Goal: Task Accomplishment & Management: Manage account settings

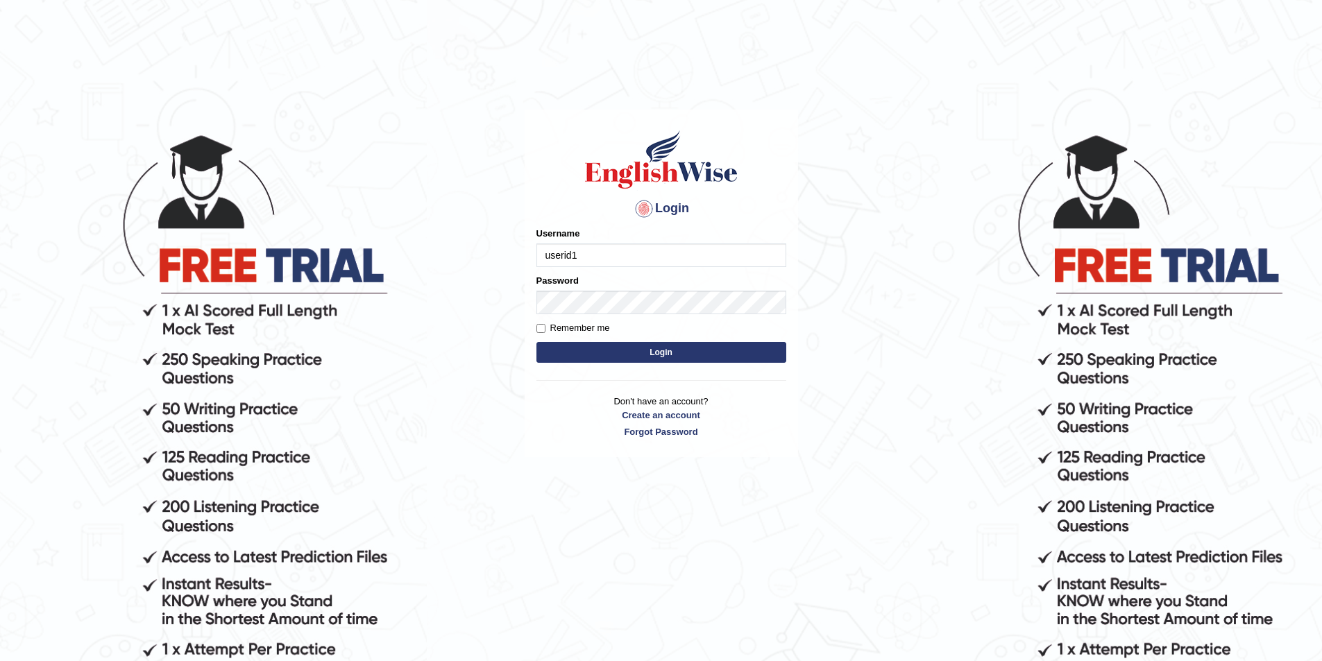
click at [607, 256] on input "userid1" at bounding box center [661, 256] width 250 height 24
type input "u"
type input "nancy_rana"
click at [539, 331] on input "Remember me" at bounding box center [540, 328] width 9 height 9
checkbox input "true"
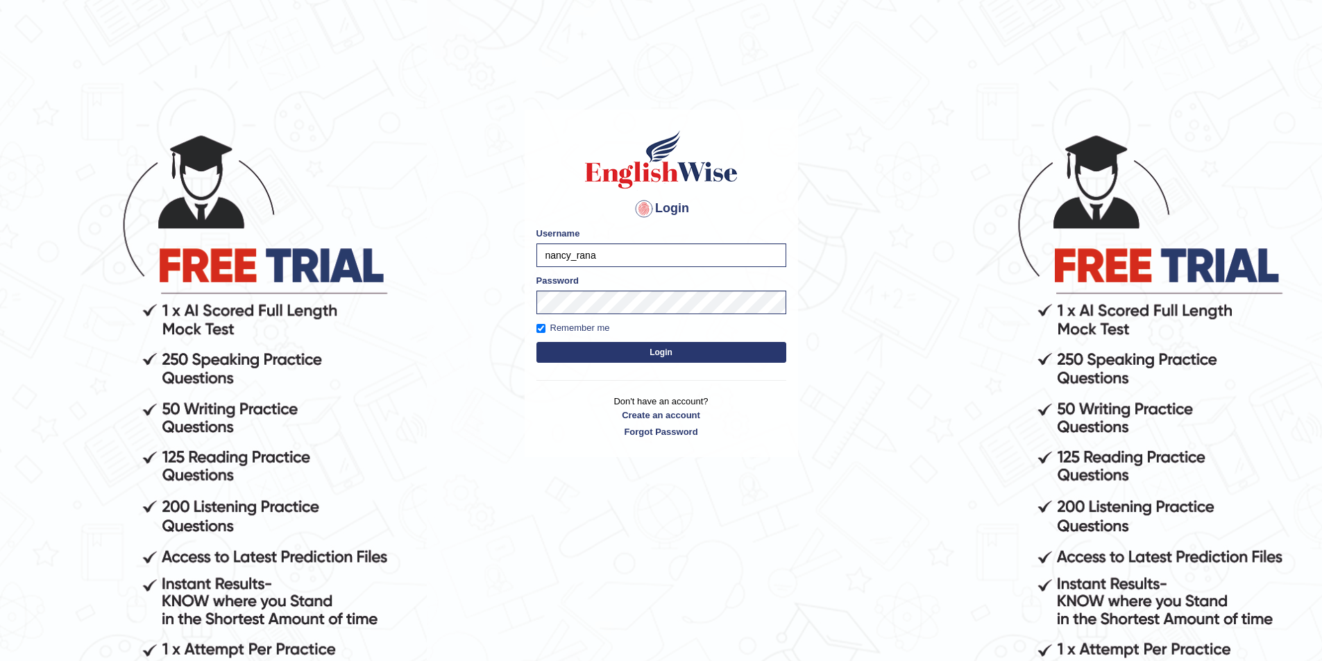
click at [651, 360] on button "Login" at bounding box center [661, 352] width 250 height 21
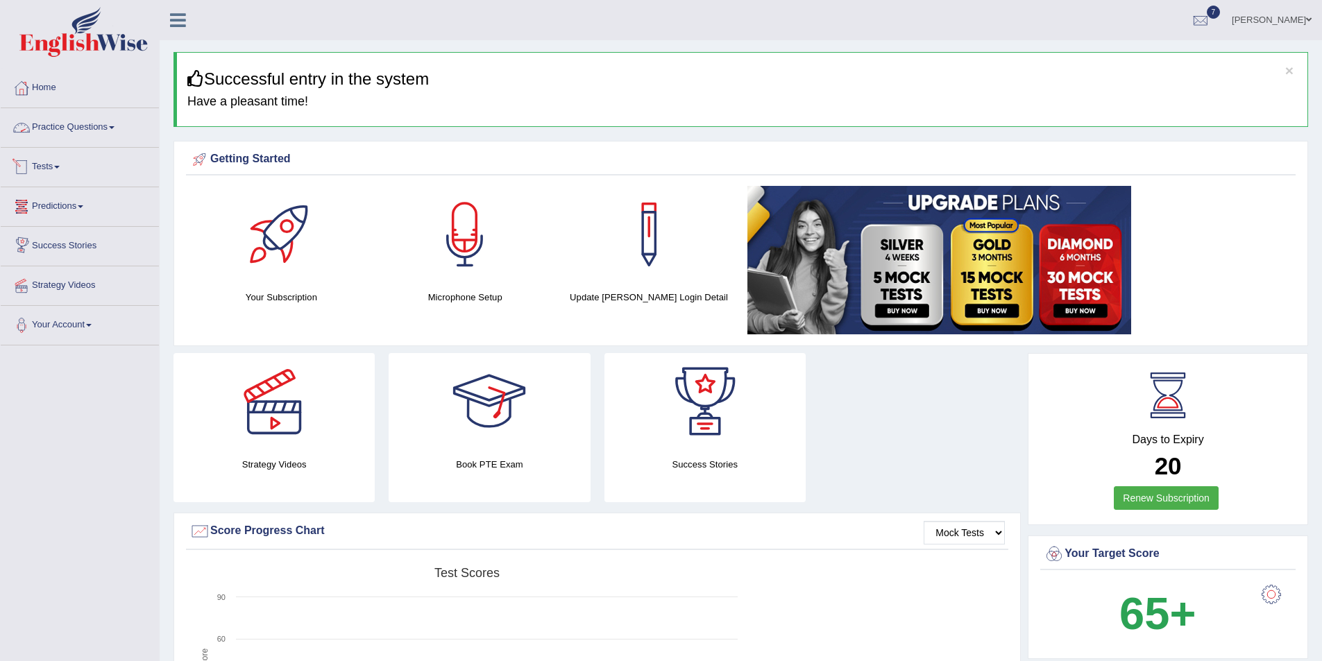
click at [58, 170] on link "Tests" at bounding box center [80, 165] width 158 height 35
click at [62, 222] on link "Take Mock Test" at bounding box center [91, 224] width 130 height 25
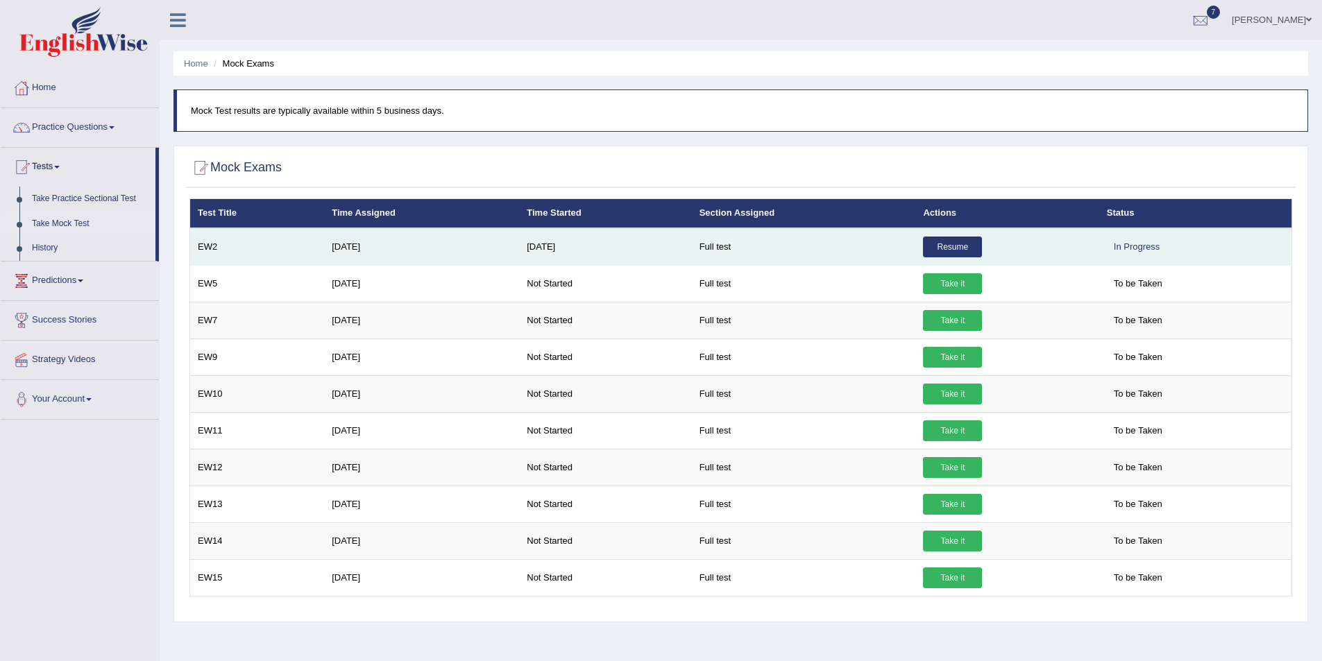
click at [953, 247] on link "Resume" at bounding box center [952, 247] width 59 height 21
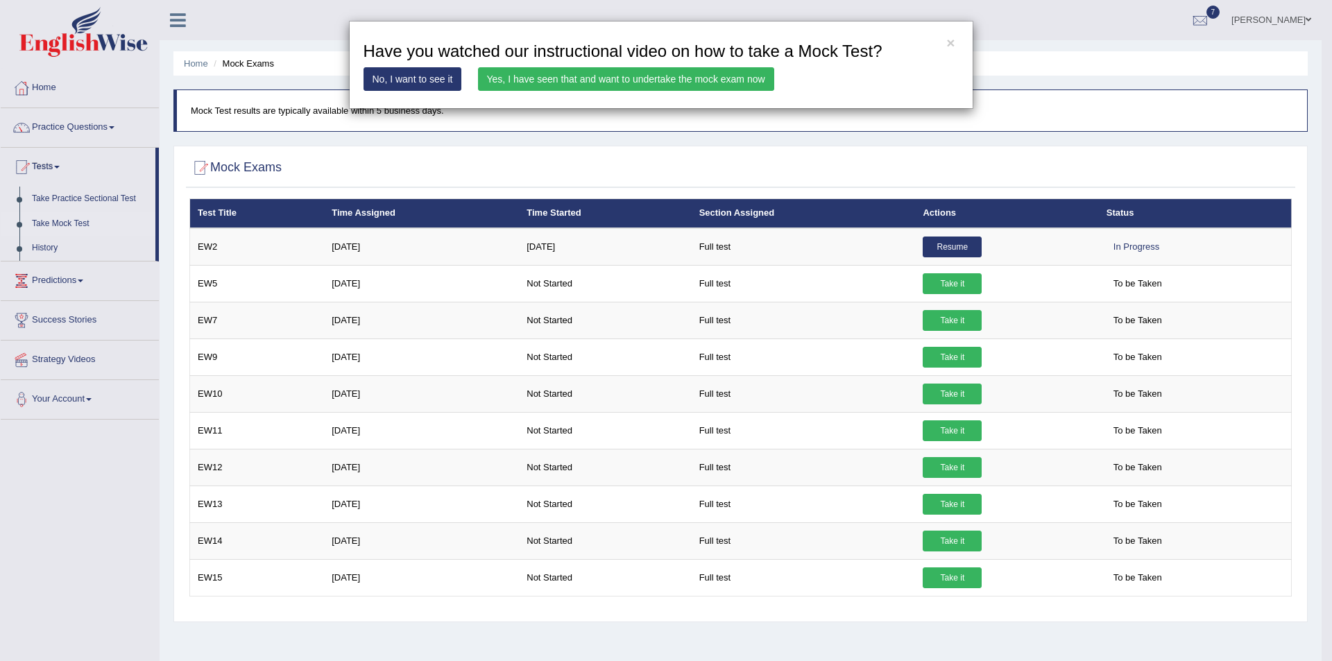
click at [628, 78] on link "Yes, I have seen that and want to undertake the mock exam now" at bounding box center [626, 79] width 296 height 24
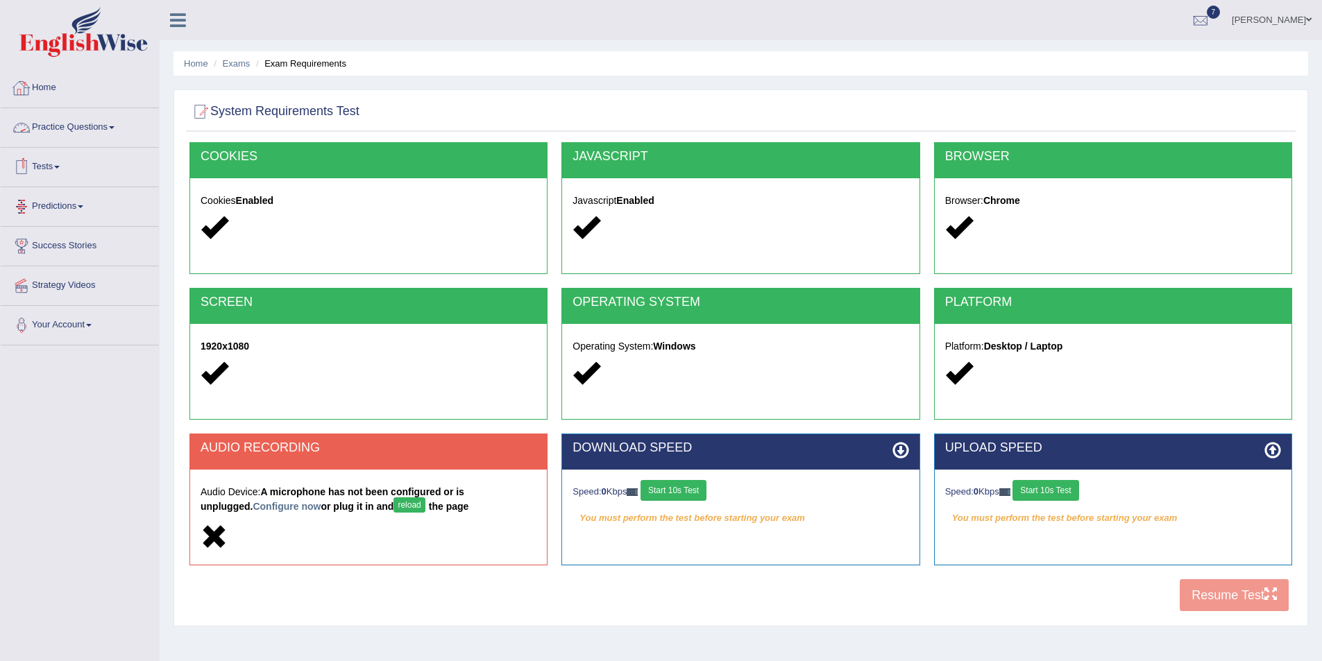
click at [38, 87] on link "Home" at bounding box center [80, 86] width 158 height 35
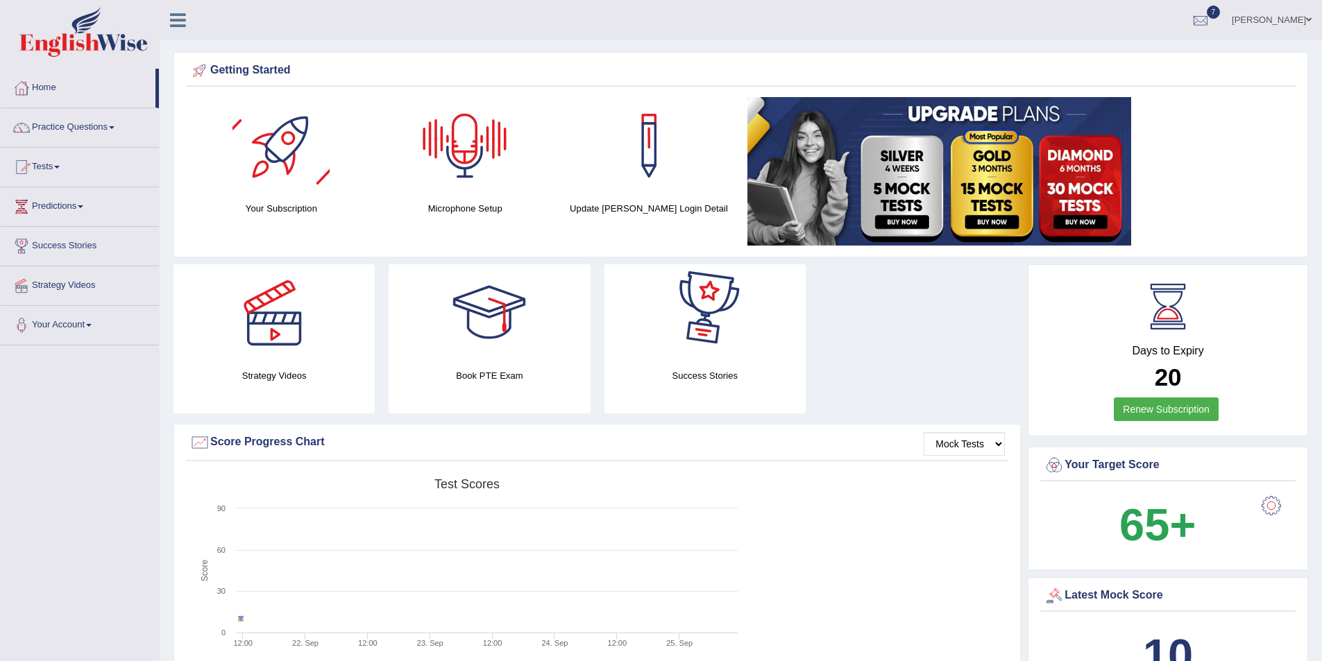
click at [455, 148] on div at bounding box center [464, 145] width 97 height 97
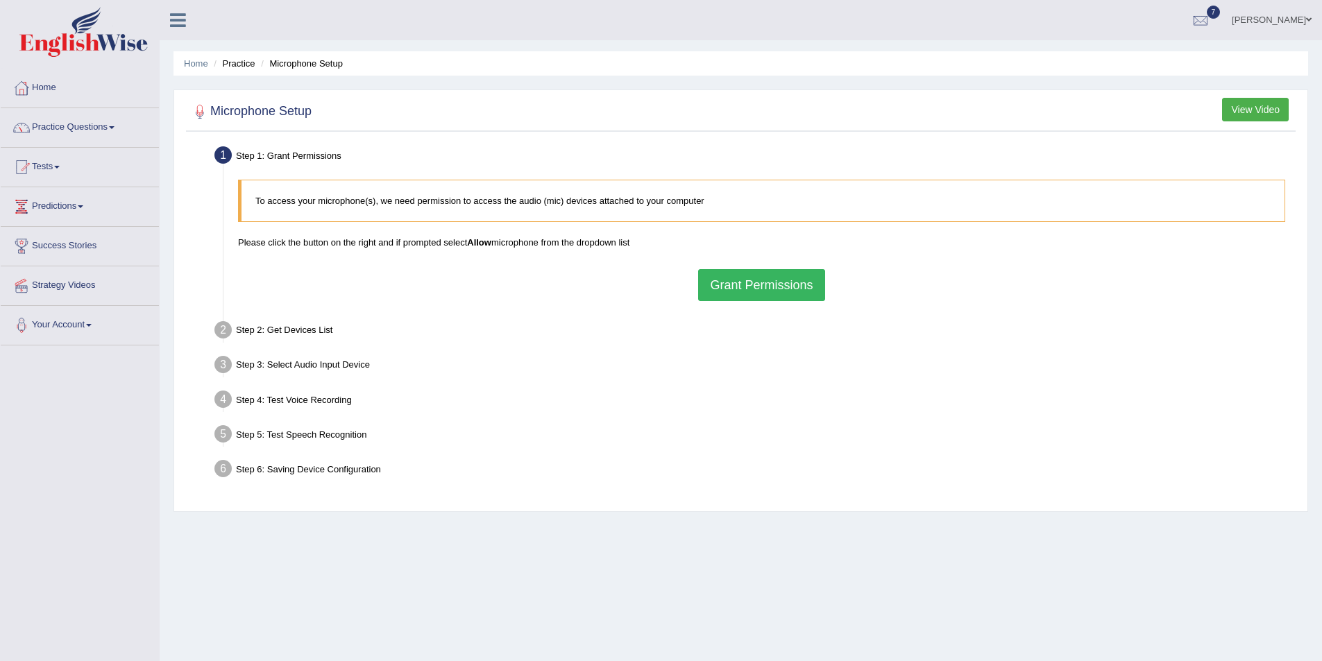
click at [776, 289] on button "Grant Permissions" at bounding box center [761, 285] width 126 height 32
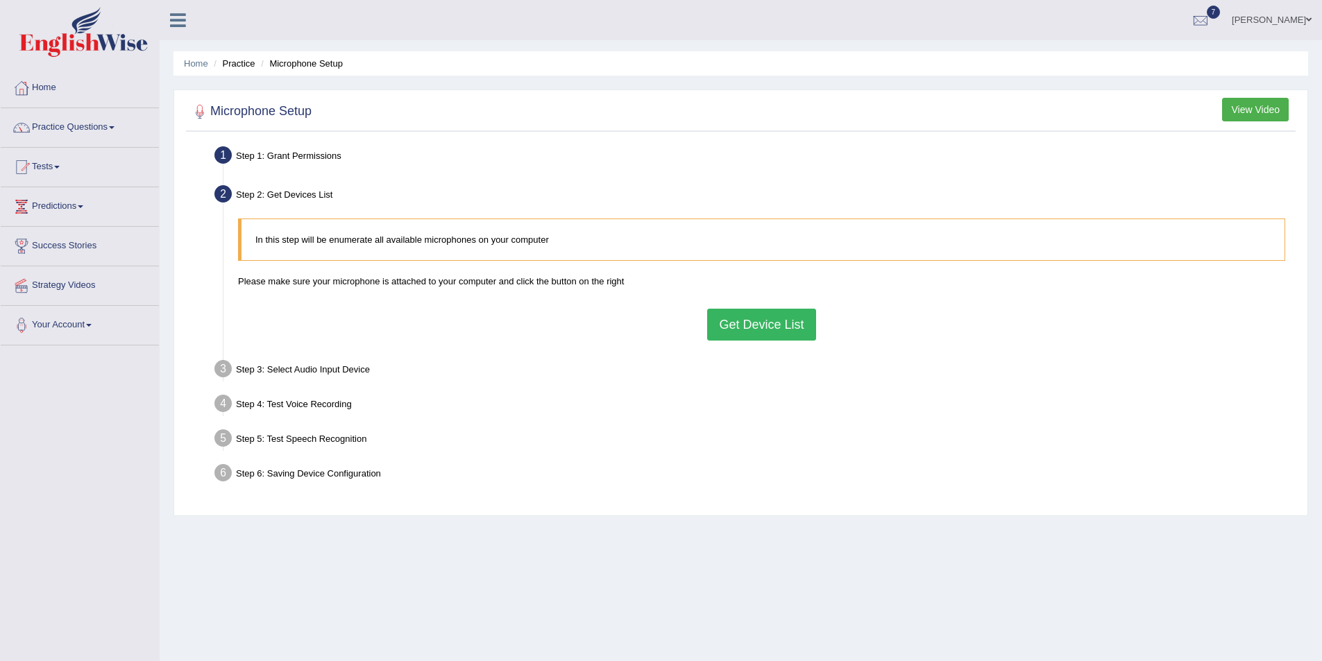
click at [776, 325] on button "Get Device List" at bounding box center [761, 325] width 108 height 32
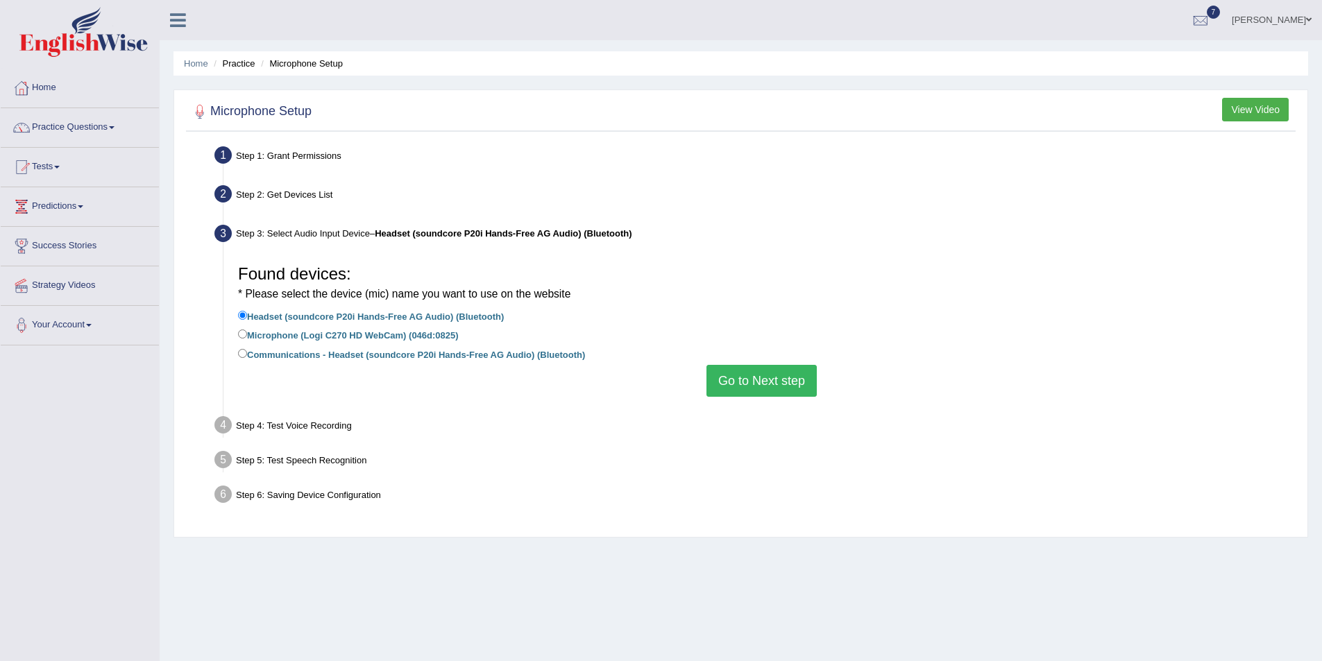
click at [779, 380] on button "Go to Next step" at bounding box center [761, 381] width 110 height 32
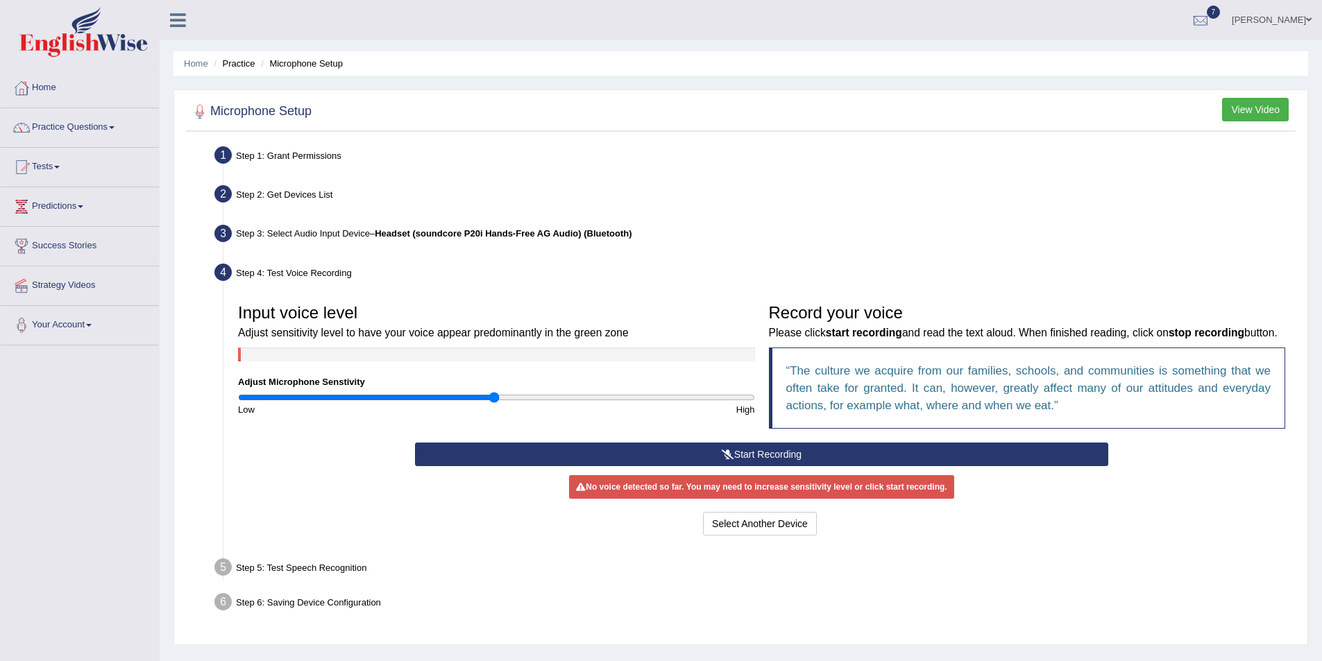
click at [758, 466] on button "Start Recording" at bounding box center [761, 455] width 693 height 24
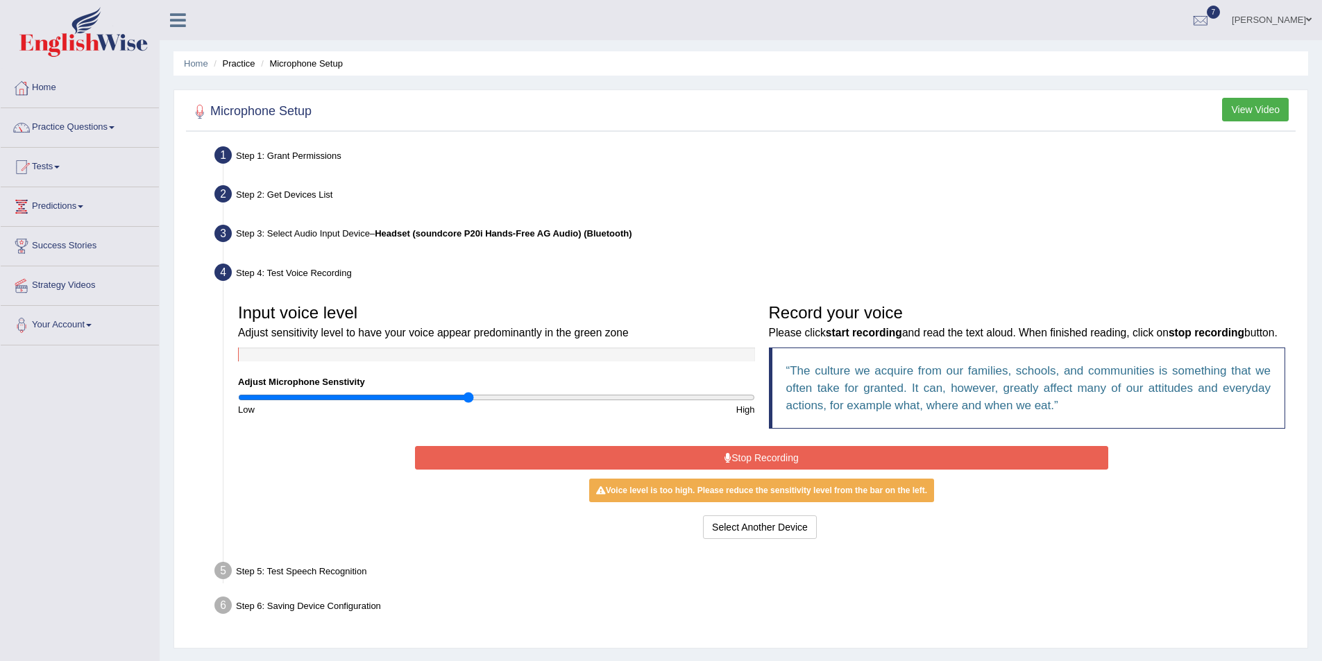
type input "0.9"
click at [469, 394] on input "range" at bounding box center [496, 397] width 517 height 11
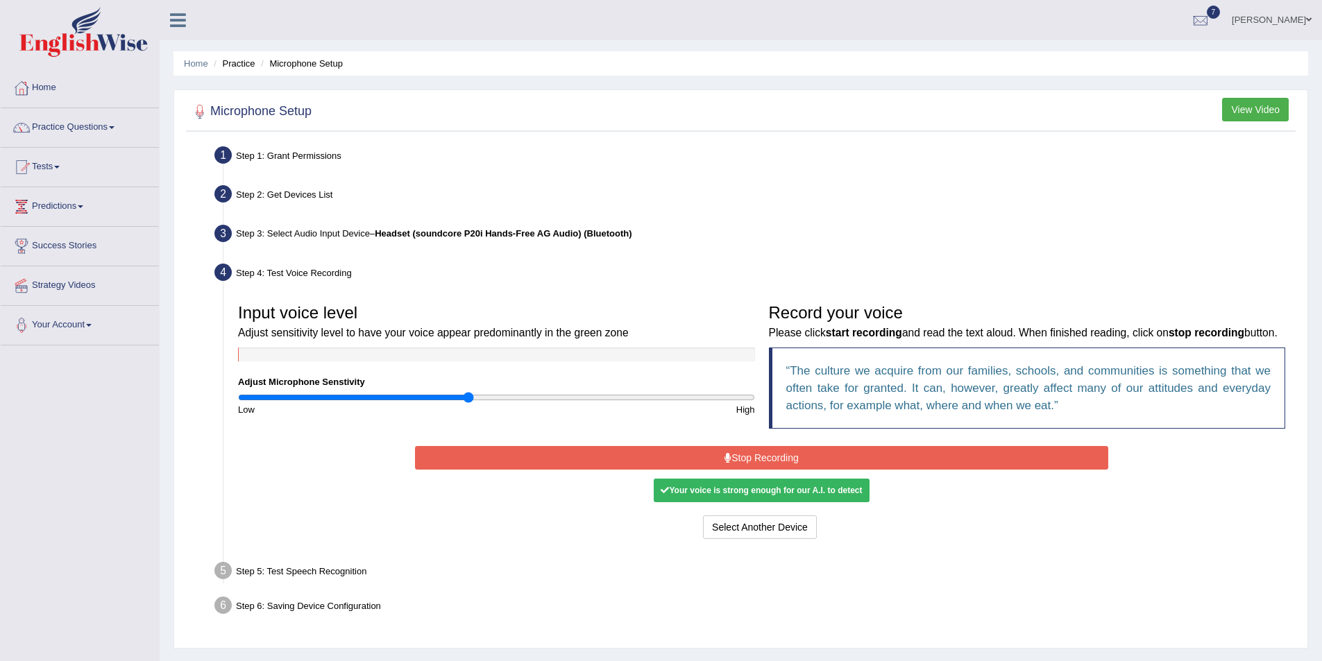
click at [722, 470] on button "Stop Recording" at bounding box center [761, 458] width 693 height 24
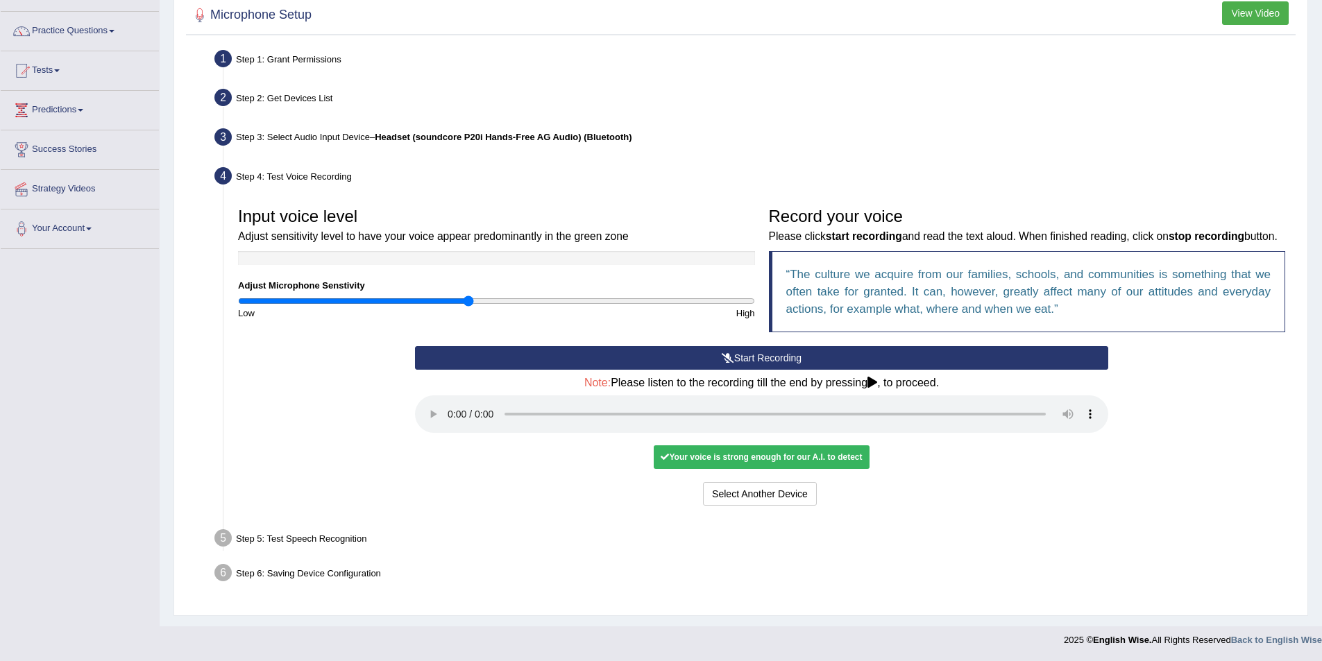
scroll to position [114, 0]
click at [789, 493] on button "Voice is ok. Go to Next step" at bounding box center [819, 494] width 137 height 24
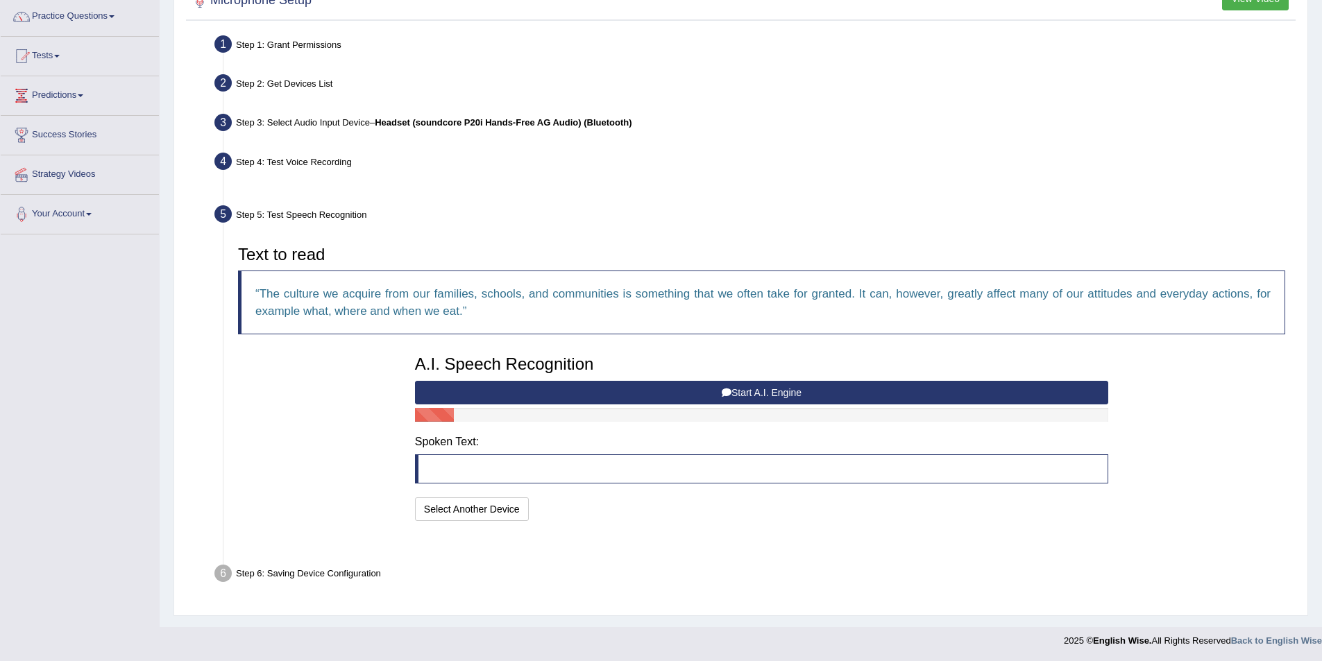
scroll to position [78, 0]
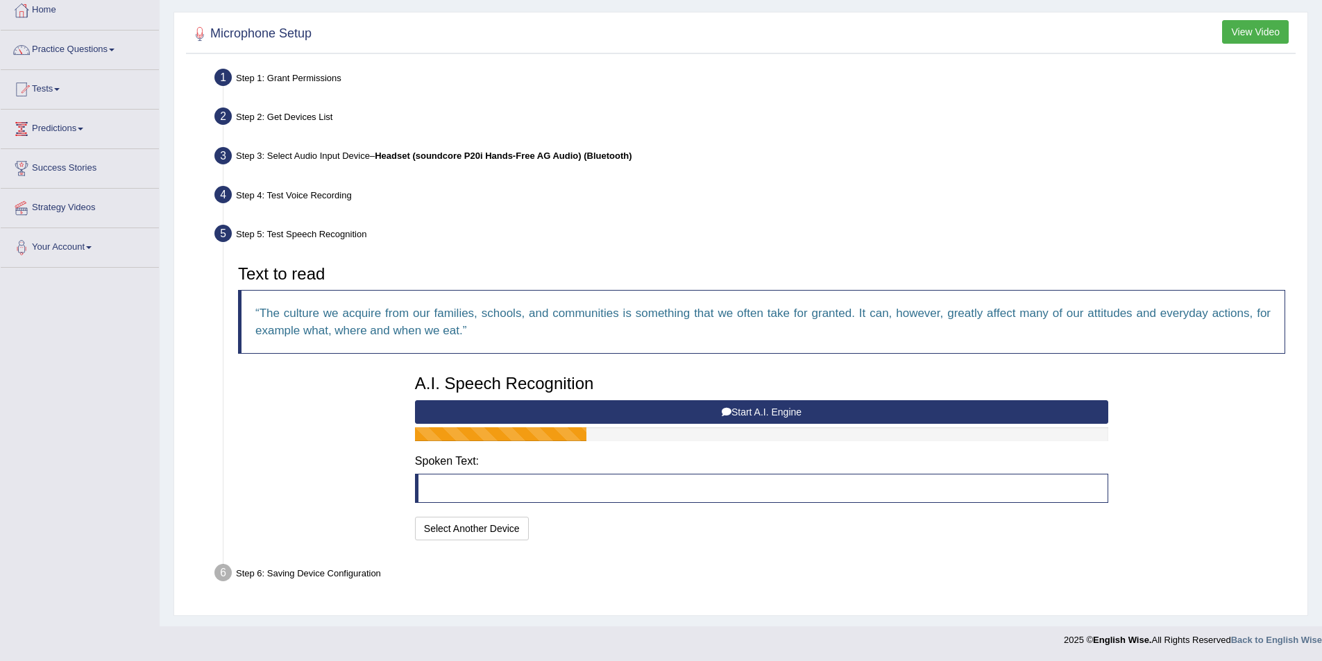
click at [780, 413] on button "Start A.I. Engine" at bounding box center [761, 412] width 693 height 24
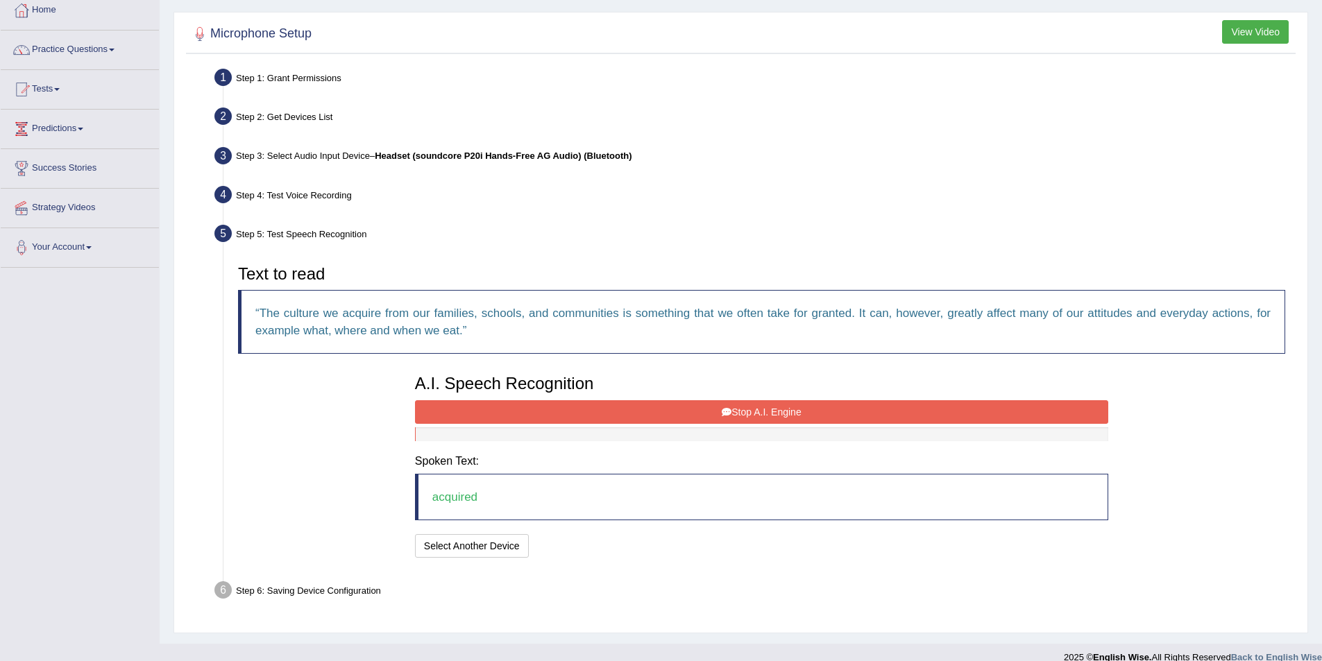
click at [654, 414] on button "Stop A.I. Engine" at bounding box center [761, 412] width 693 height 24
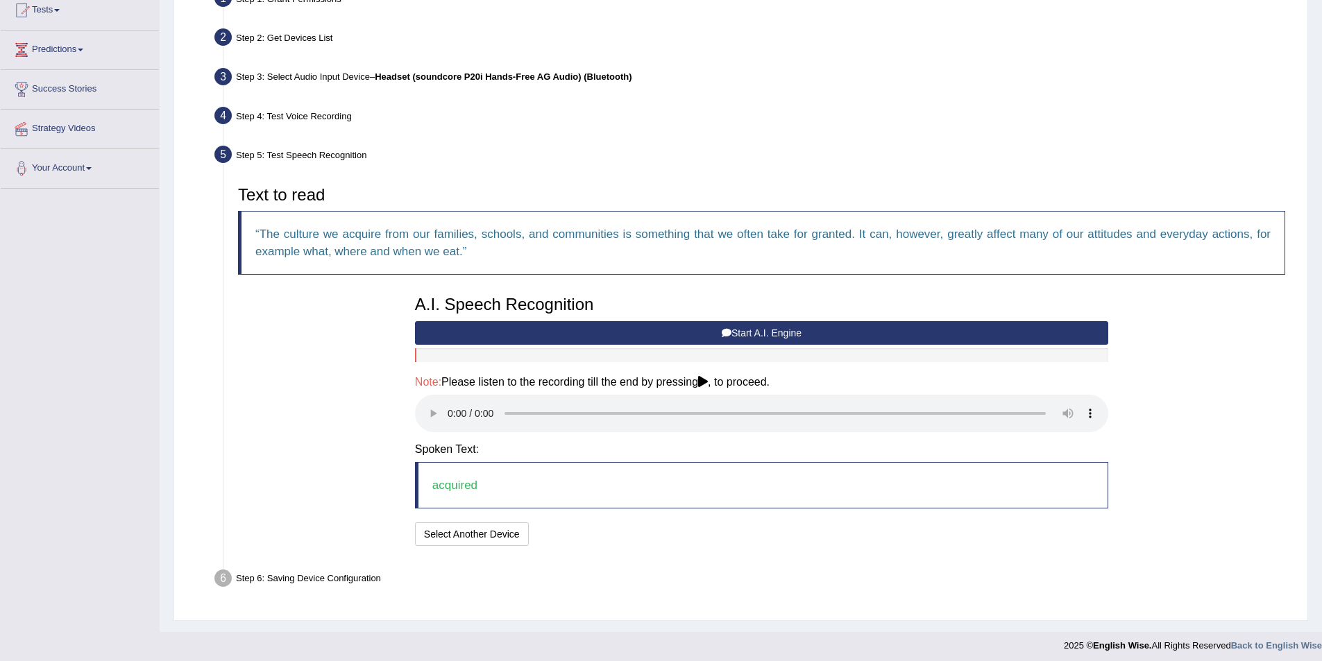
scroll to position [162, 0]
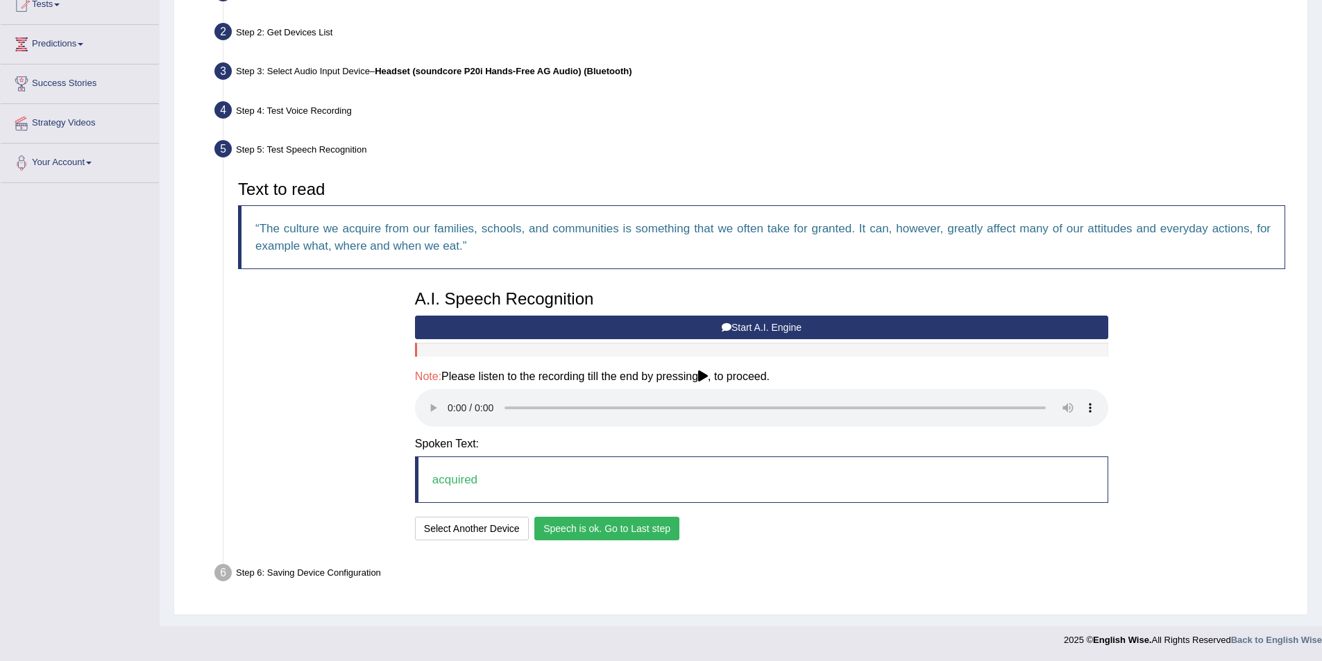
click at [590, 528] on button "Speech is ok. Go to Last step" at bounding box center [606, 529] width 145 height 24
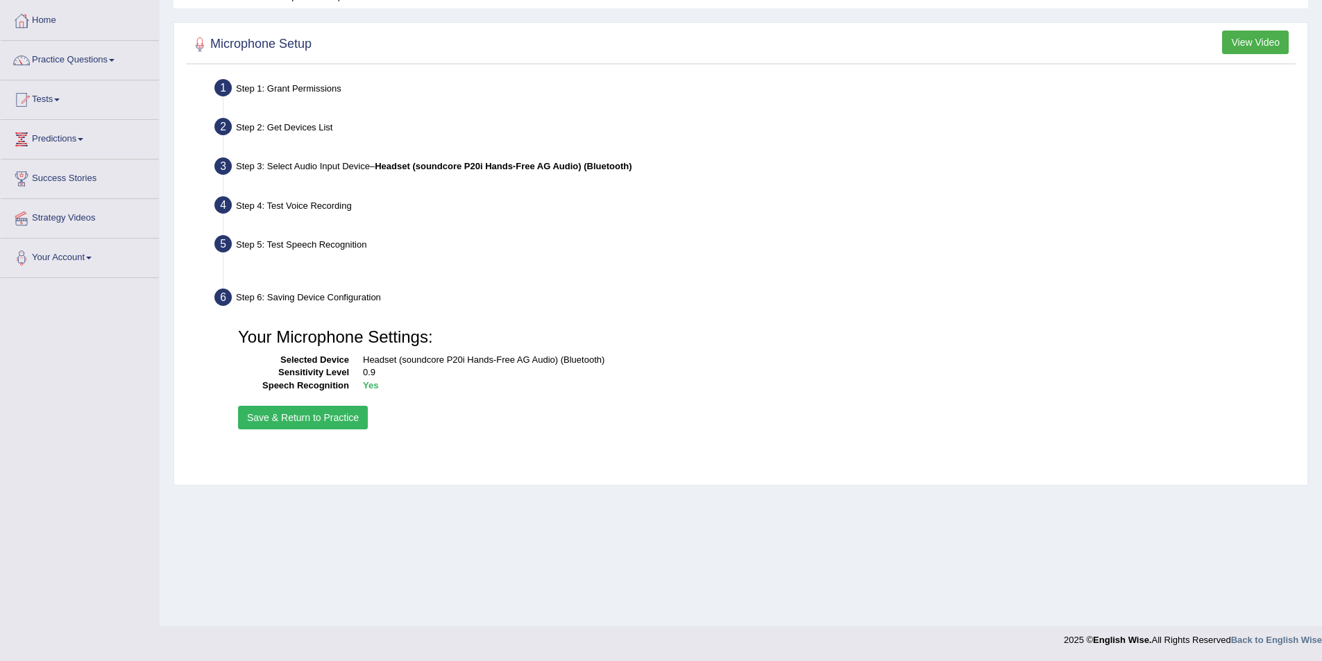
scroll to position [67, 0]
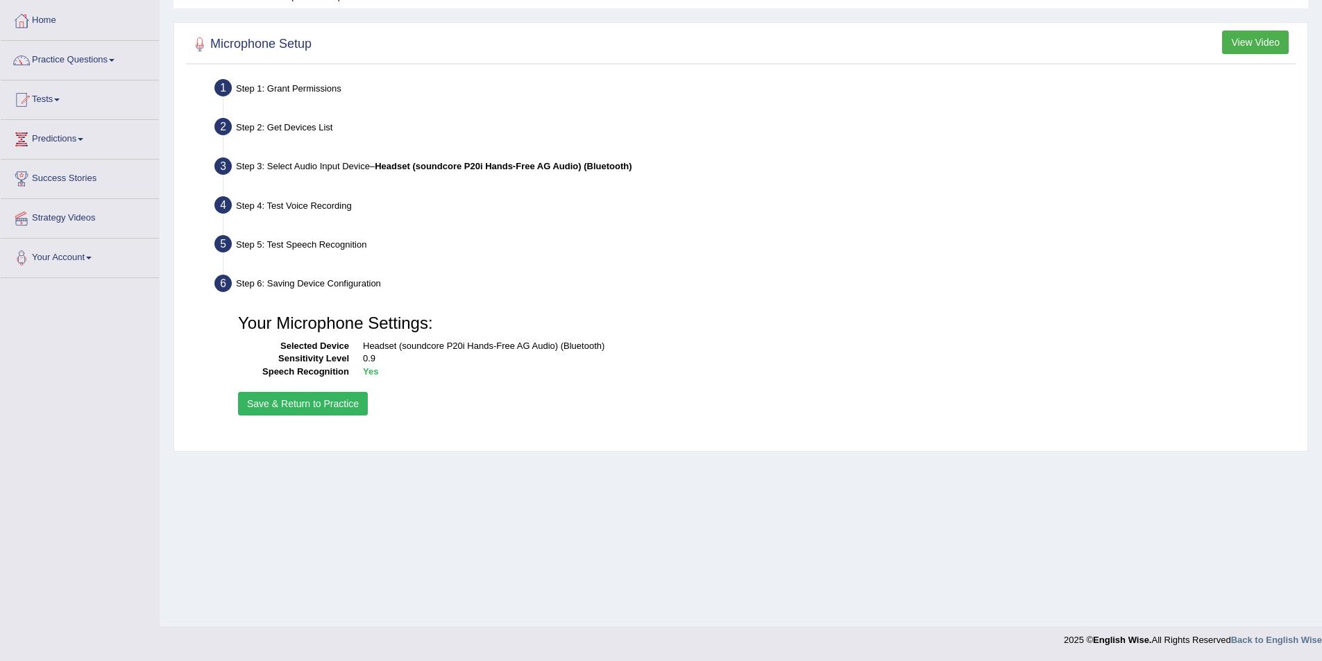
click at [290, 401] on button "Save & Return to Practice" at bounding box center [303, 404] width 130 height 24
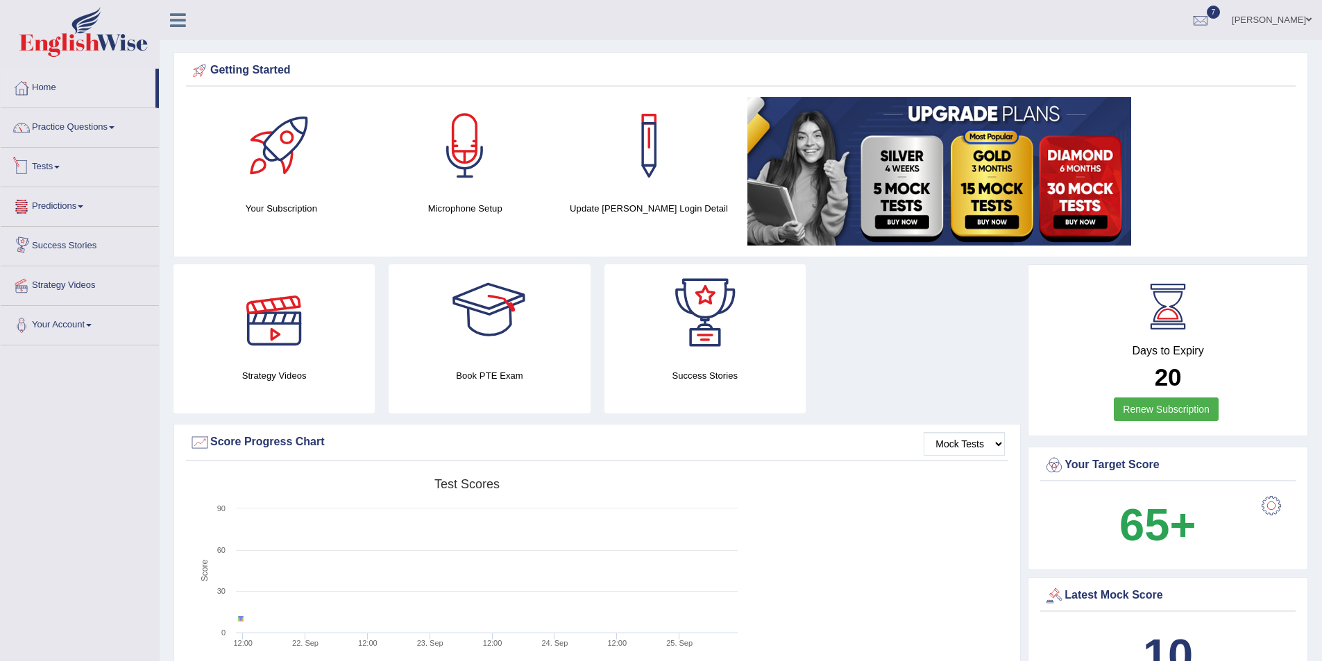
click at [51, 164] on link "Tests" at bounding box center [80, 165] width 158 height 35
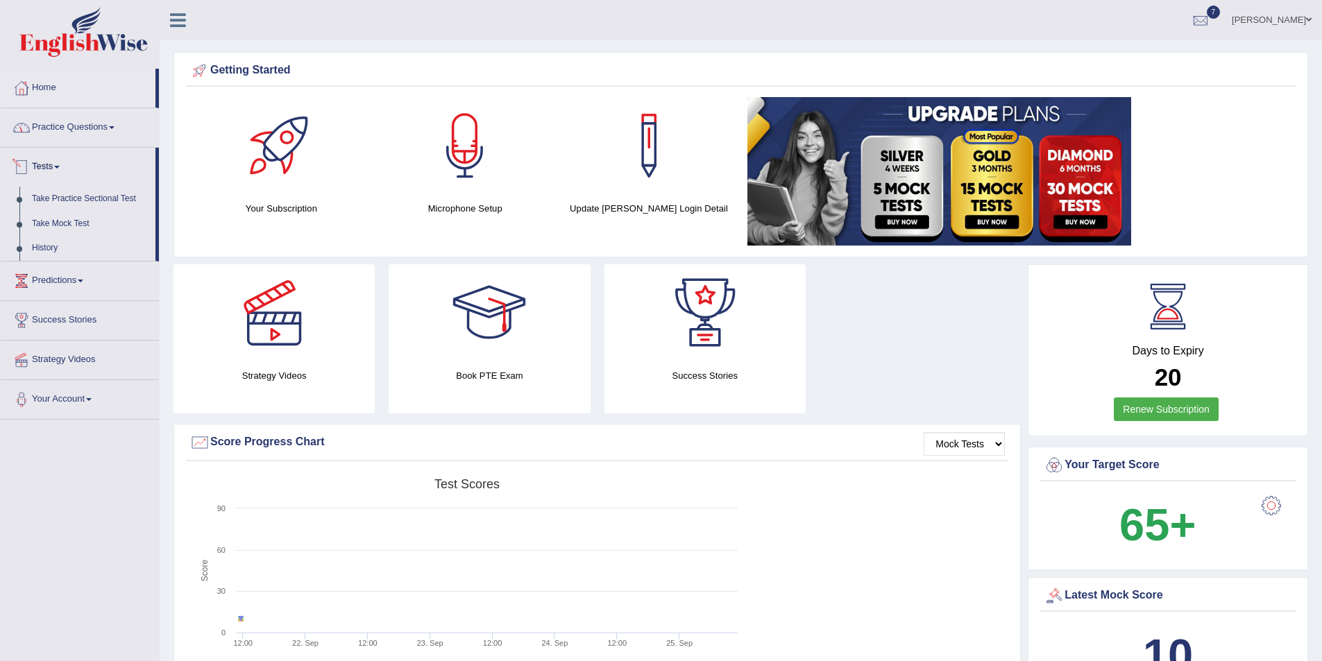
click at [103, 125] on link "Practice Questions" at bounding box center [80, 125] width 158 height 35
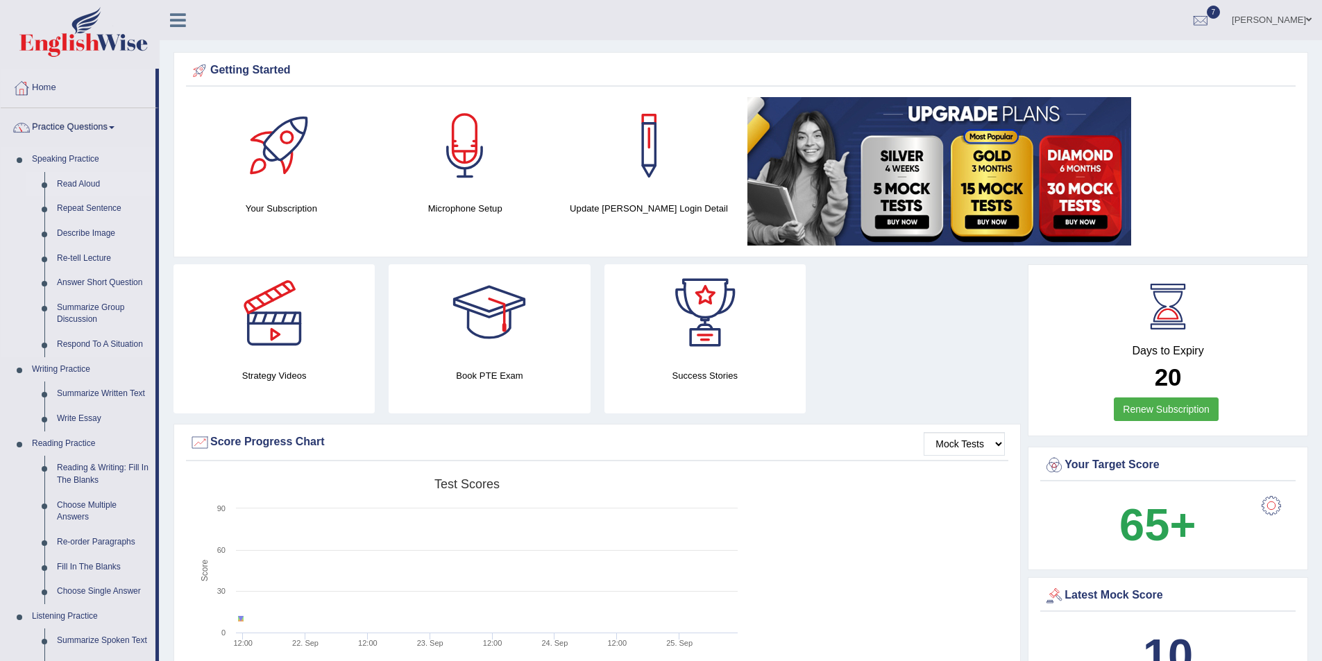
click at [62, 182] on link "Read Aloud" at bounding box center [103, 184] width 105 height 25
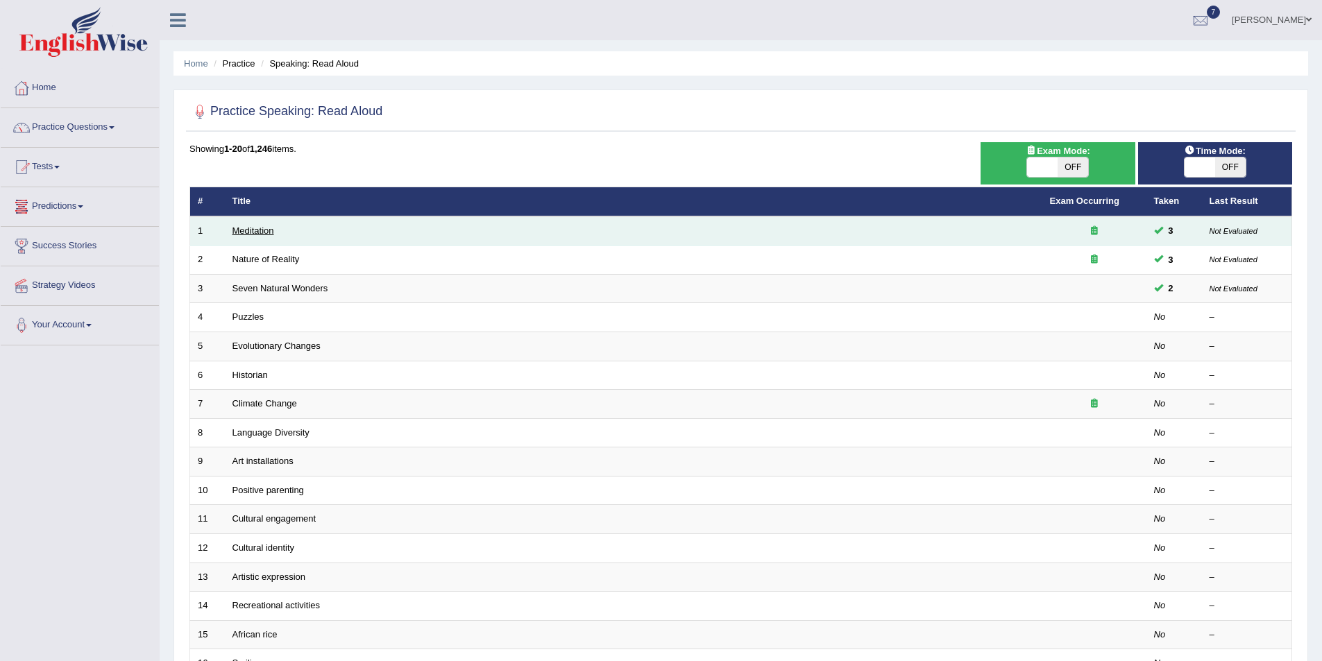
click at [264, 233] on link "Meditation" at bounding box center [253, 230] width 42 height 10
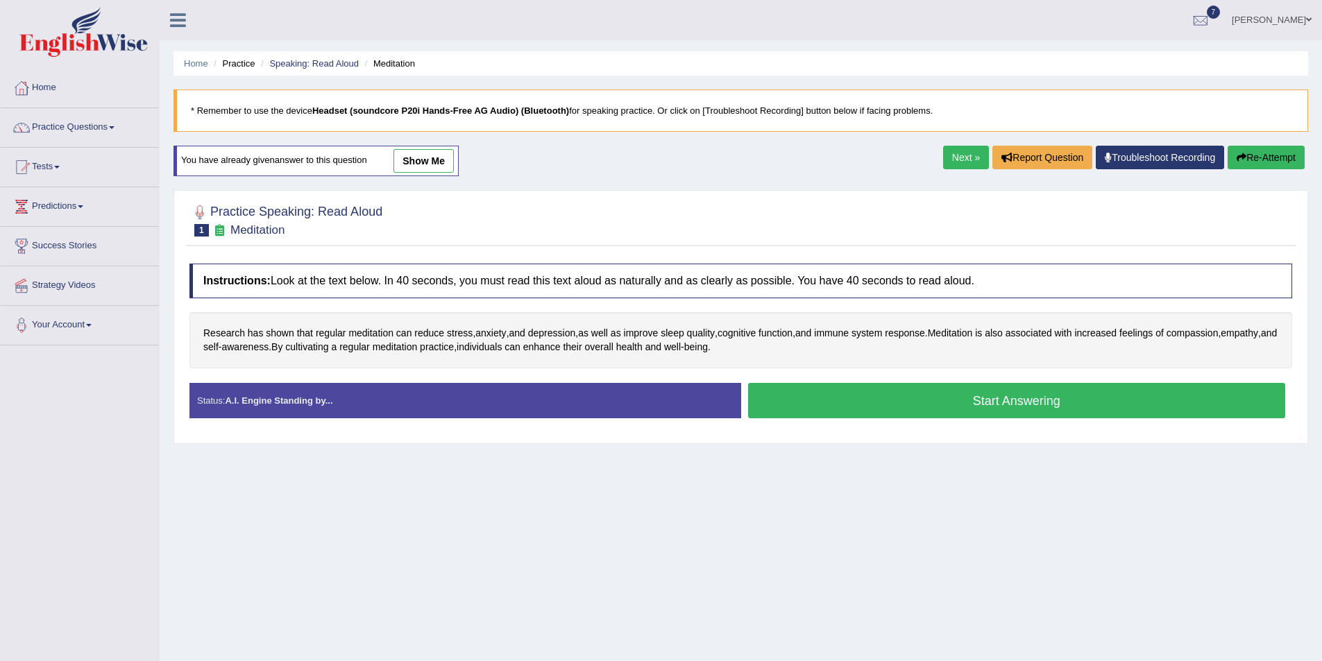
click at [921, 413] on button "Start Answering" at bounding box center [1017, 400] width 538 height 35
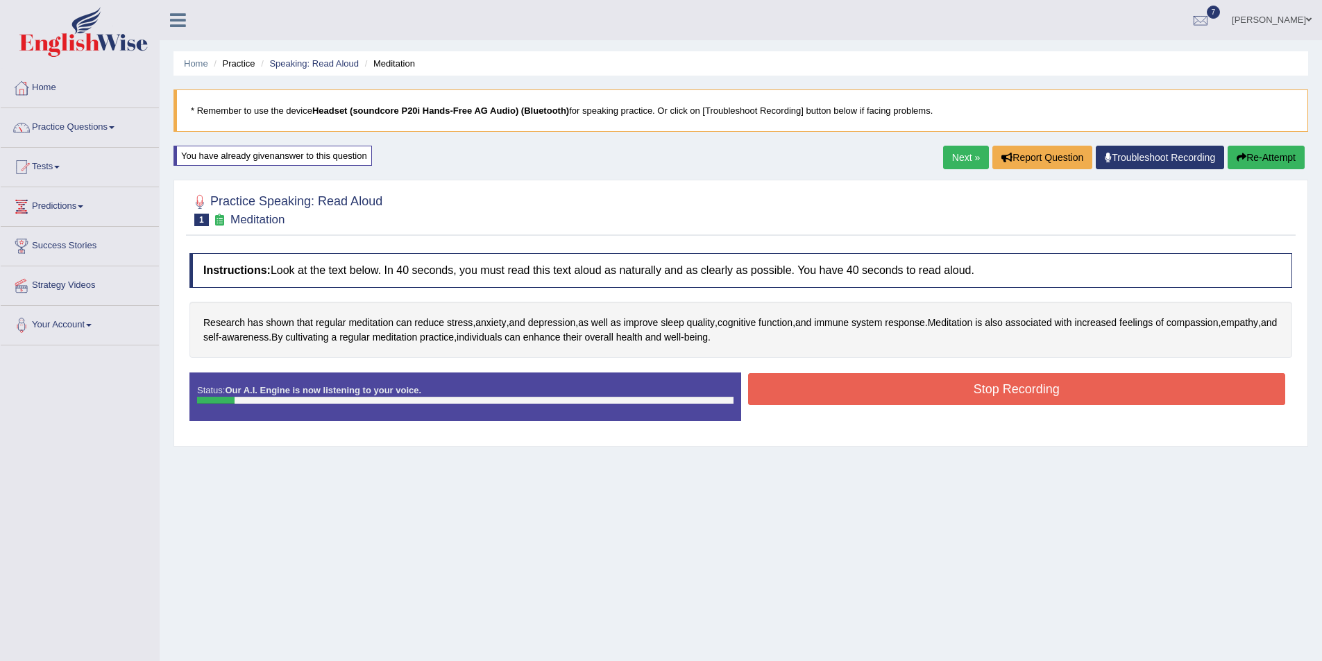
click at [935, 396] on button "Stop Recording" at bounding box center [1017, 389] width 538 height 32
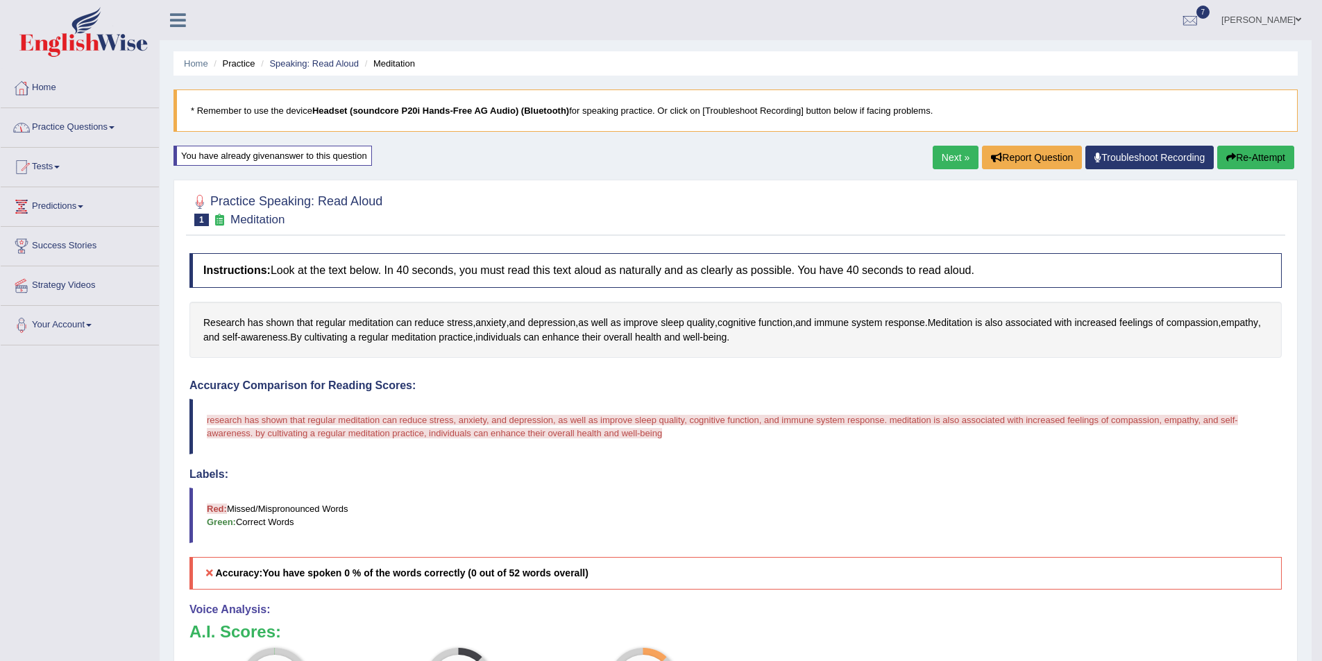
click at [99, 126] on link "Practice Questions" at bounding box center [80, 125] width 158 height 35
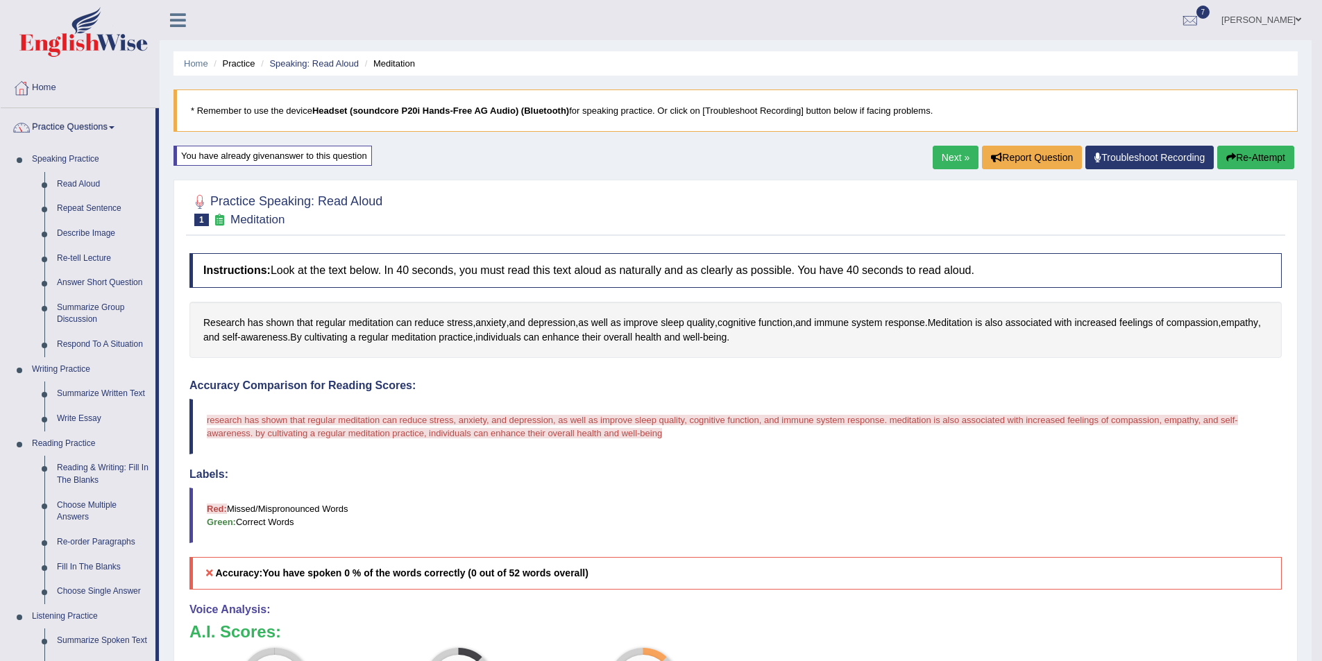
click at [99, 126] on link "Practice Questions" at bounding box center [78, 125] width 155 height 35
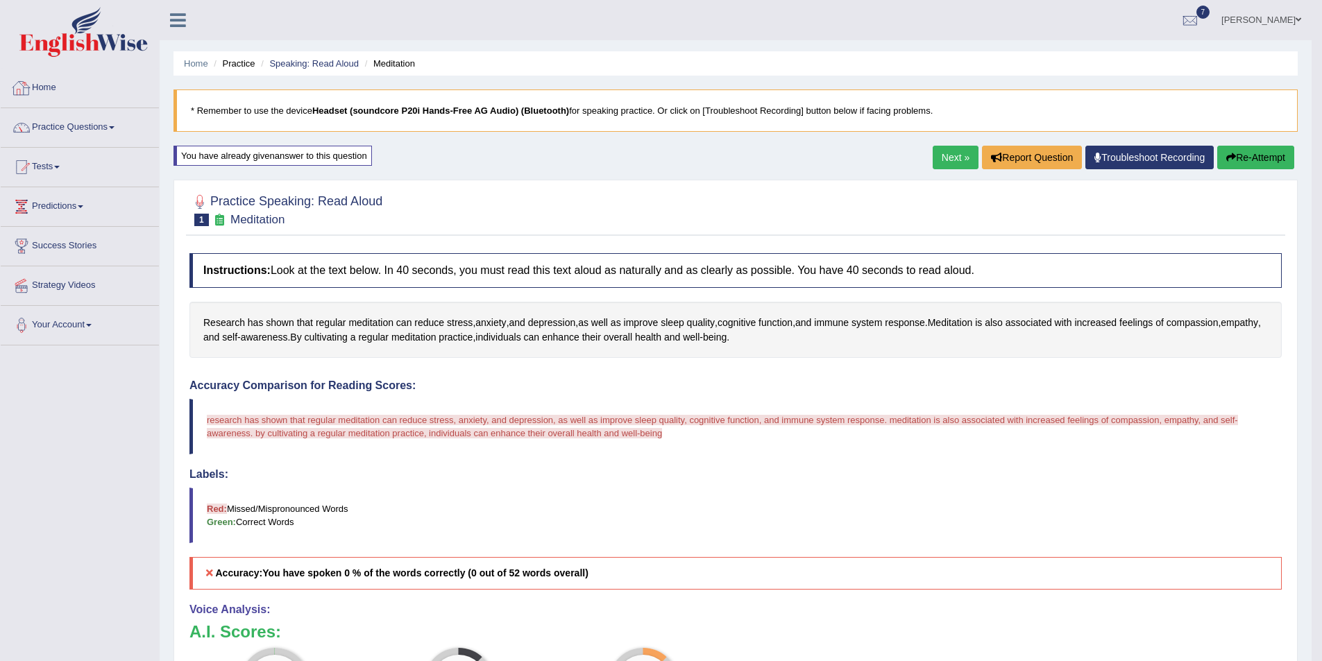
click at [48, 79] on link "Home" at bounding box center [80, 86] width 158 height 35
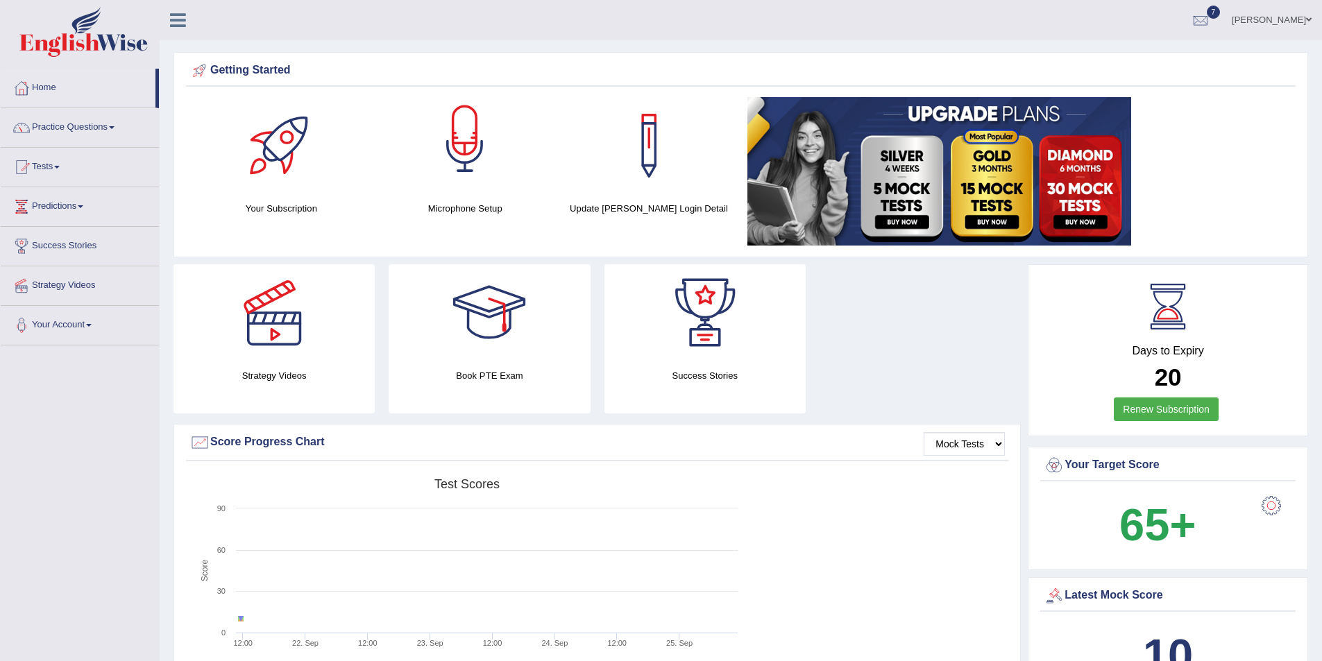
click at [469, 158] on div at bounding box center [464, 145] width 97 height 97
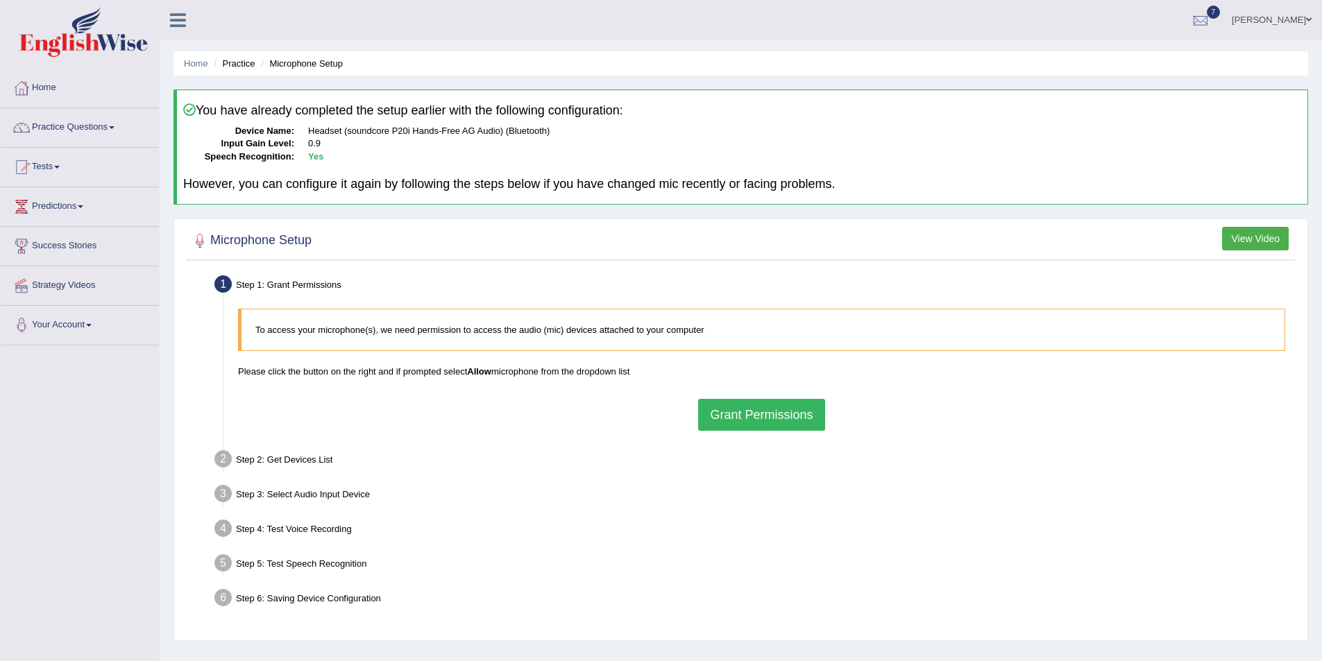
click at [774, 414] on button "Grant Permissions" at bounding box center [761, 415] width 126 height 32
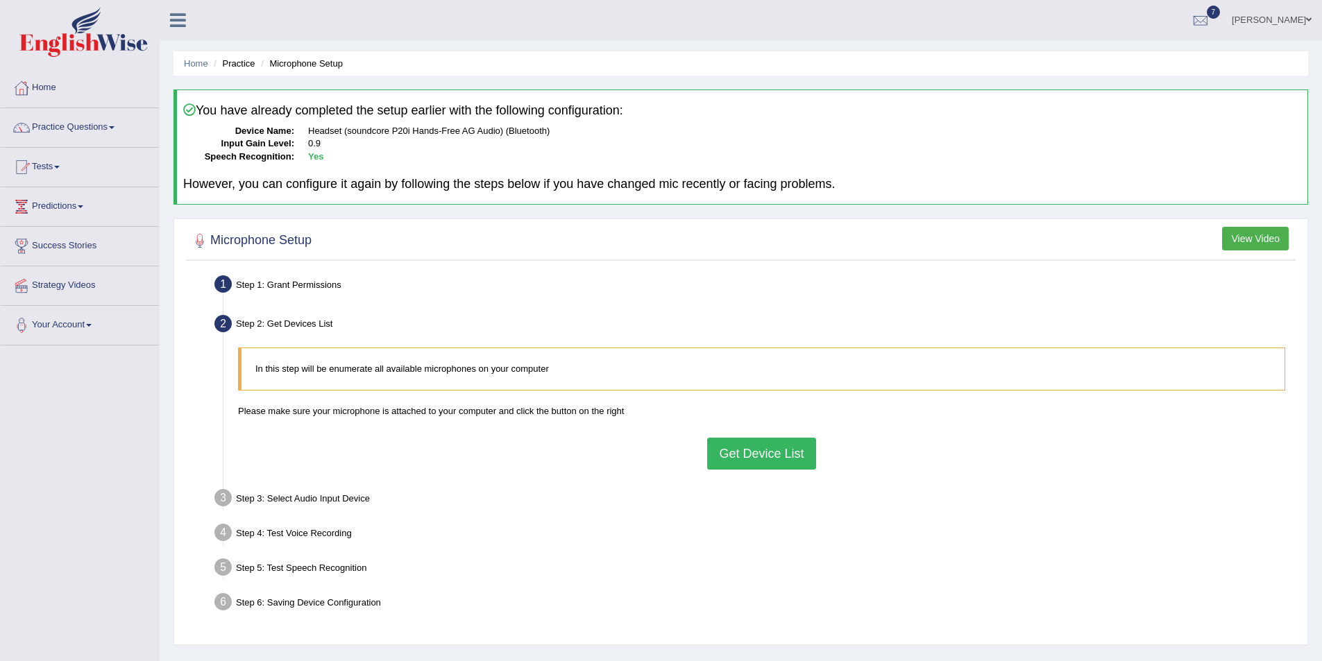
click at [761, 461] on button "Get Device List" at bounding box center [761, 454] width 108 height 32
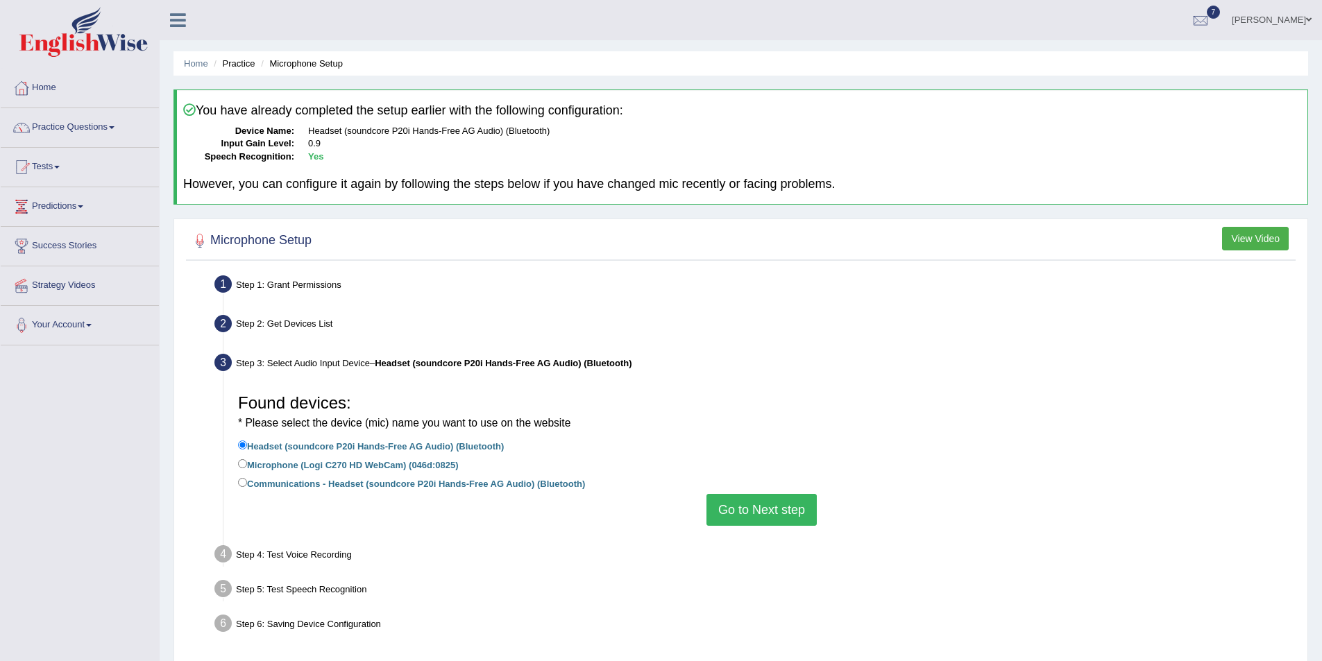
click at [311, 460] on label "Microphone (Logi C270 HD WebCam) (046d:0825)" at bounding box center [348, 464] width 221 height 15
click at [247, 460] on input "Microphone (Logi C270 HD WebCam) (046d:0825)" at bounding box center [242, 463] width 9 height 9
radio input "true"
click at [525, 480] on label "Communications - Headset (soundcore P20i Hands-Free AG Audio) (Bluetooth)" at bounding box center [411, 482] width 347 height 15
click at [247, 480] on input "Communications - Headset (soundcore P20i Hands-Free AG Audio) (Bluetooth)" at bounding box center [242, 482] width 9 height 9
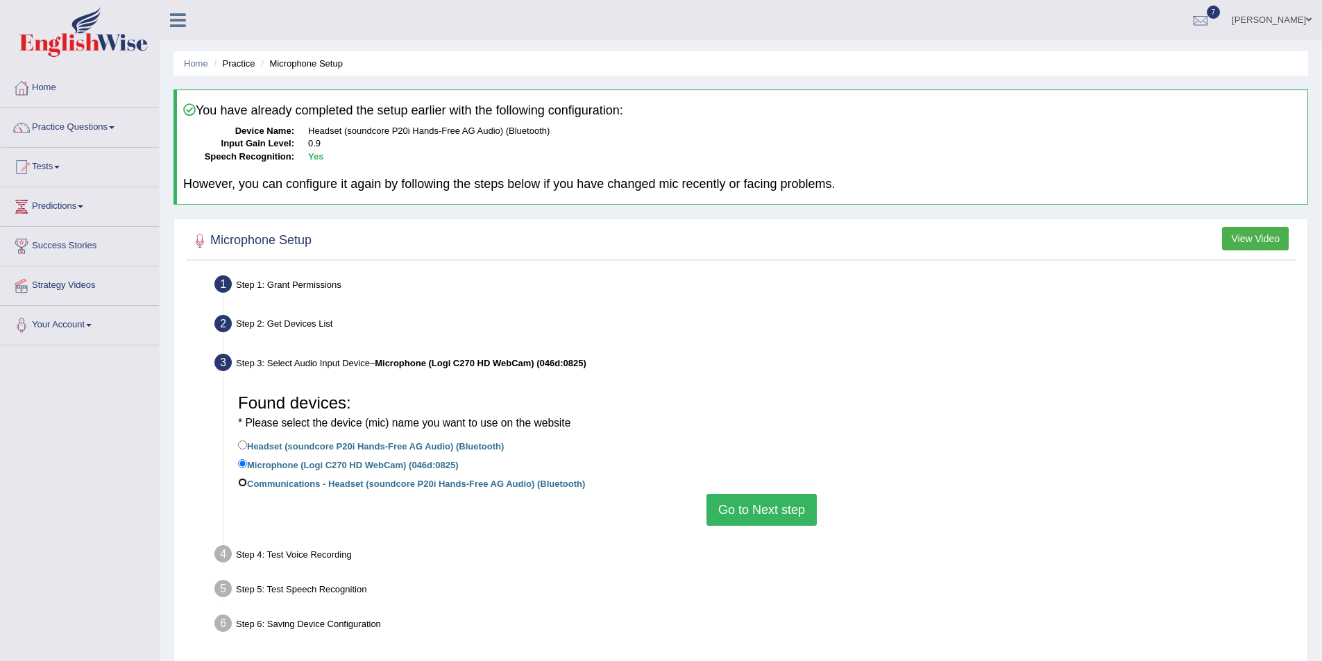
radio input "true"
click at [769, 510] on button "Go to Next step" at bounding box center [761, 510] width 110 height 32
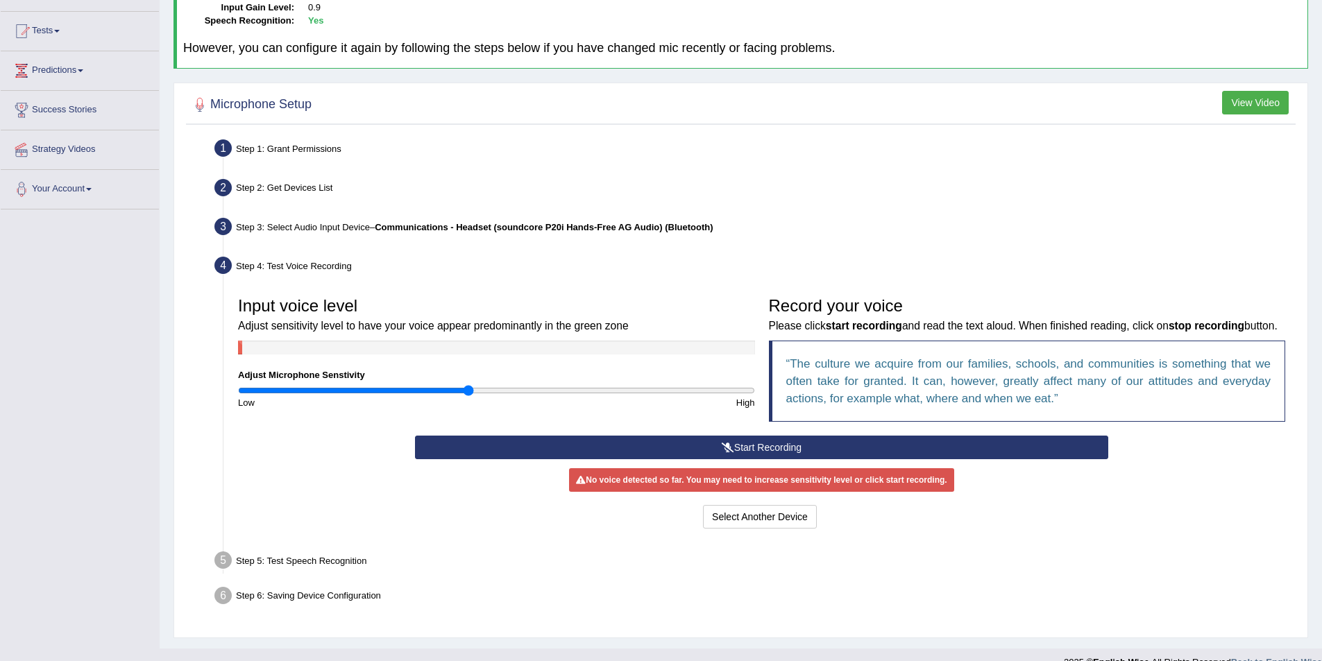
scroll to position [139, 0]
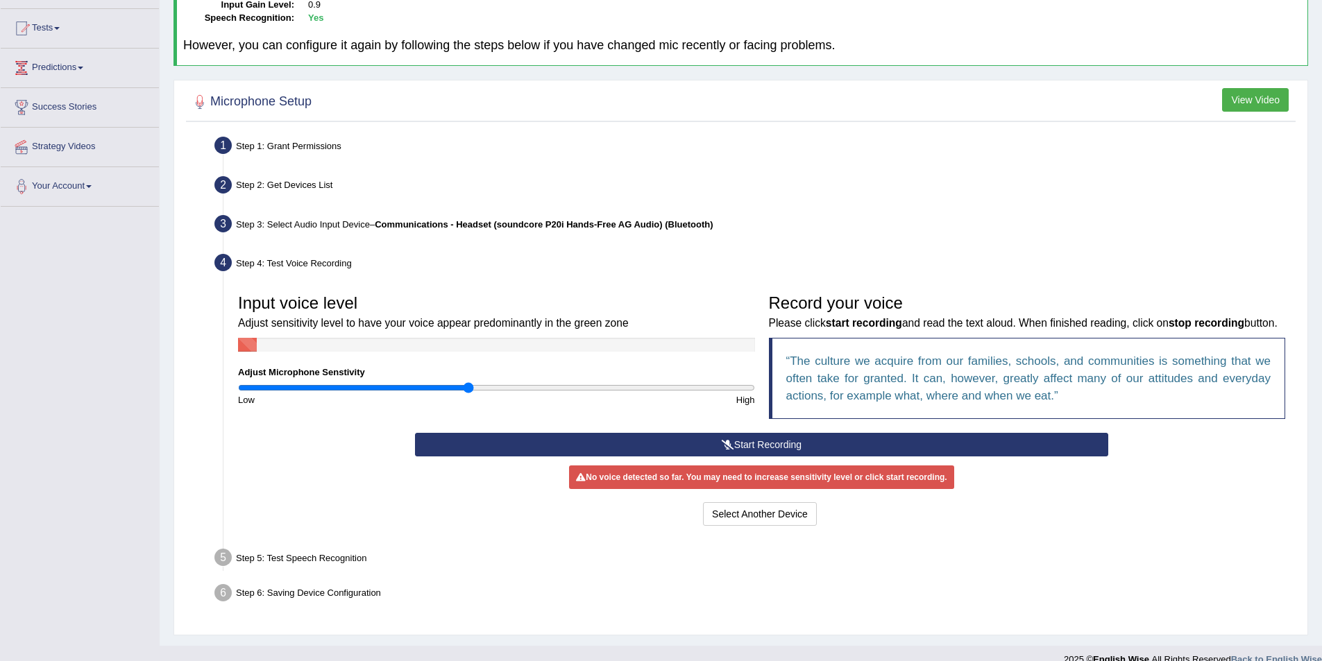
click at [702, 457] on button "Start Recording" at bounding box center [761, 445] width 693 height 24
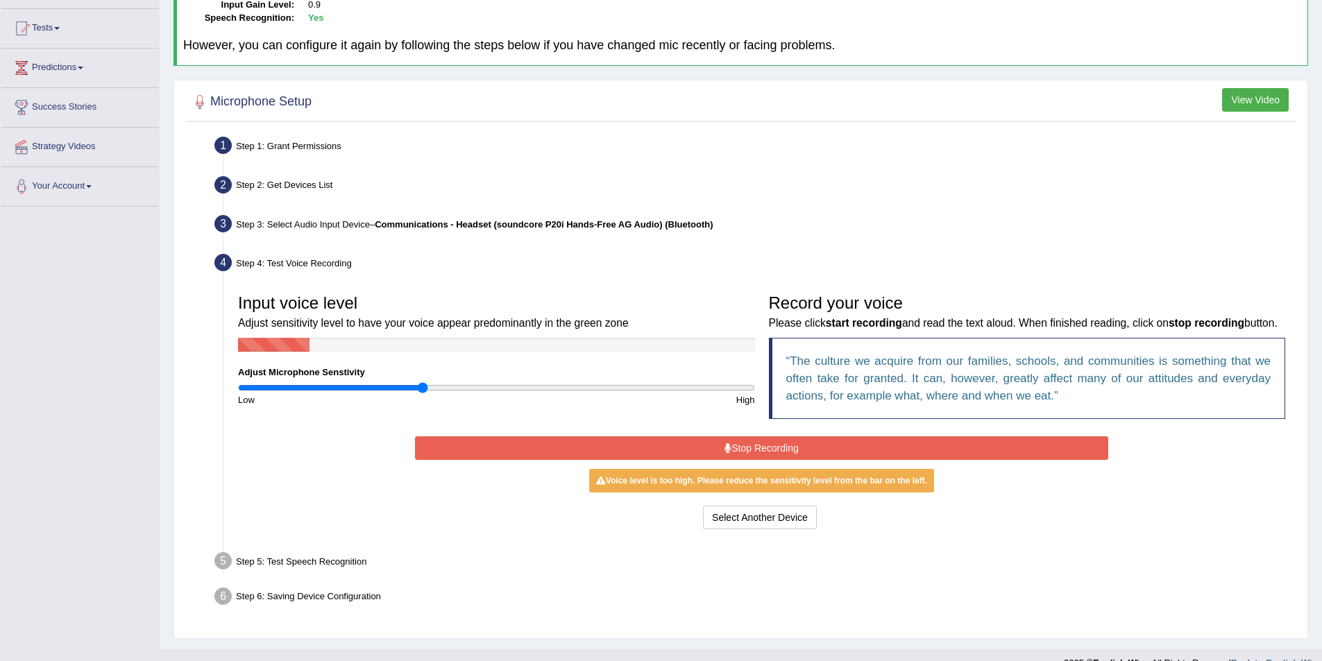
type input "0.72"
click at [423, 386] on input "range" at bounding box center [496, 387] width 517 height 11
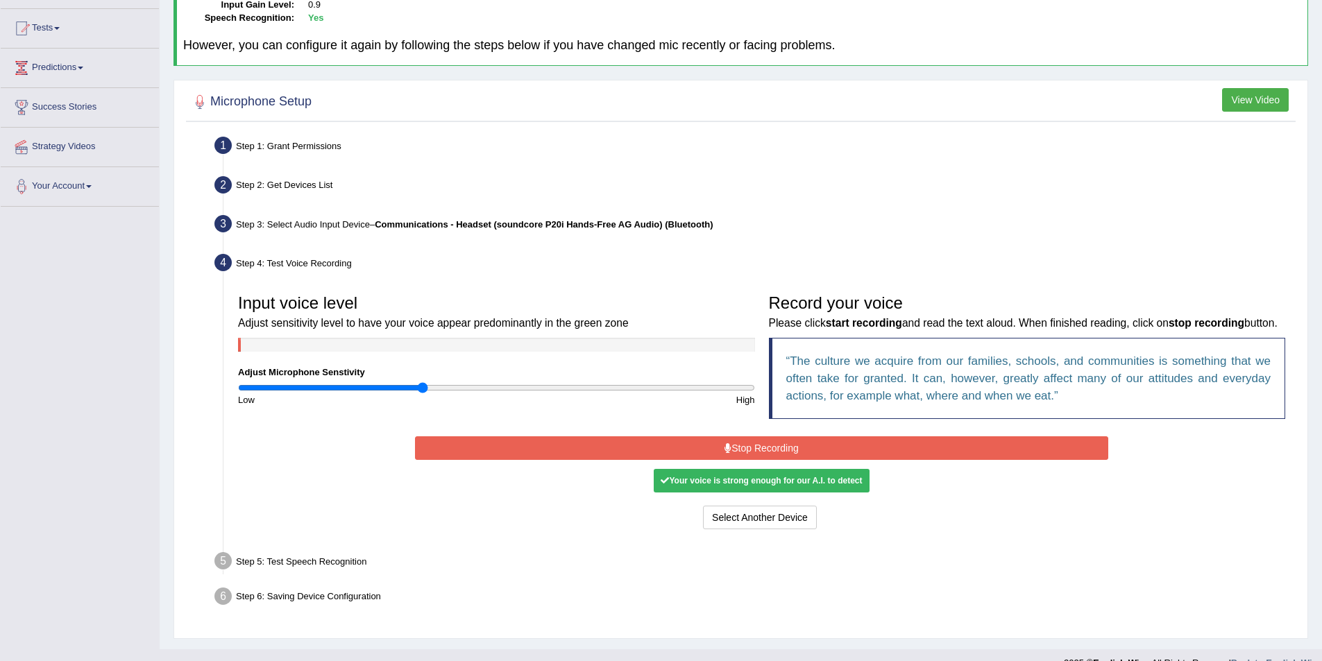
click at [625, 460] on button "Stop Recording" at bounding box center [761, 448] width 693 height 24
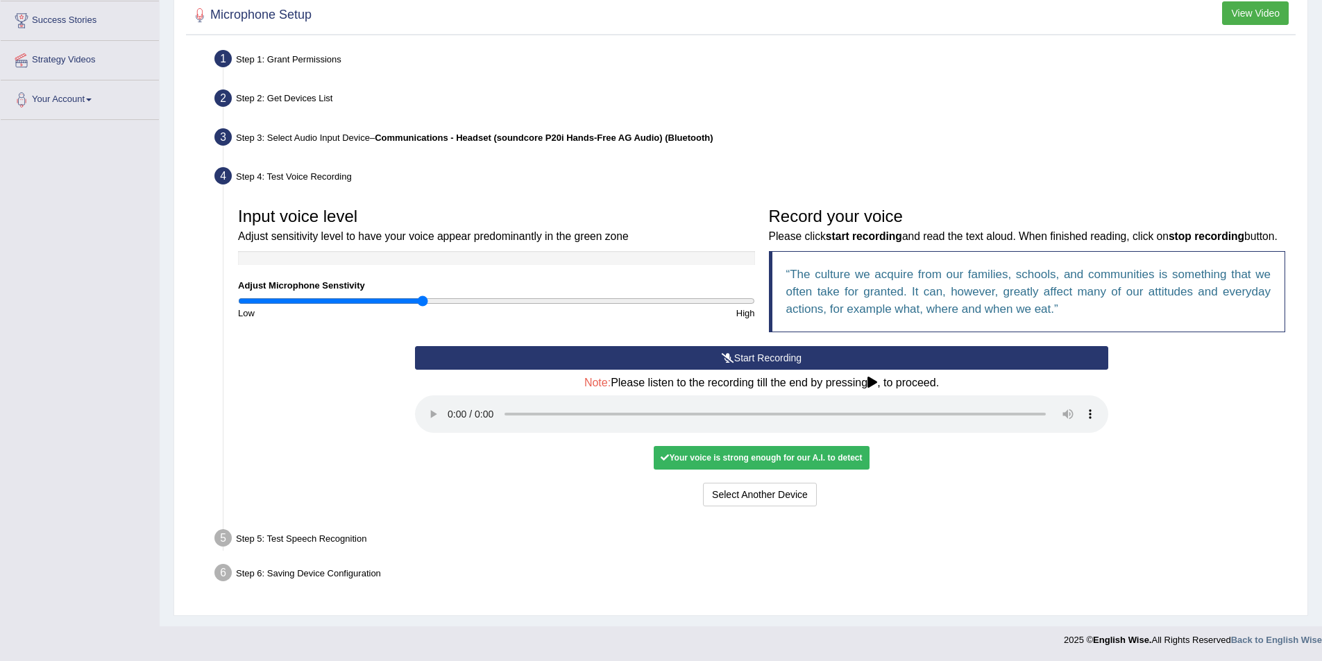
scroll to position [244, 0]
click at [692, 491] on button "Select Another Device" at bounding box center [688, 495] width 114 height 24
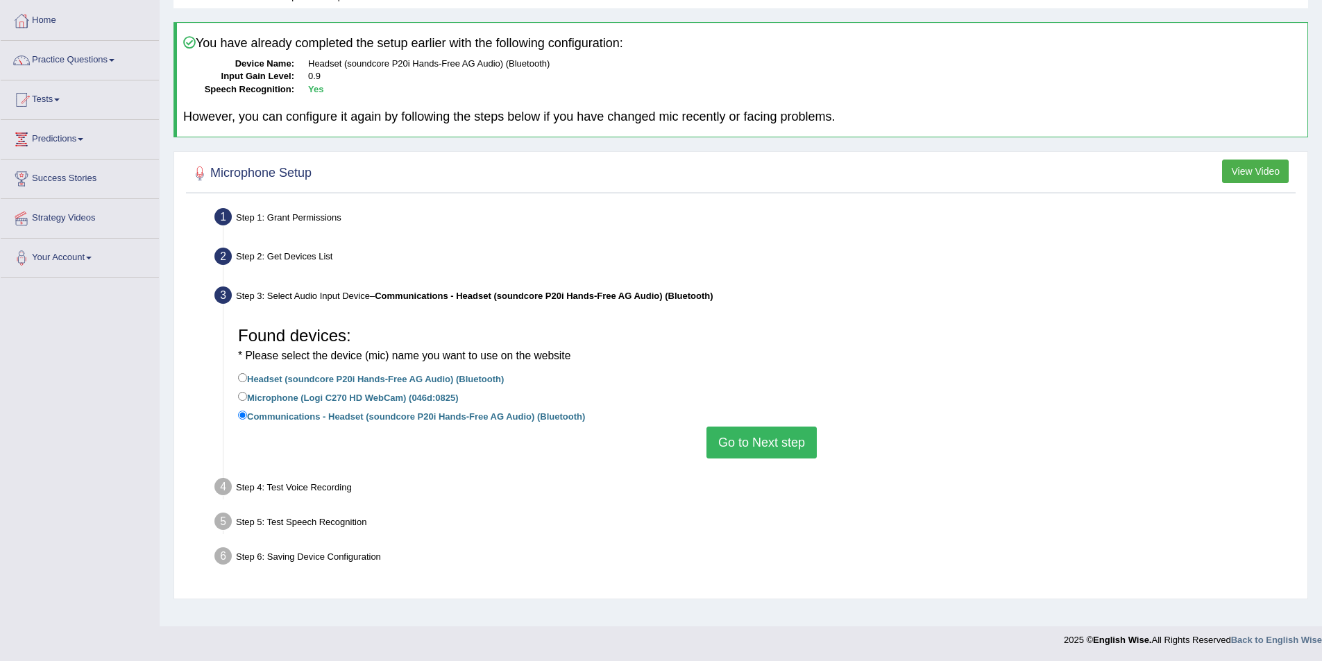
scroll to position [67, 0]
click at [259, 398] on label "Microphone (Logi C270 HD WebCam) (046d:0825)" at bounding box center [348, 396] width 221 height 15
click at [247, 398] on input "Microphone (Logi C270 HD WebCam) (046d:0825)" at bounding box center [242, 396] width 9 height 9
radio input "true"
click at [739, 441] on button "Go to Next step" at bounding box center [761, 443] width 110 height 32
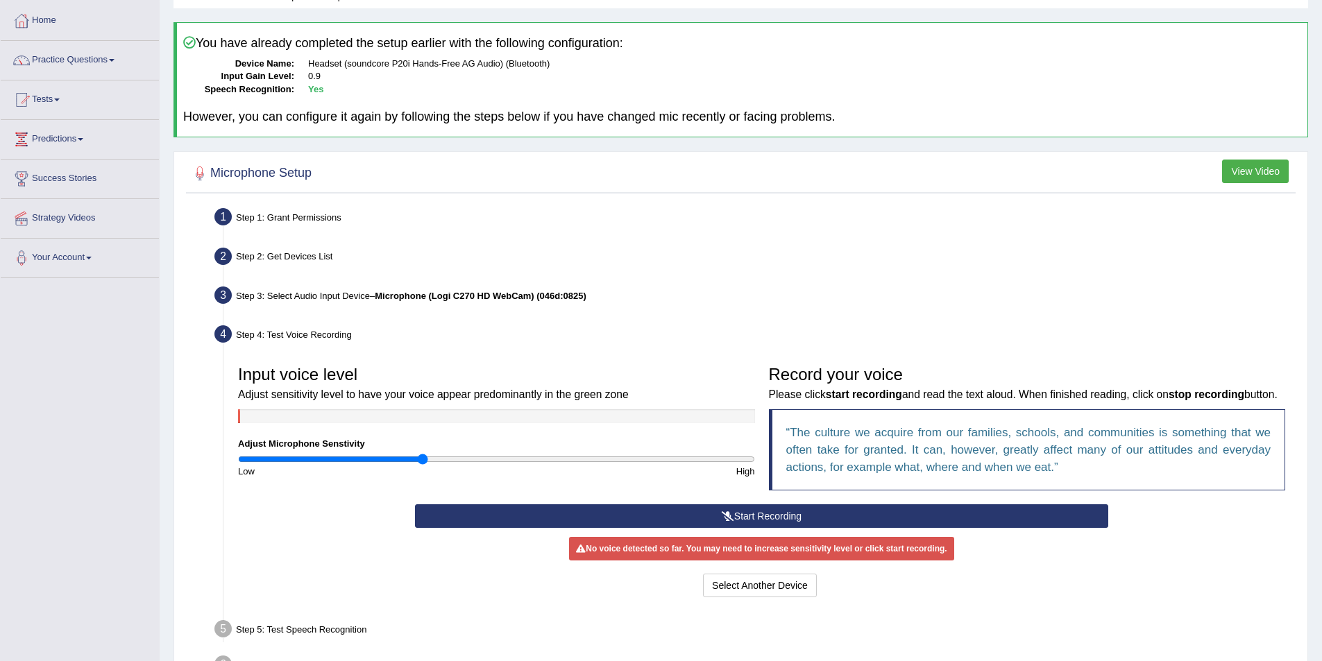
click at [677, 528] on button "Start Recording" at bounding box center [761, 516] width 693 height 24
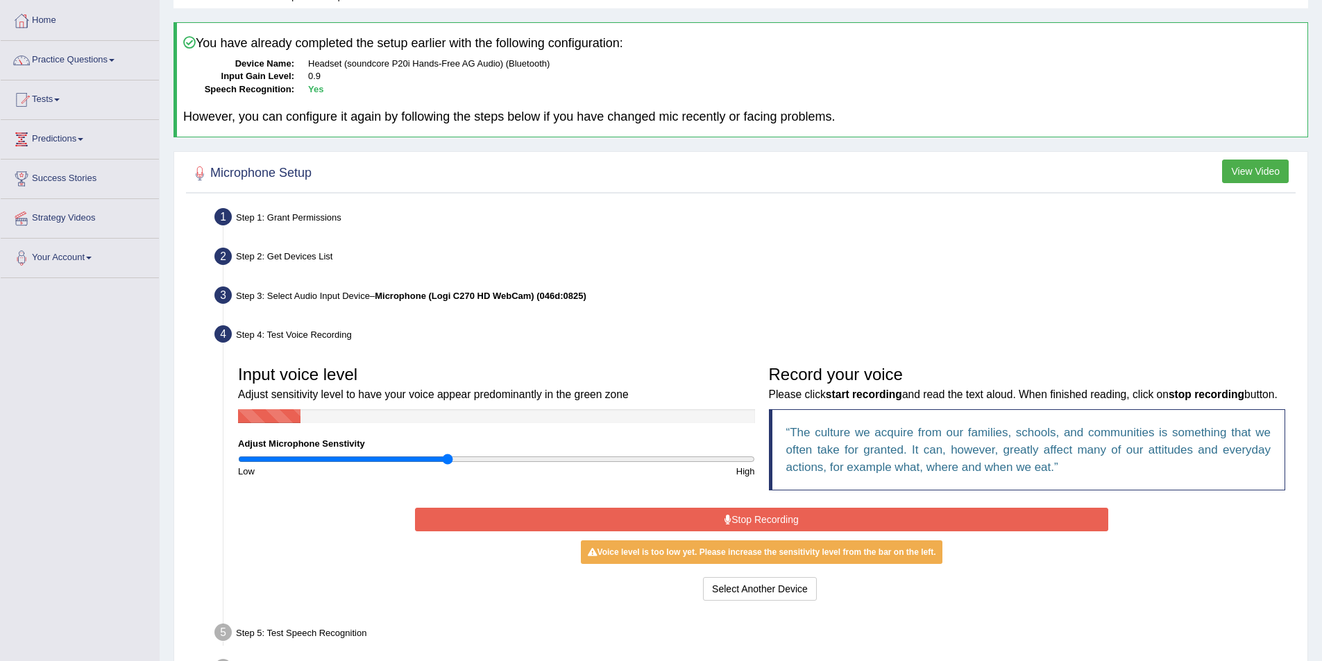
click at [446, 463] on input "range" at bounding box center [496, 459] width 517 height 11
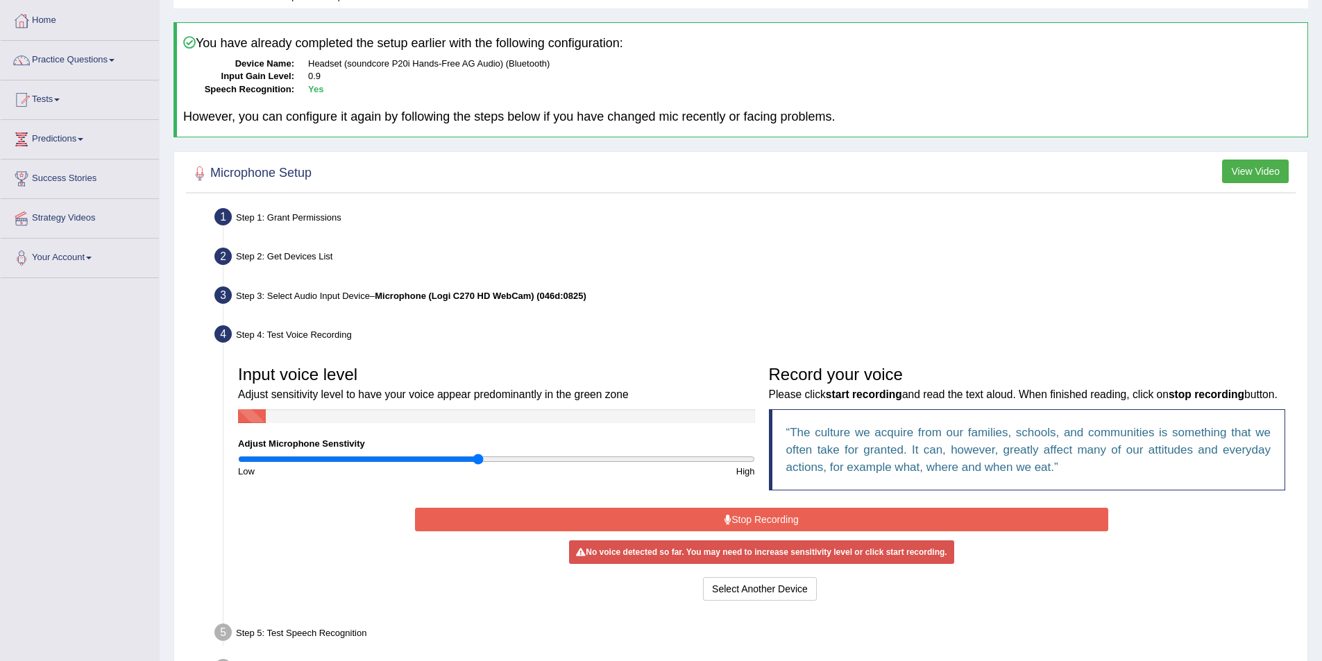
click at [477, 454] on input "range" at bounding box center [496, 459] width 517 height 11
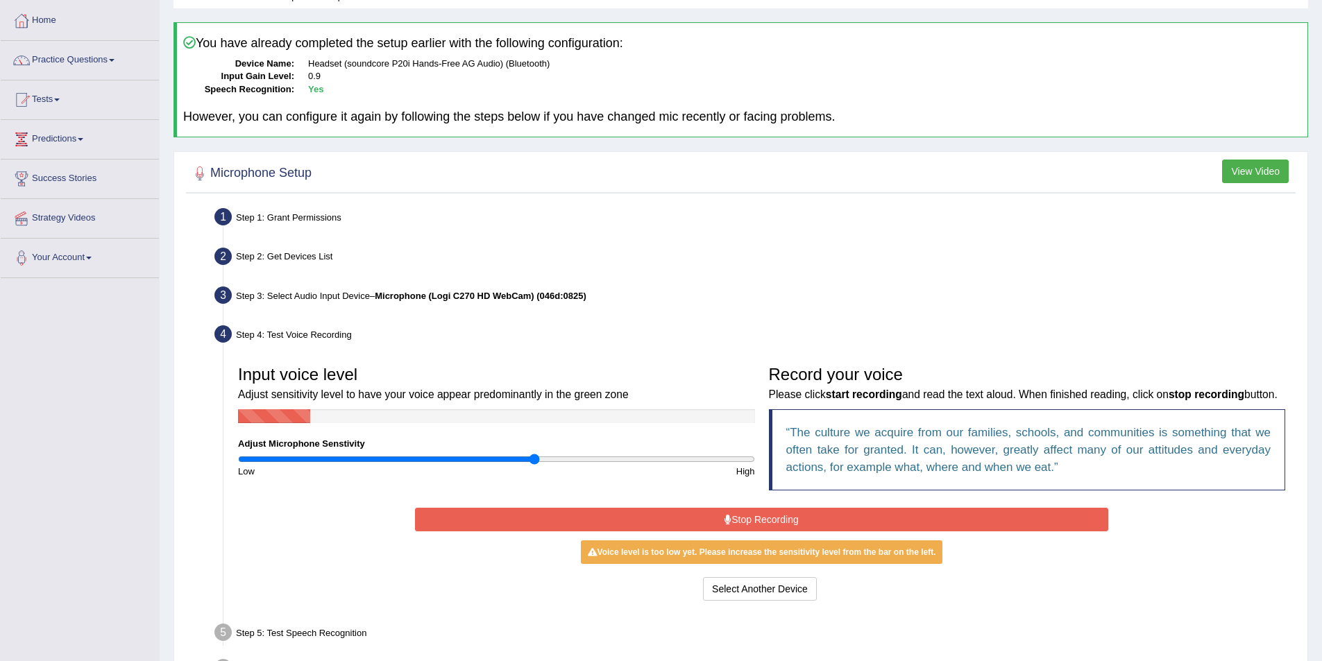
click at [537, 461] on input "range" at bounding box center [496, 459] width 517 height 11
type input "1.38"
click at [590, 460] on input "range" at bounding box center [496, 459] width 517 height 11
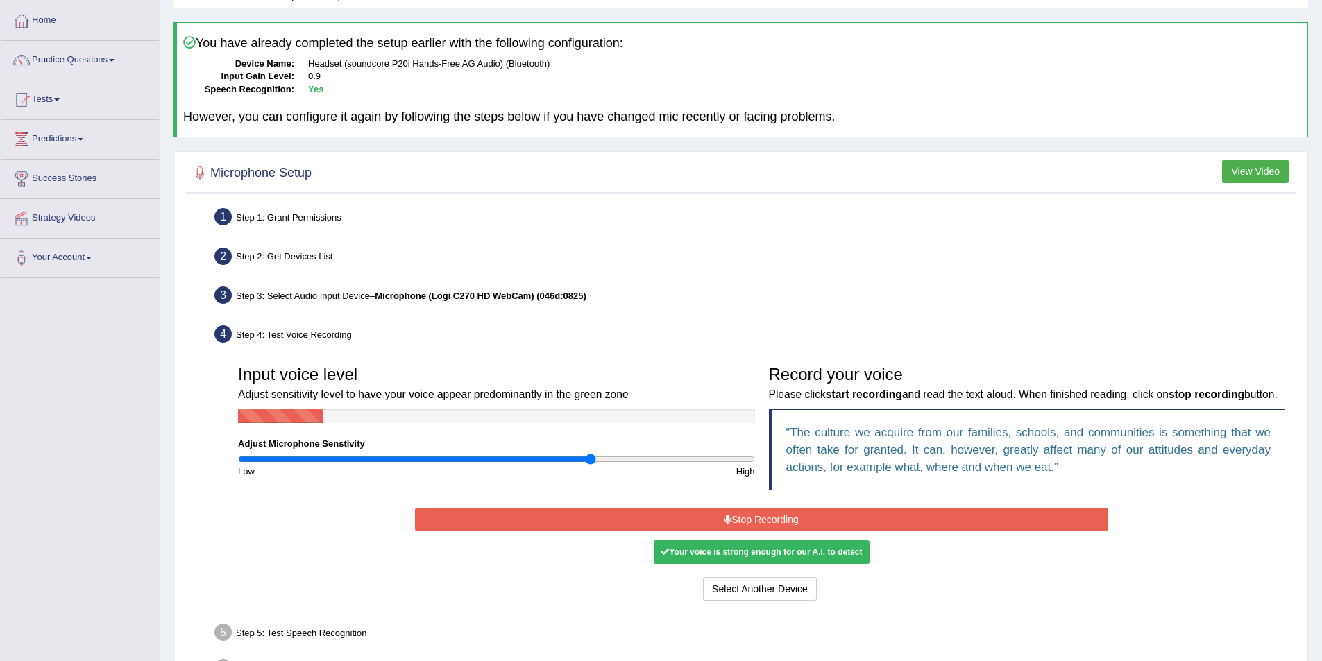
click at [786, 531] on button "Stop Recording" at bounding box center [761, 520] width 693 height 24
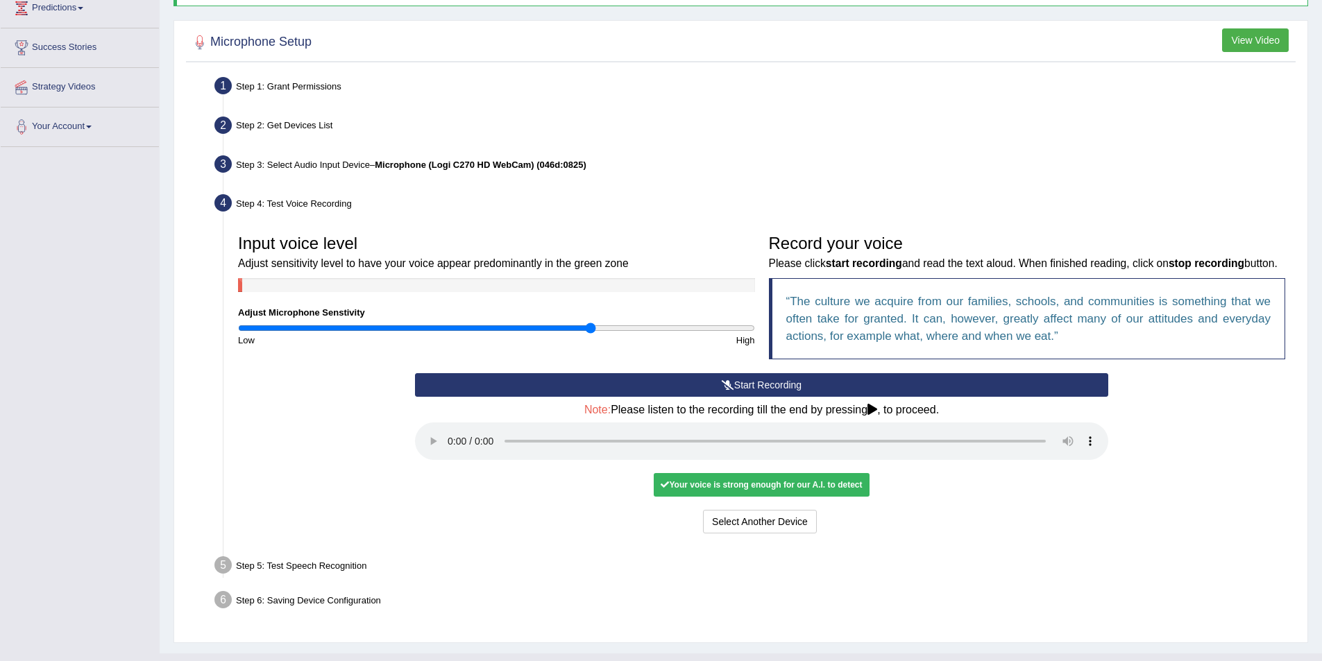
scroll to position [206, 0]
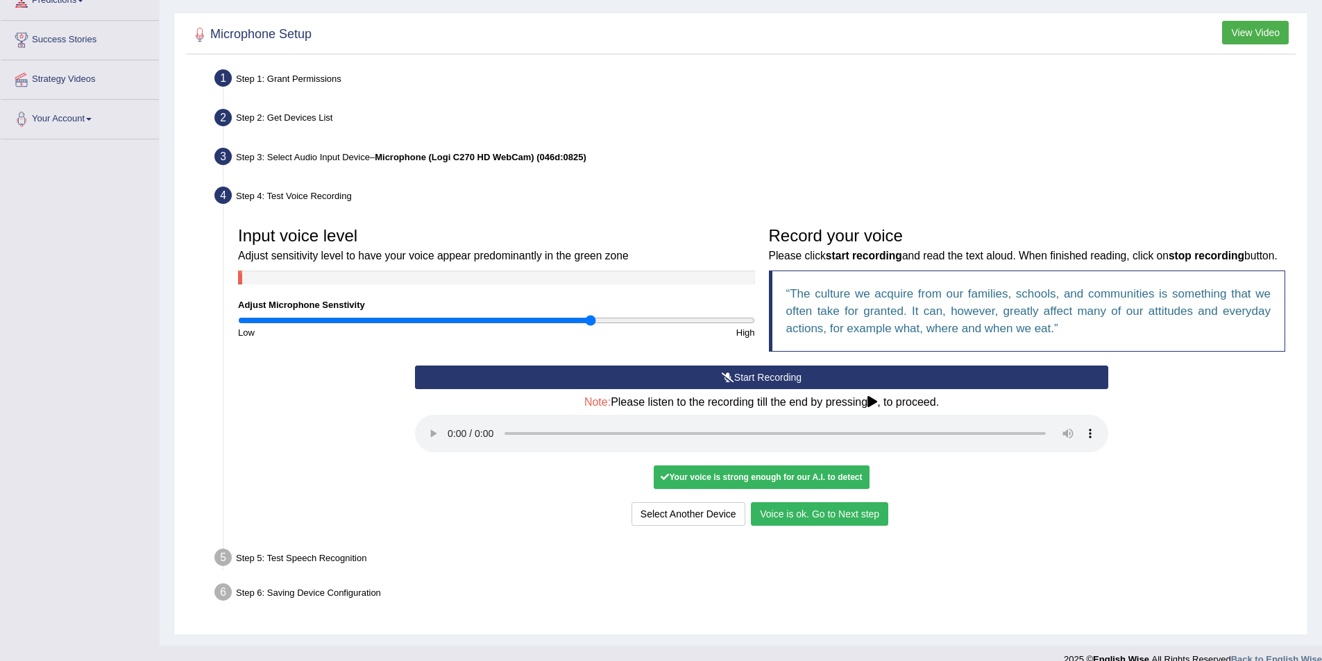
click at [785, 526] on button "Voice is ok. Go to Next step" at bounding box center [819, 514] width 137 height 24
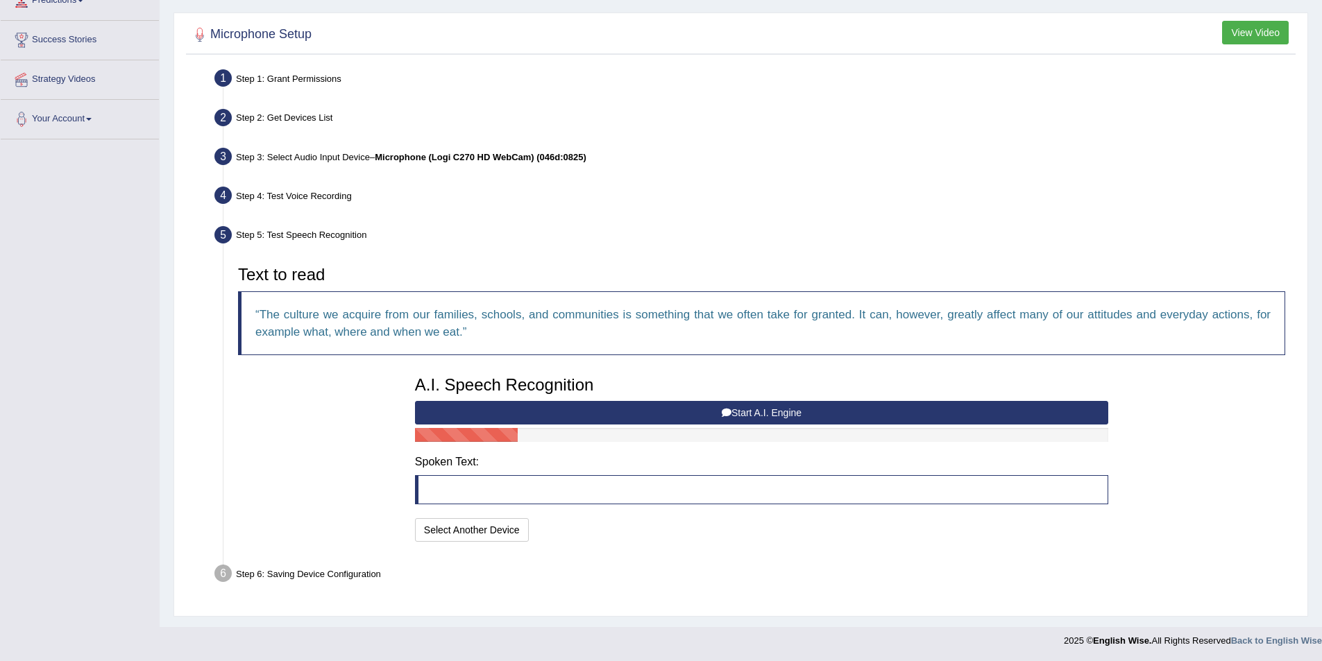
click at [690, 411] on button "Start A.I. Engine" at bounding box center [761, 413] width 693 height 24
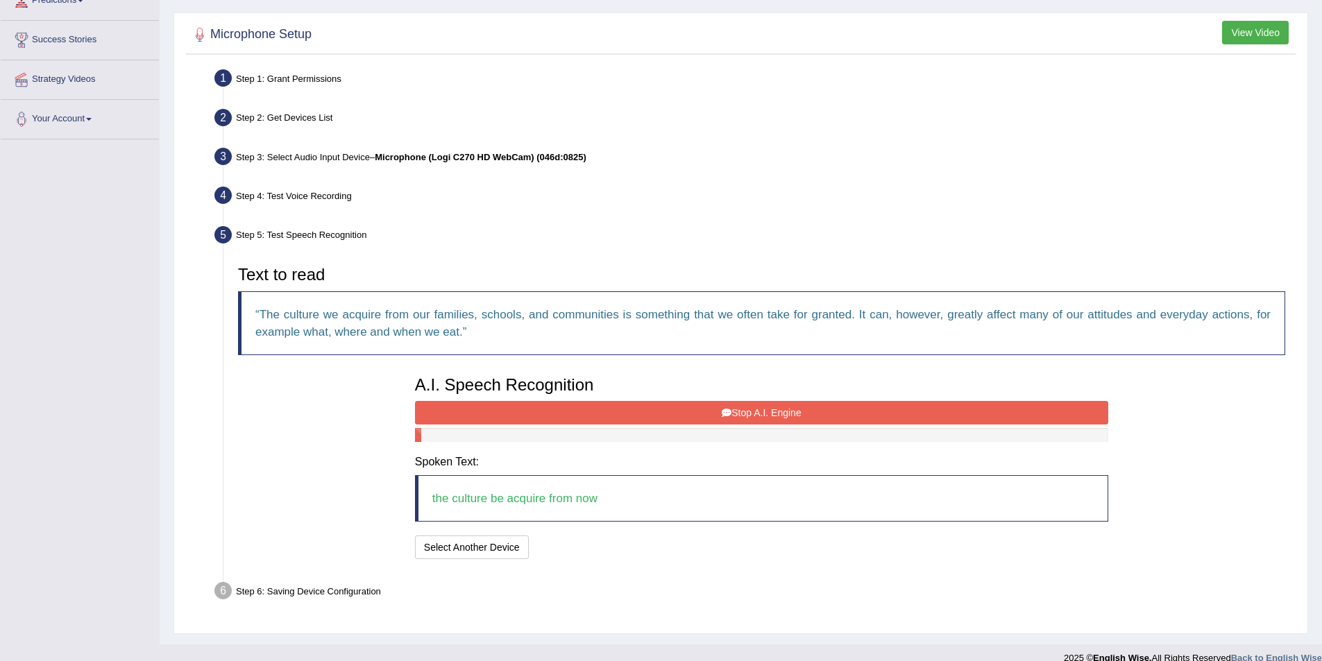
click at [731, 409] on button "Stop A.I. Engine" at bounding box center [761, 413] width 693 height 24
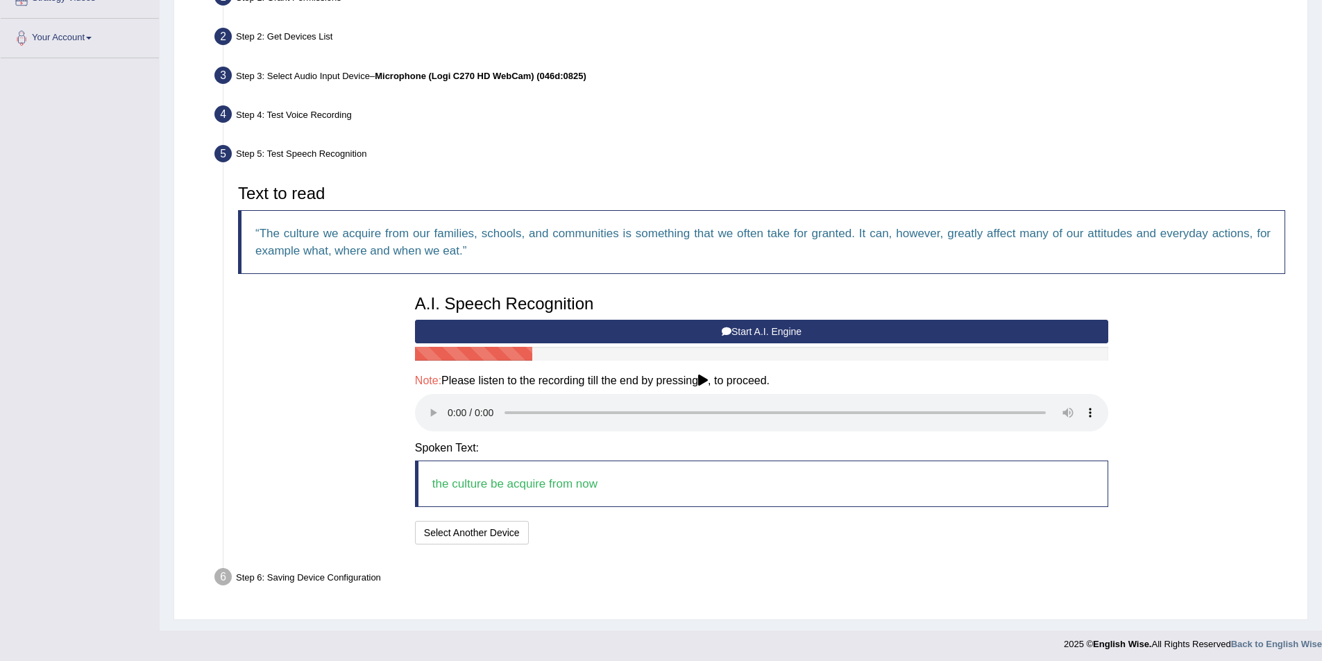
scroll to position [291, 0]
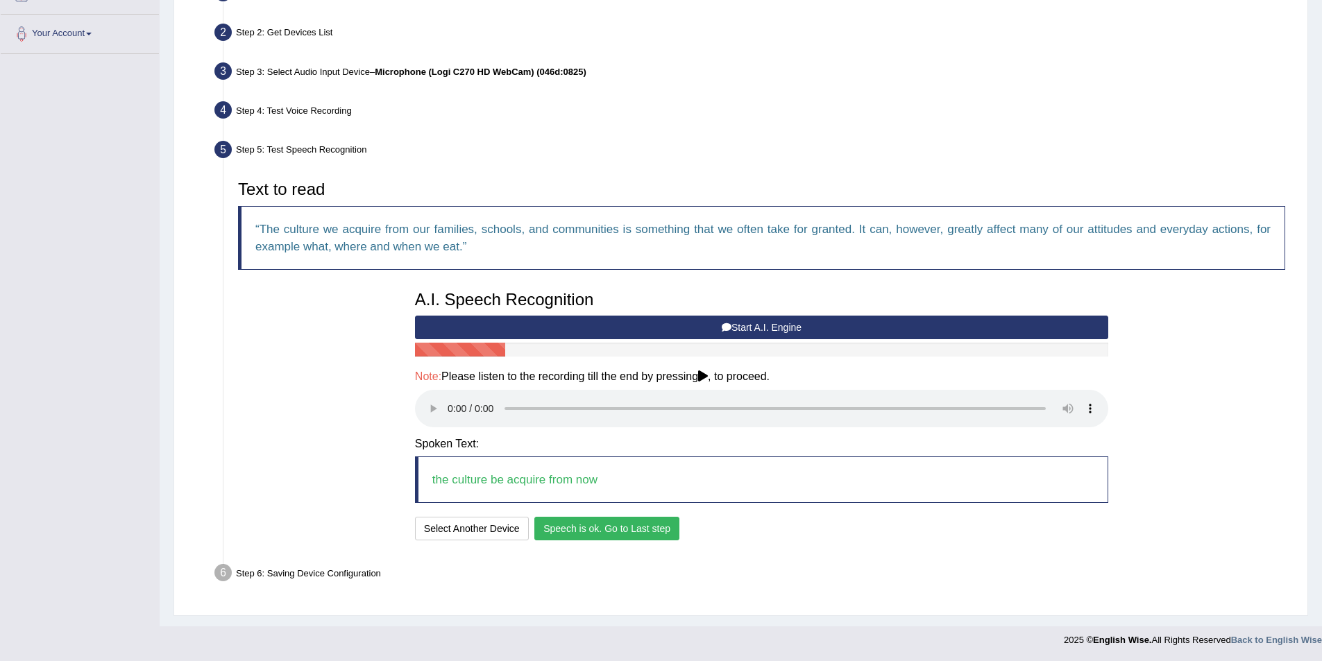
click at [603, 530] on button "Speech is ok. Go to Last step" at bounding box center [606, 529] width 145 height 24
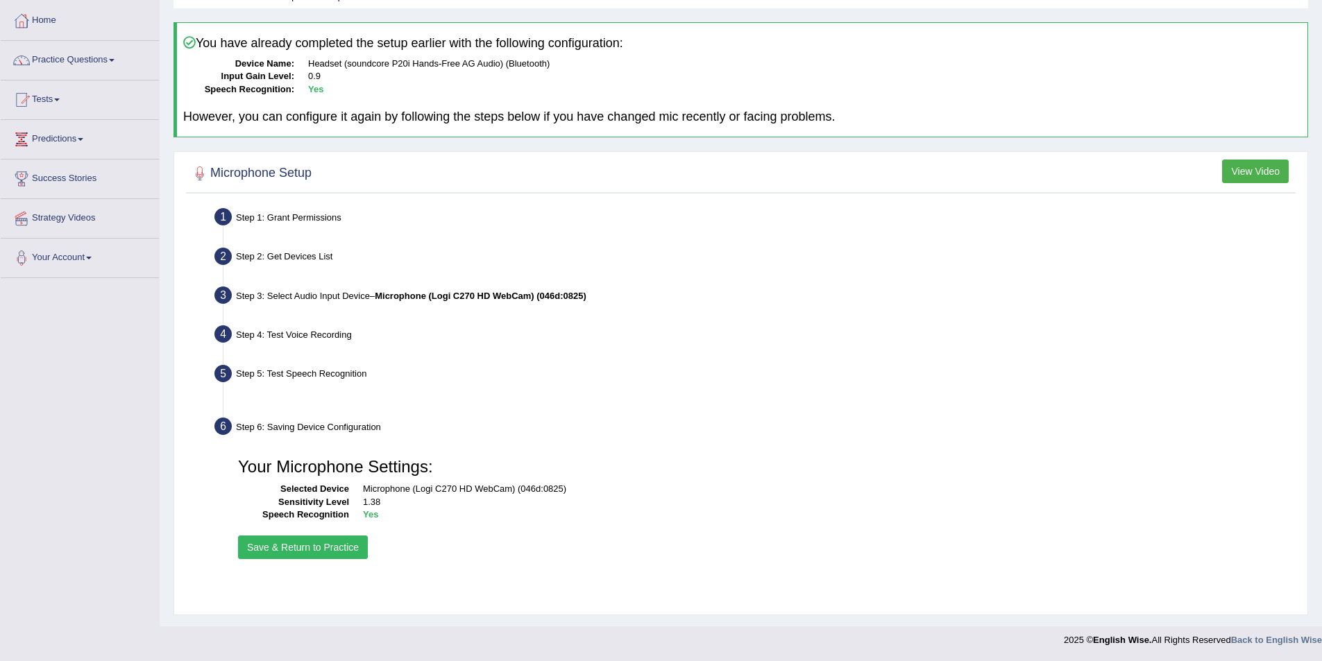
scroll to position [67, 0]
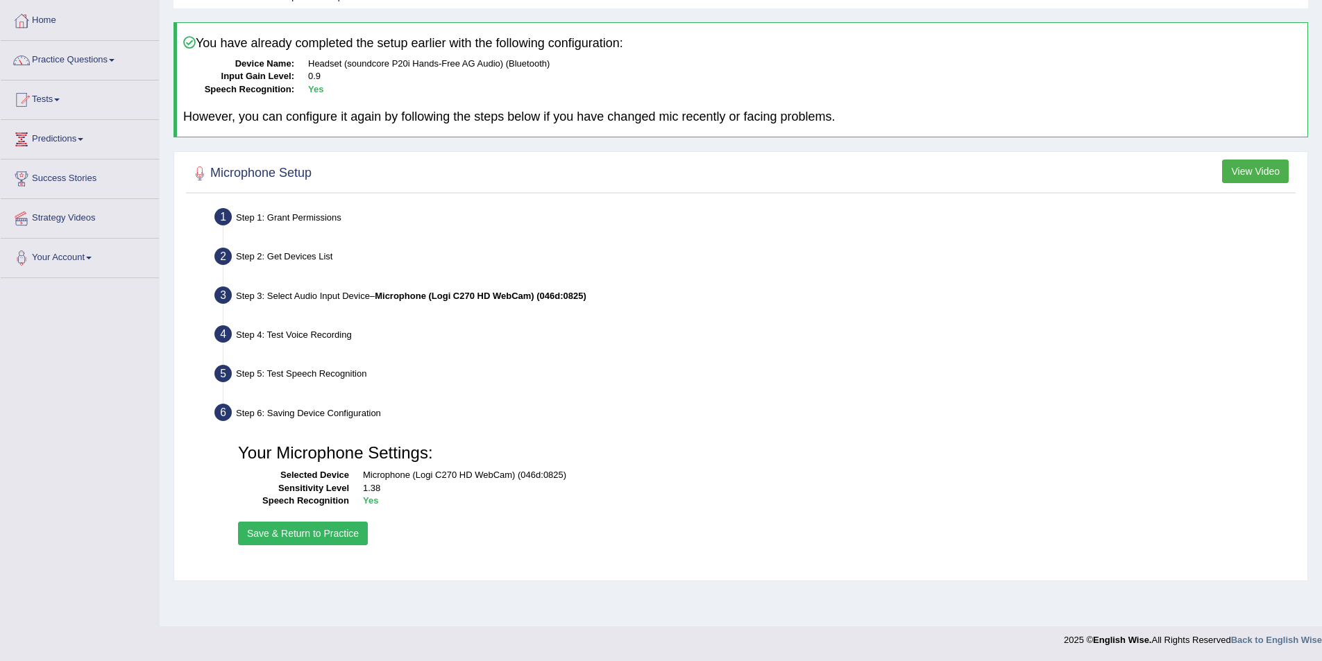
click at [295, 531] on button "Save & Return to Practice" at bounding box center [303, 534] width 130 height 24
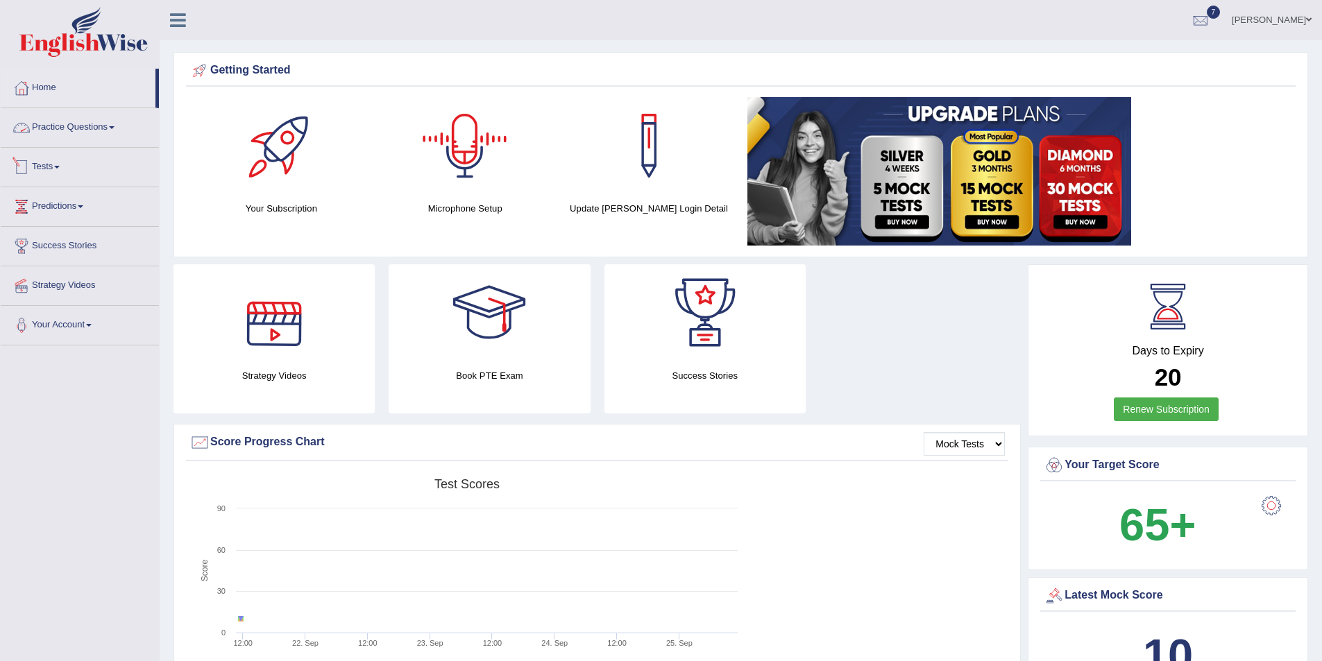
click at [67, 119] on link "Practice Questions" at bounding box center [80, 125] width 158 height 35
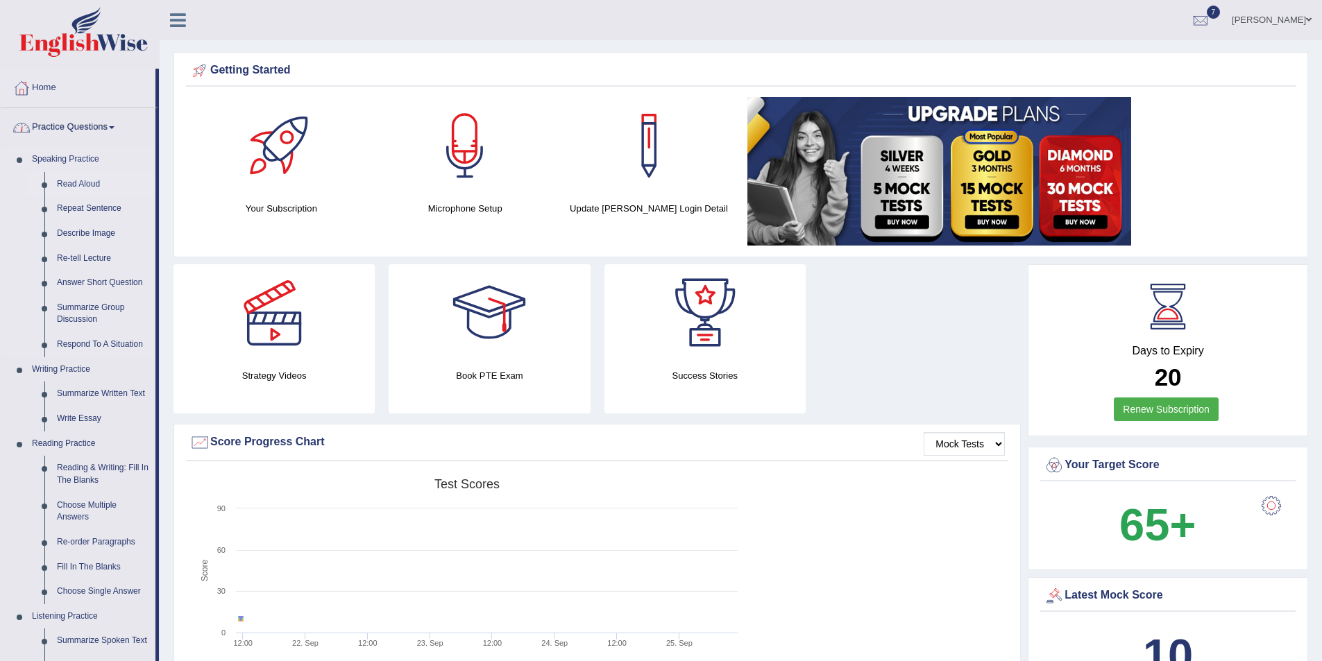
click at [69, 185] on link "Read Aloud" at bounding box center [103, 184] width 105 height 25
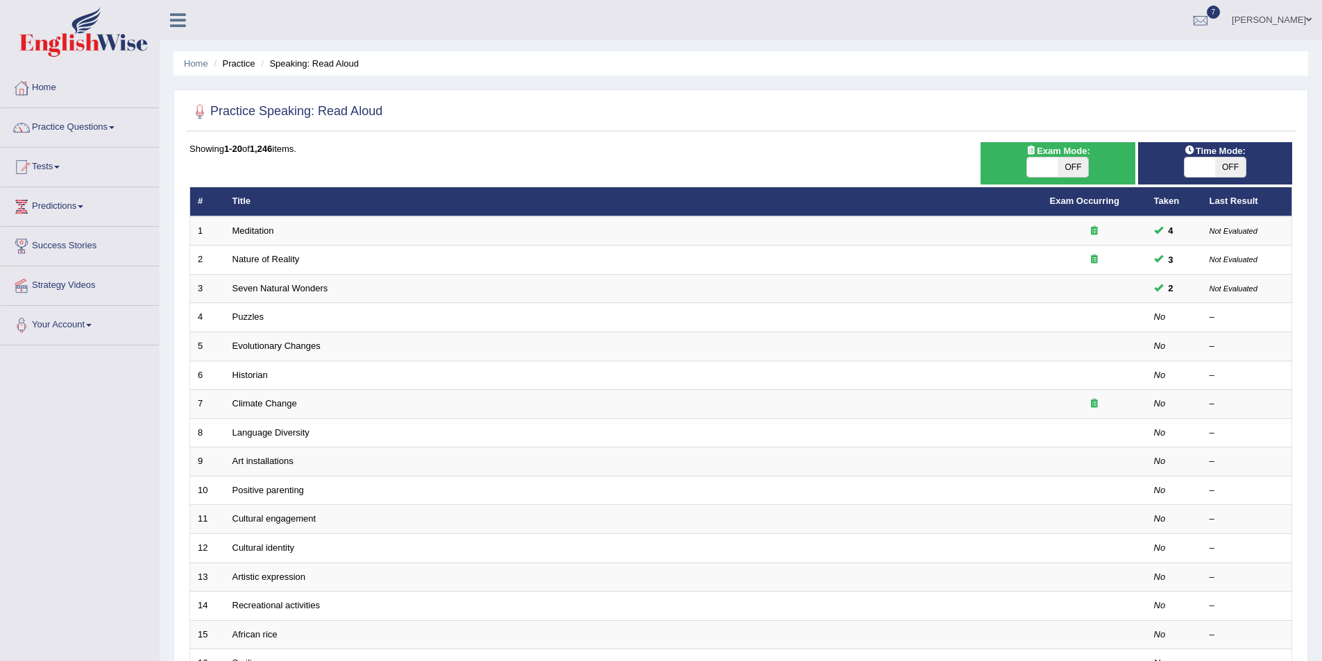
click at [250, 232] on link "Meditation" at bounding box center [253, 230] width 42 height 10
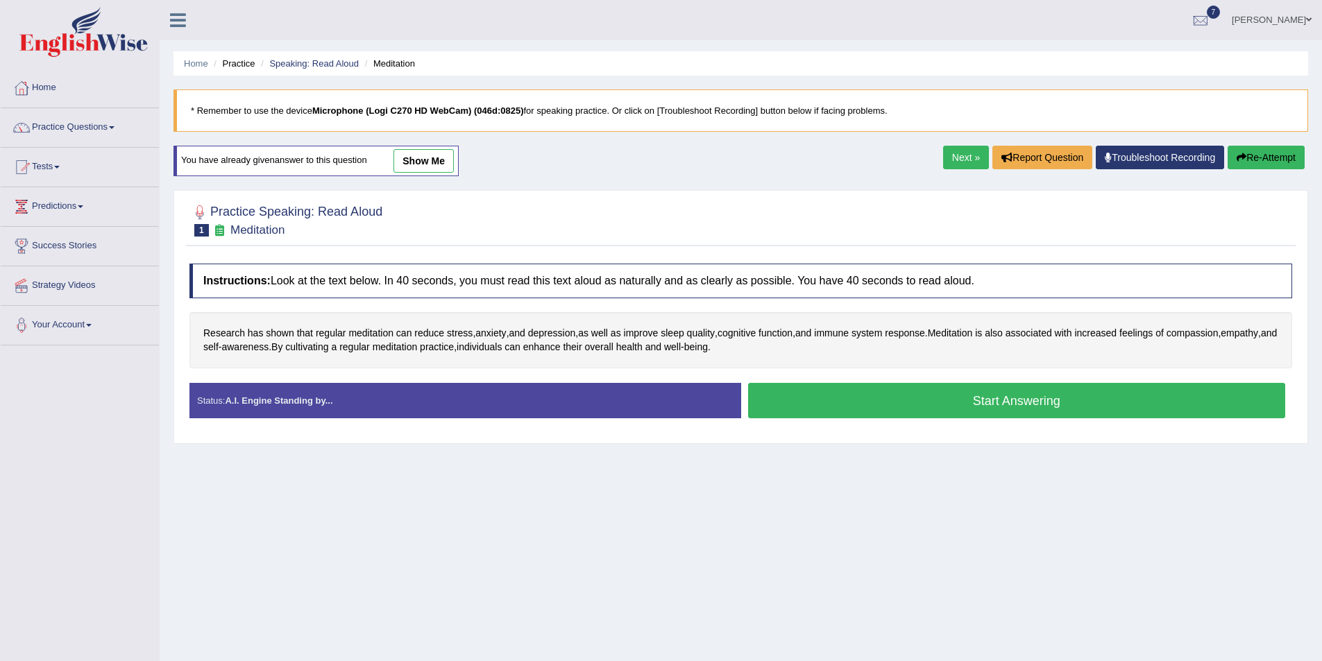
click at [973, 395] on button "Start Answering" at bounding box center [1017, 400] width 538 height 35
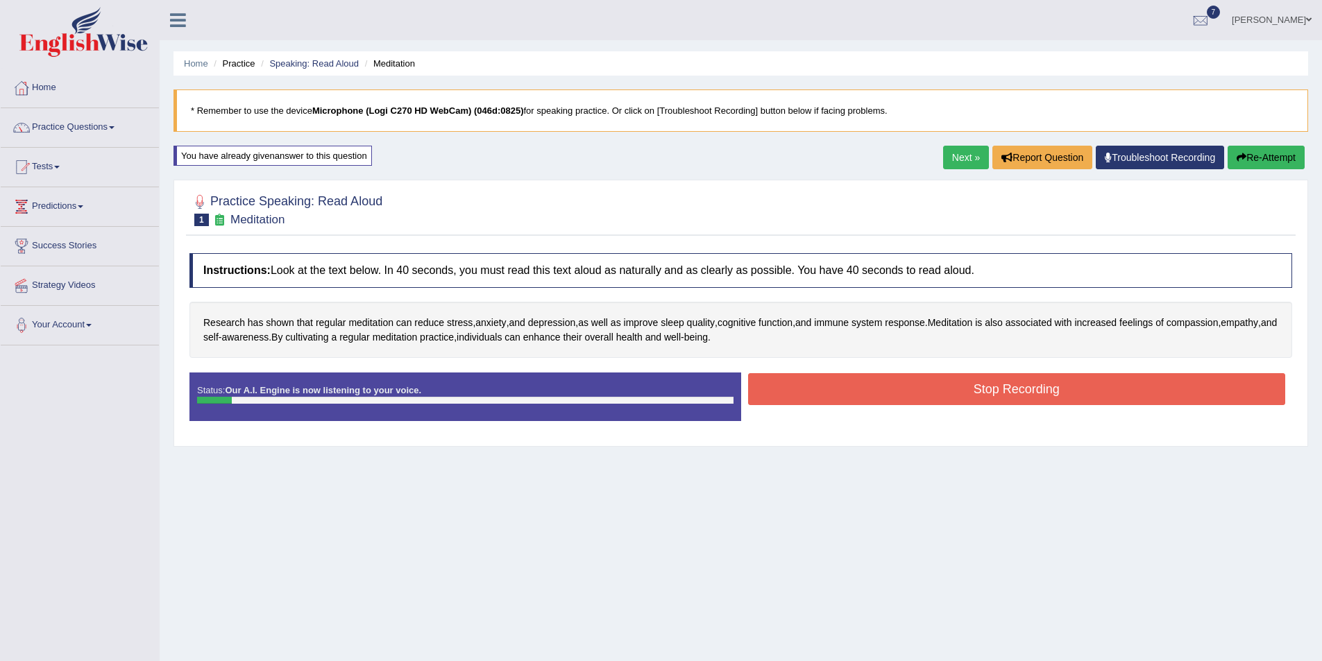
click at [912, 389] on button "Stop Recording" at bounding box center [1017, 389] width 538 height 32
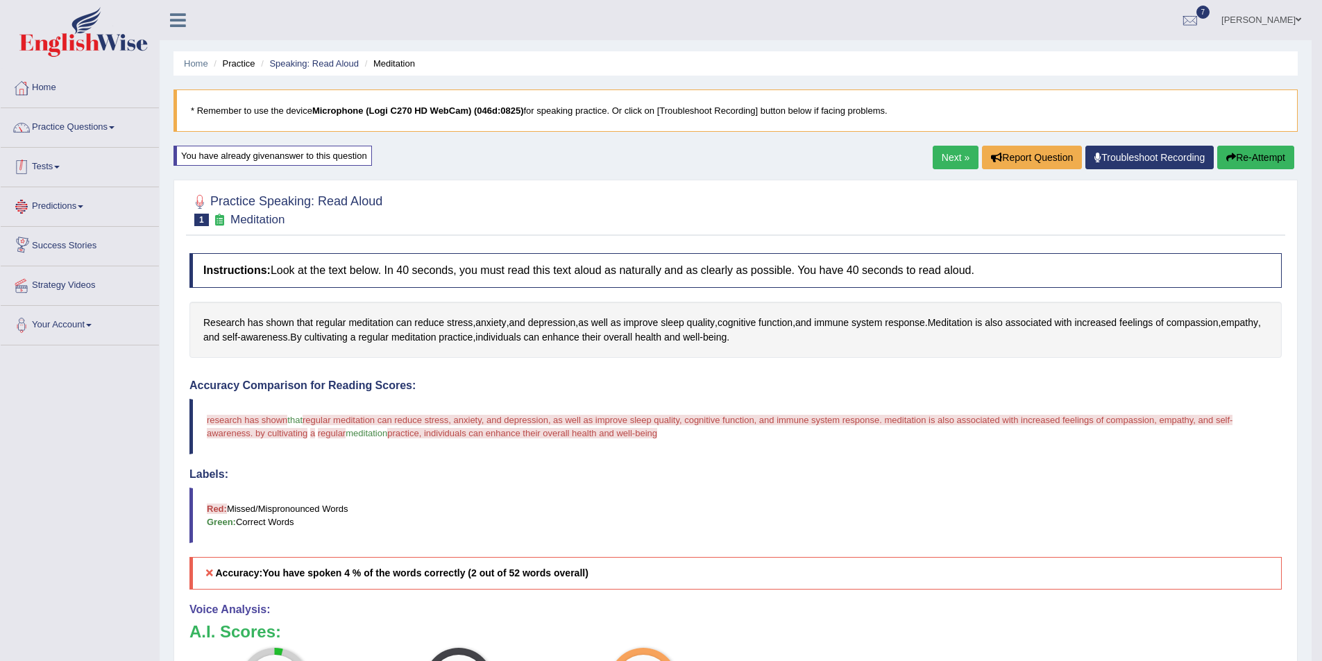
click at [55, 168] on link "Tests" at bounding box center [80, 165] width 158 height 35
click at [46, 227] on link "Take Mock Test" at bounding box center [91, 224] width 130 height 25
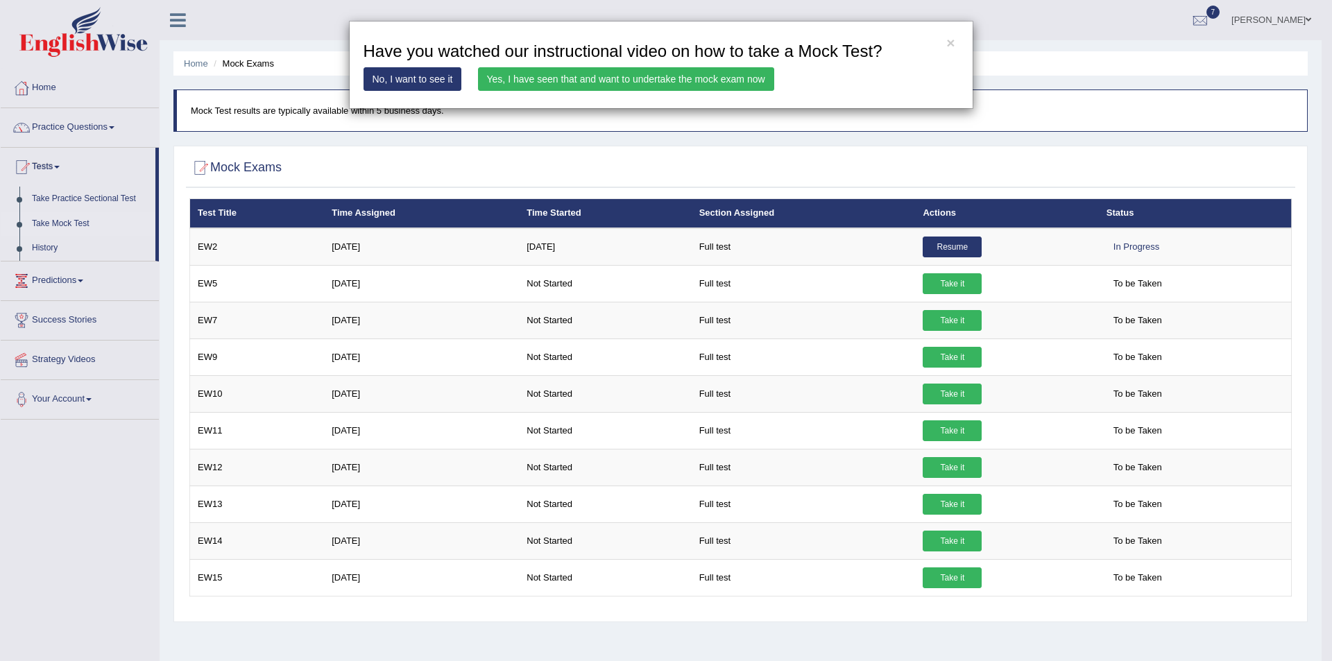
click at [612, 72] on link "Yes, I have seen that and want to undertake the mock exam now" at bounding box center [626, 79] width 296 height 24
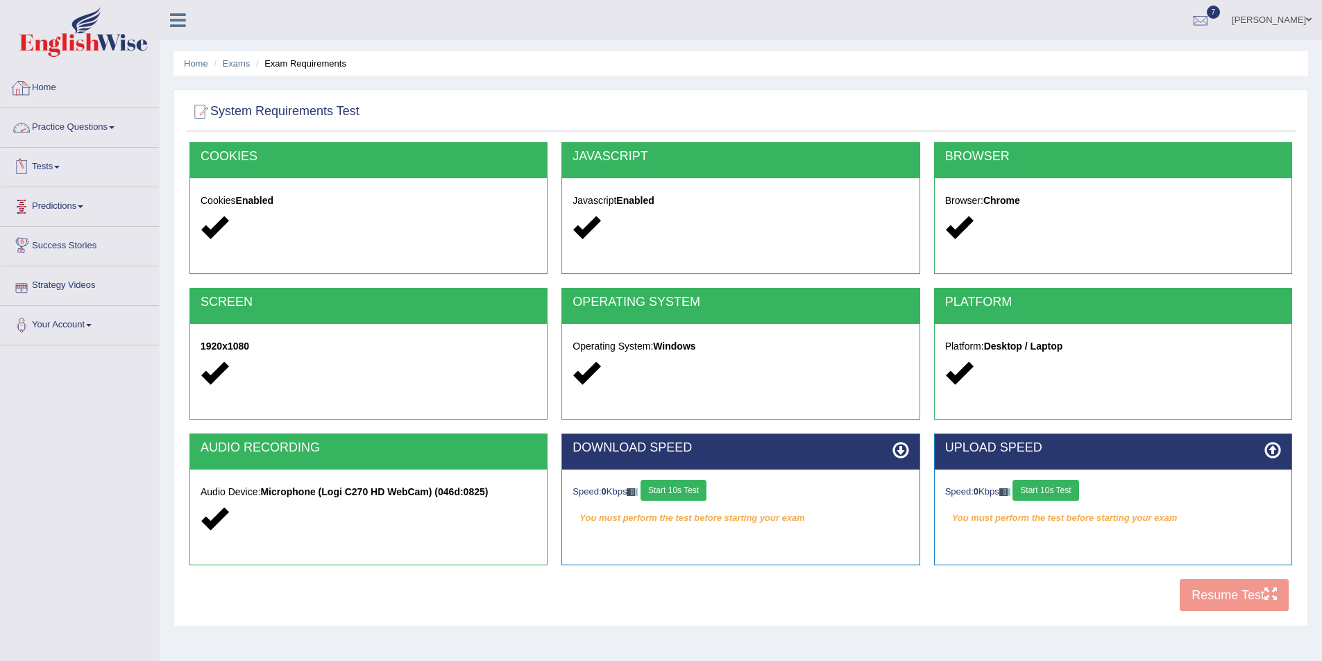
click at [16, 89] on div at bounding box center [21, 88] width 21 height 21
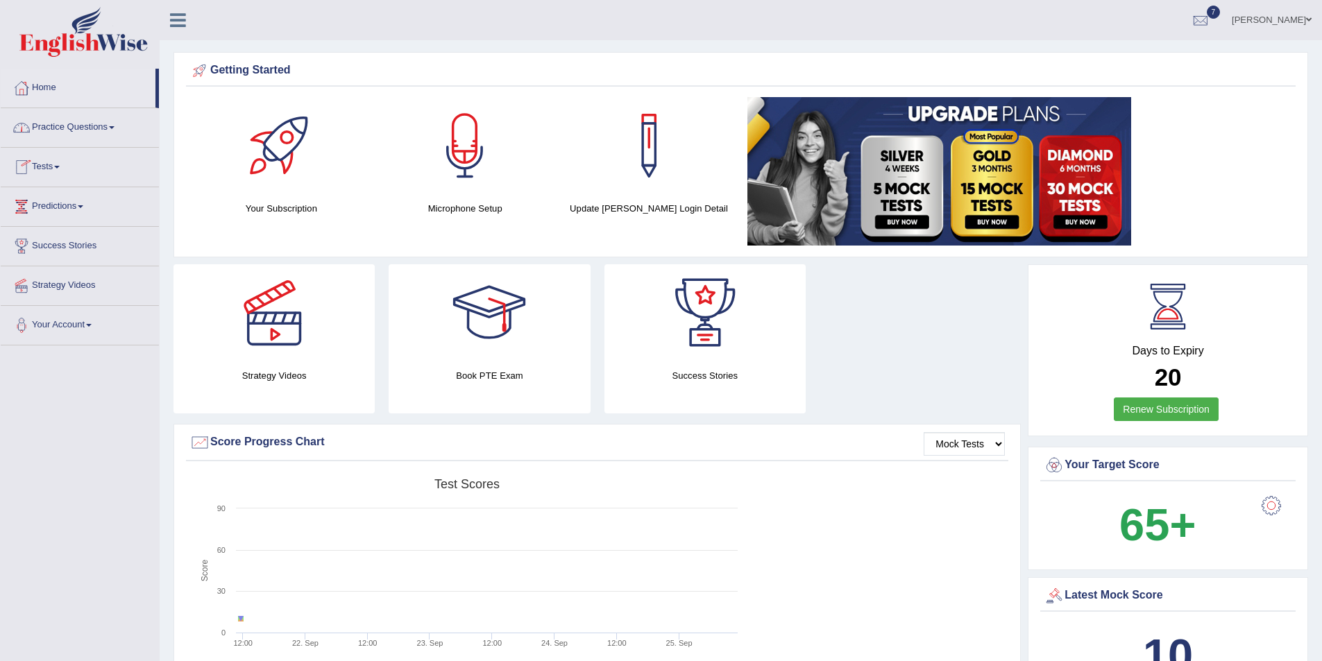
click at [67, 119] on link "Practice Questions" at bounding box center [80, 125] width 158 height 35
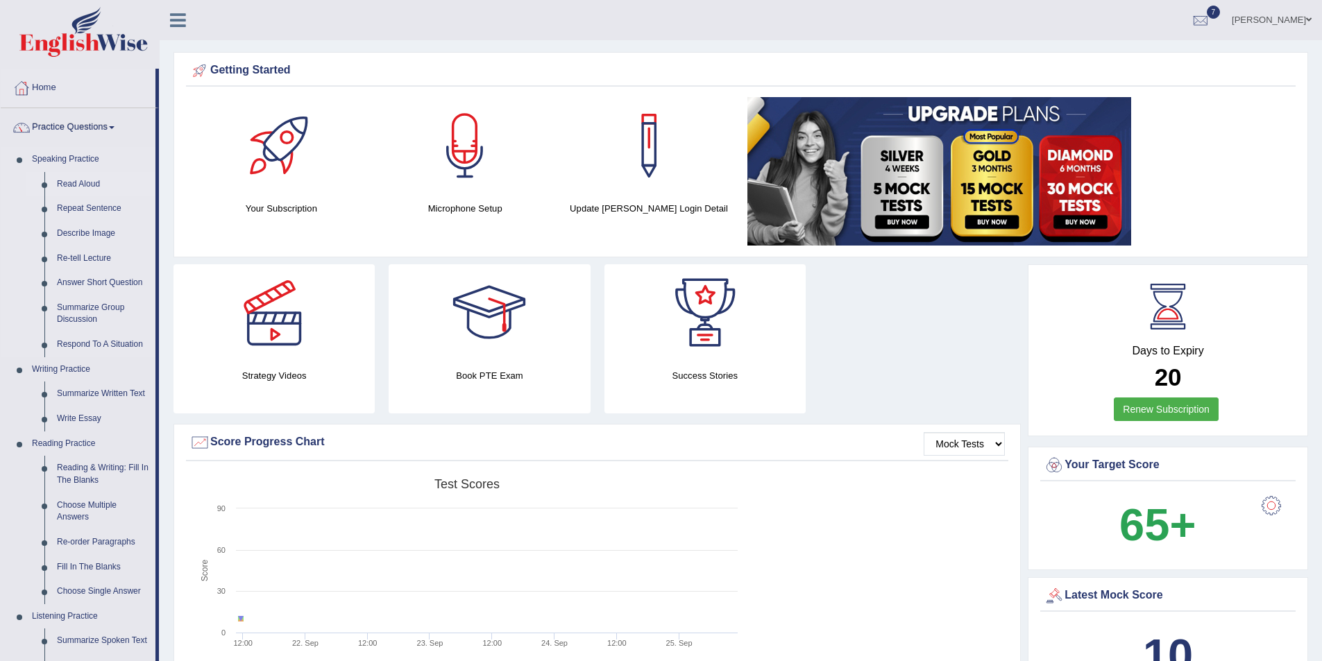
click at [91, 185] on link "Read Aloud" at bounding box center [103, 184] width 105 height 25
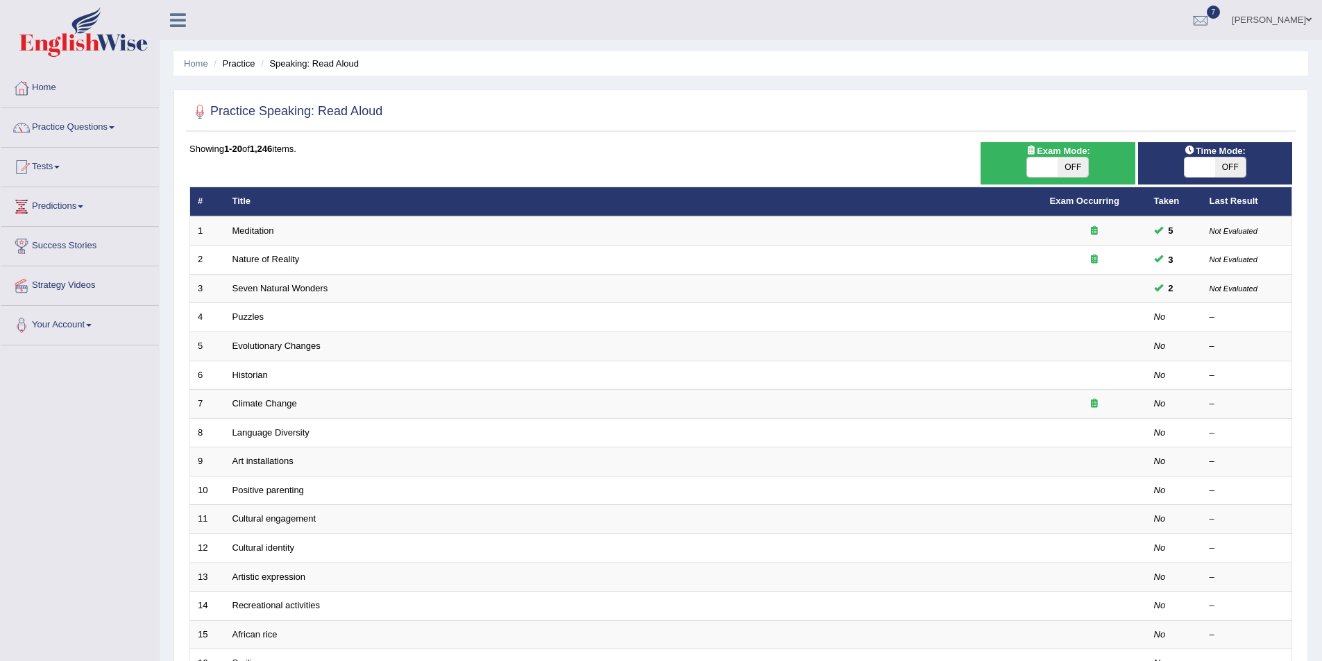
click at [240, 228] on link "Meditation" at bounding box center [253, 230] width 42 height 10
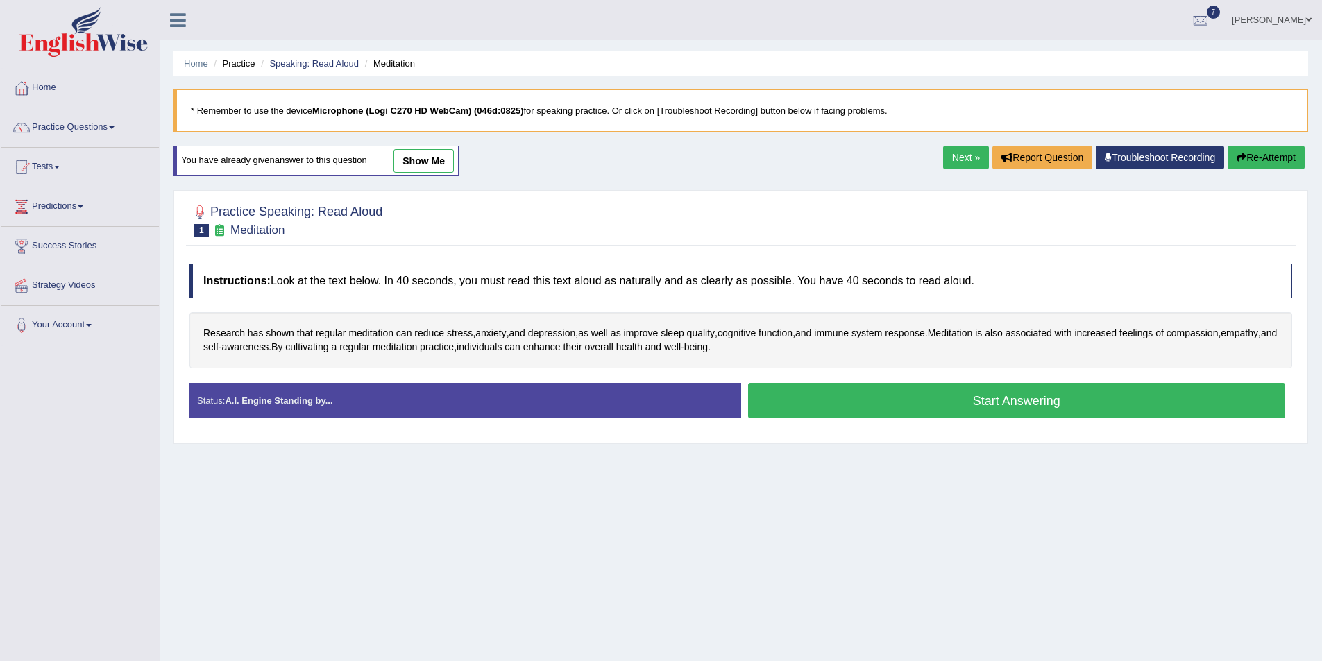
click at [828, 407] on button "Start Answering" at bounding box center [1017, 400] width 538 height 35
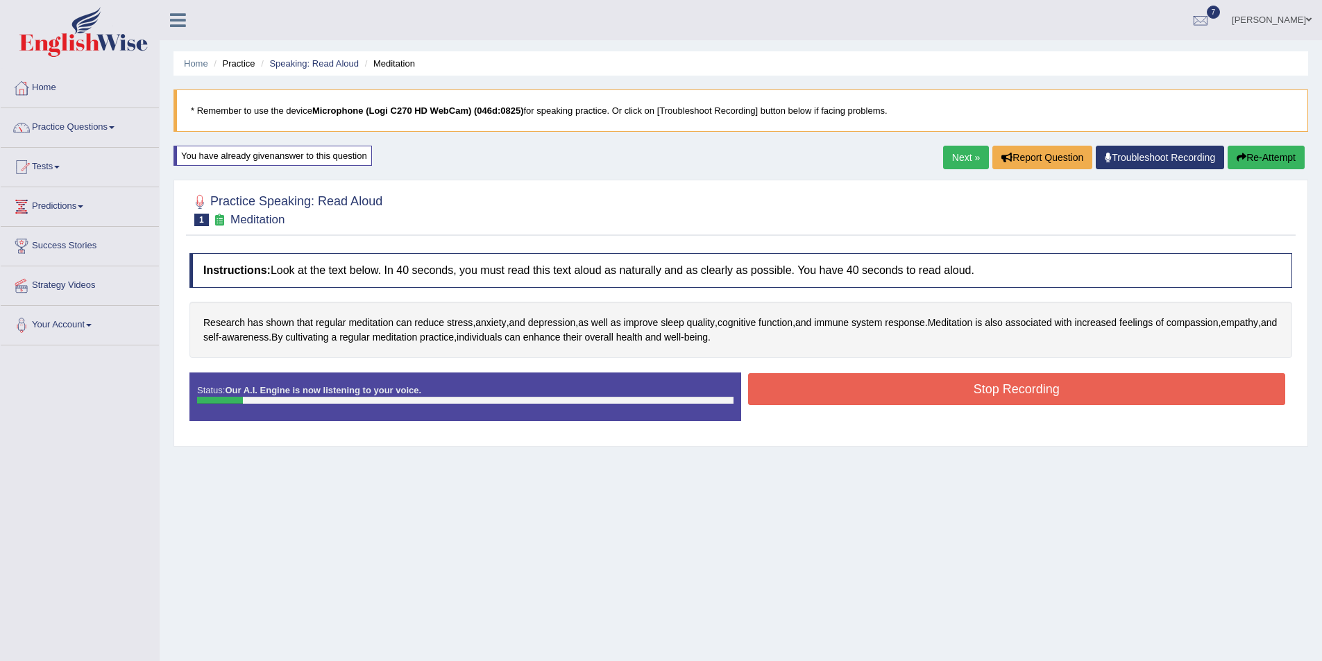
click at [830, 399] on button "Stop Recording" at bounding box center [1017, 389] width 538 height 32
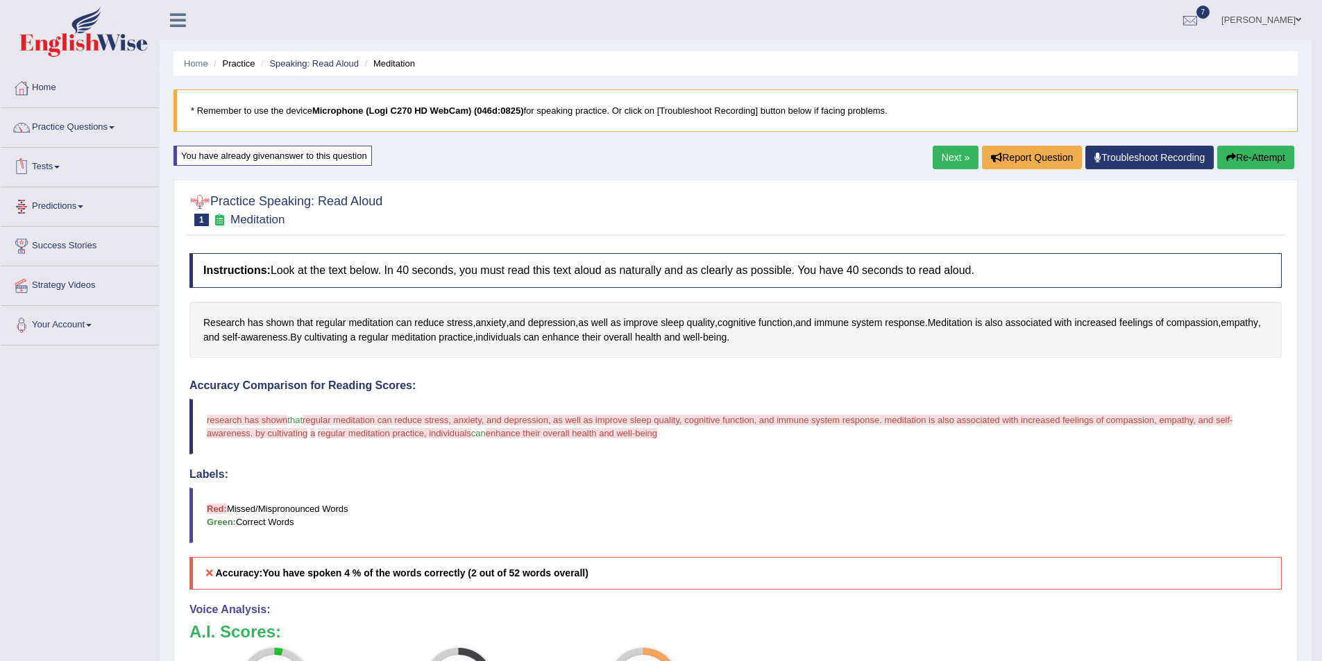
click at [69, 200] on link "Predictions" at bounding box center [80, 204] width 158 height 35
click at [97, 131] on link "Practice Questions" at bounding box center [80, 125] width 158 height 35
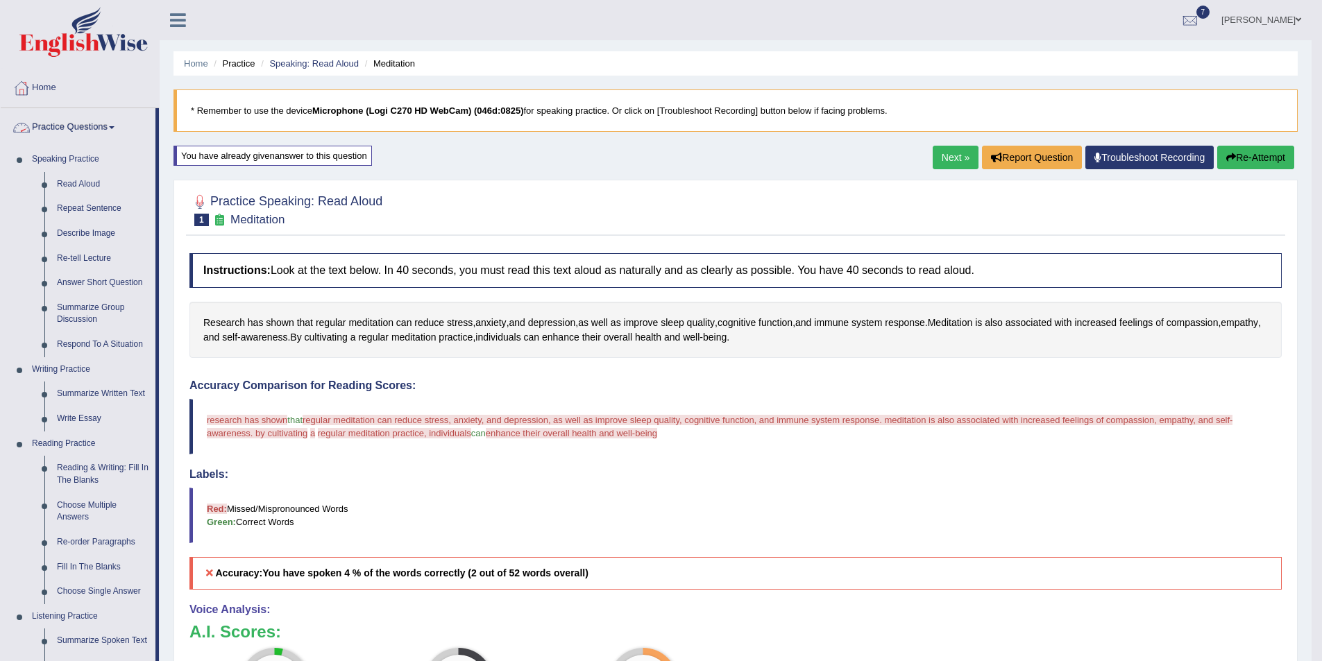
click at [112, 123] on link "Practice Questions" at bounding box center [78, 125] width 155 height 35
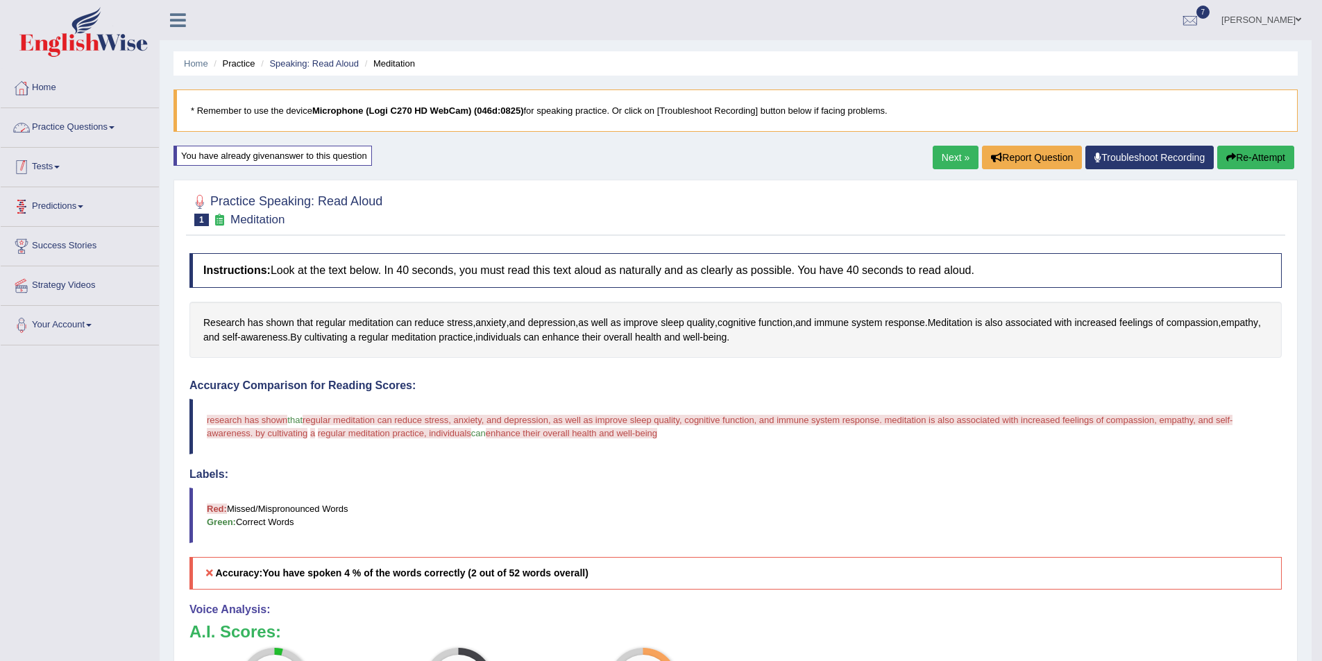
scroll to position [69, 0]
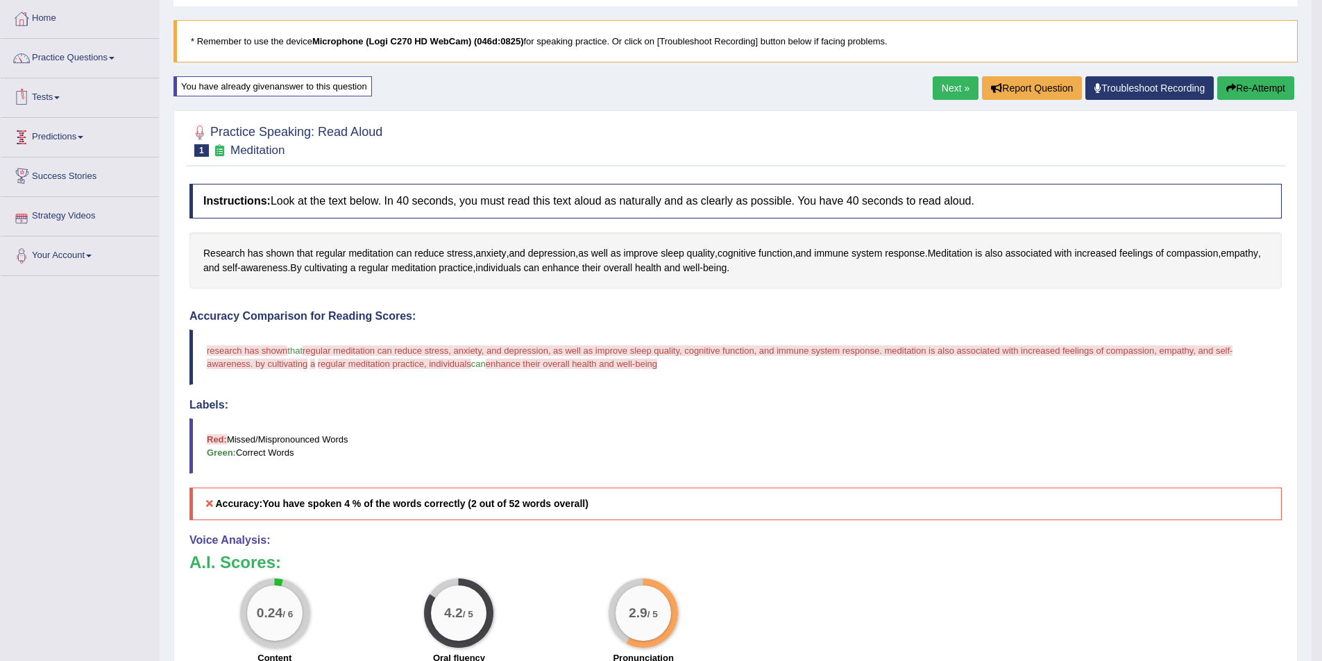
click at [65, 94] on link "Tests" at bounding box center [80, 95] width 158 height 35
click at [60, 153] on link "Take Mock Test" at bounding box center [91, 154] width 130 height 25
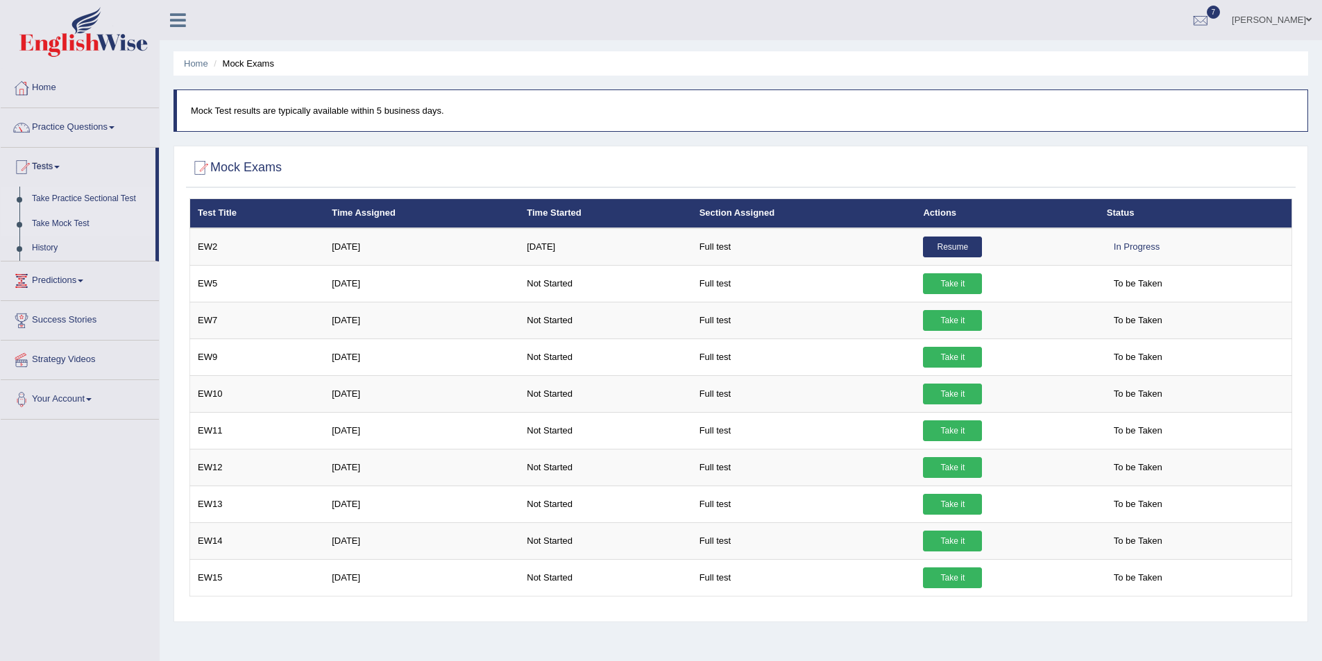
click at [51, 199] on link "Take Practice Sectional Test" at bounding box center [91, 199] width 130 height 25
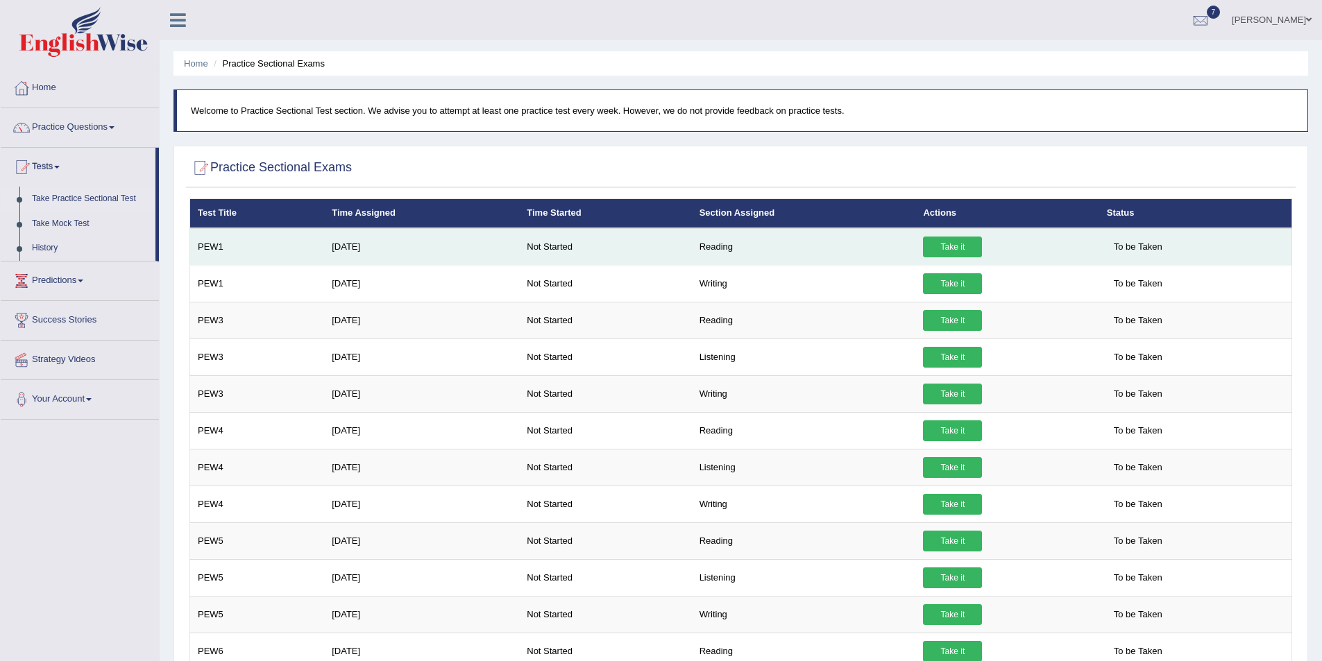
click at [935, 250] on link "Take it" at bounding box center [952, 247] width 59 height 21
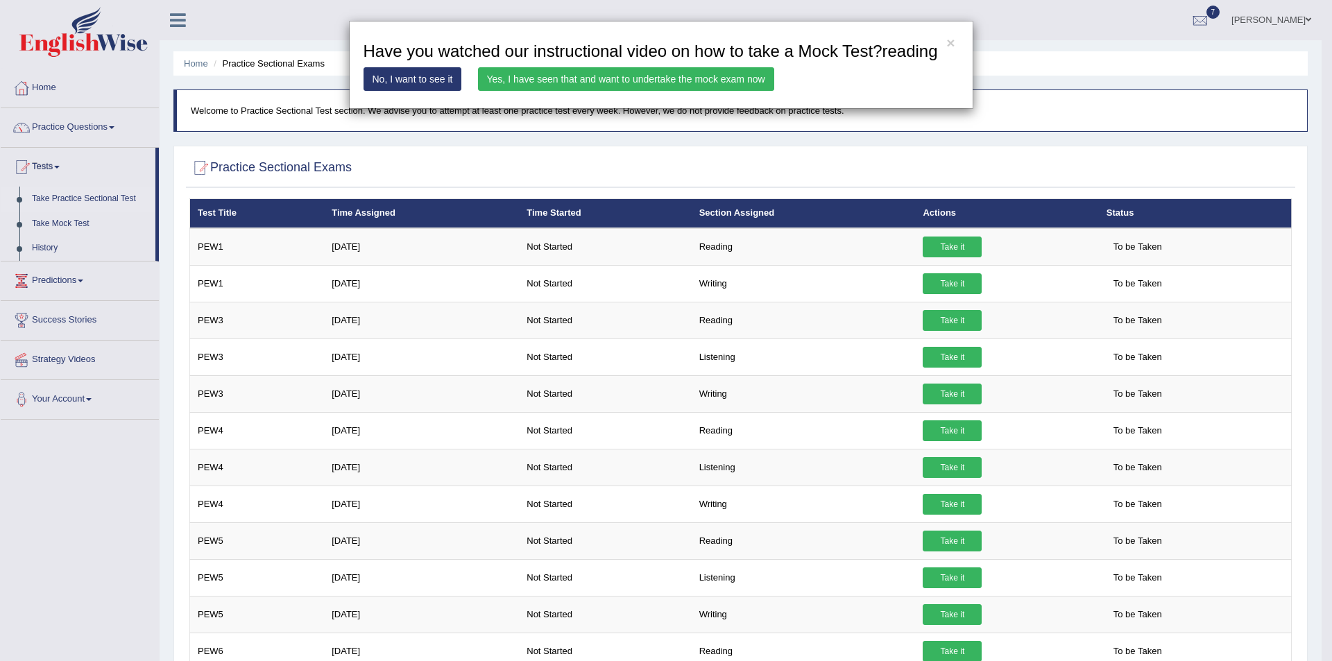
click at [572, 78] on link "Yes, I have seen that and want to undertake the mock exam now" at bounding box center [626, 79] width 296 height 24
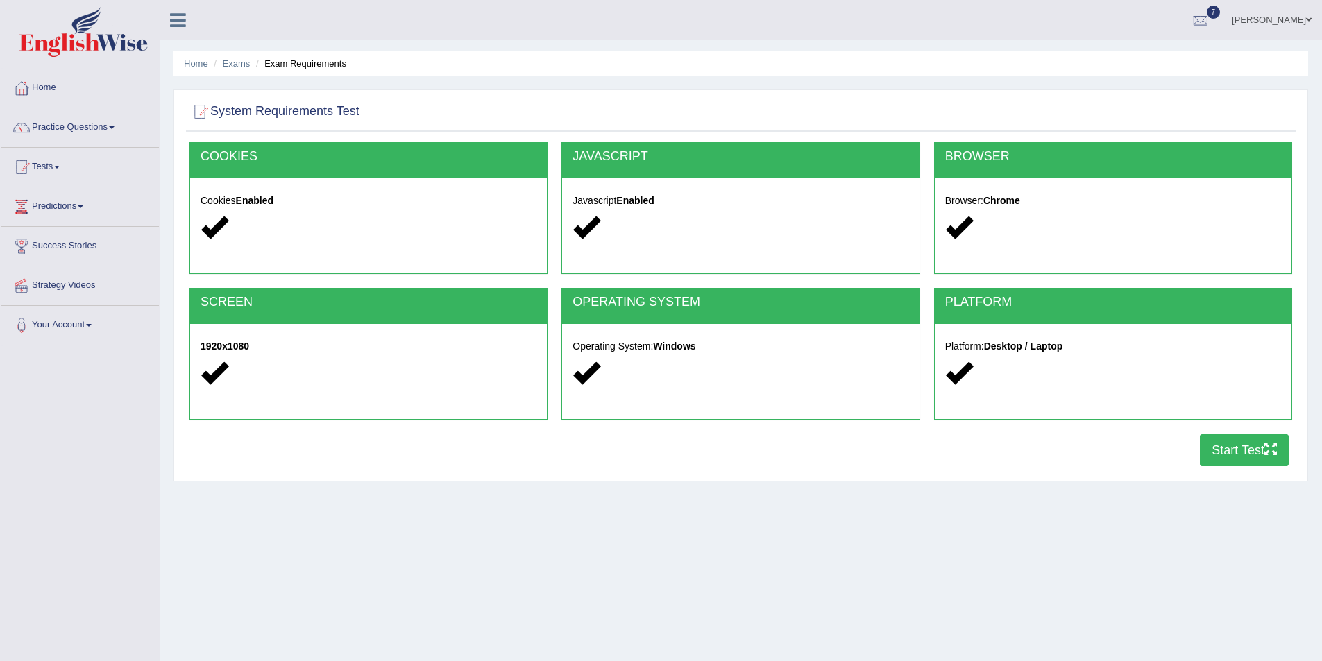
click at [1237, 449] on button "Start Test" at bounding box center [1244, 450] width 89 height 32
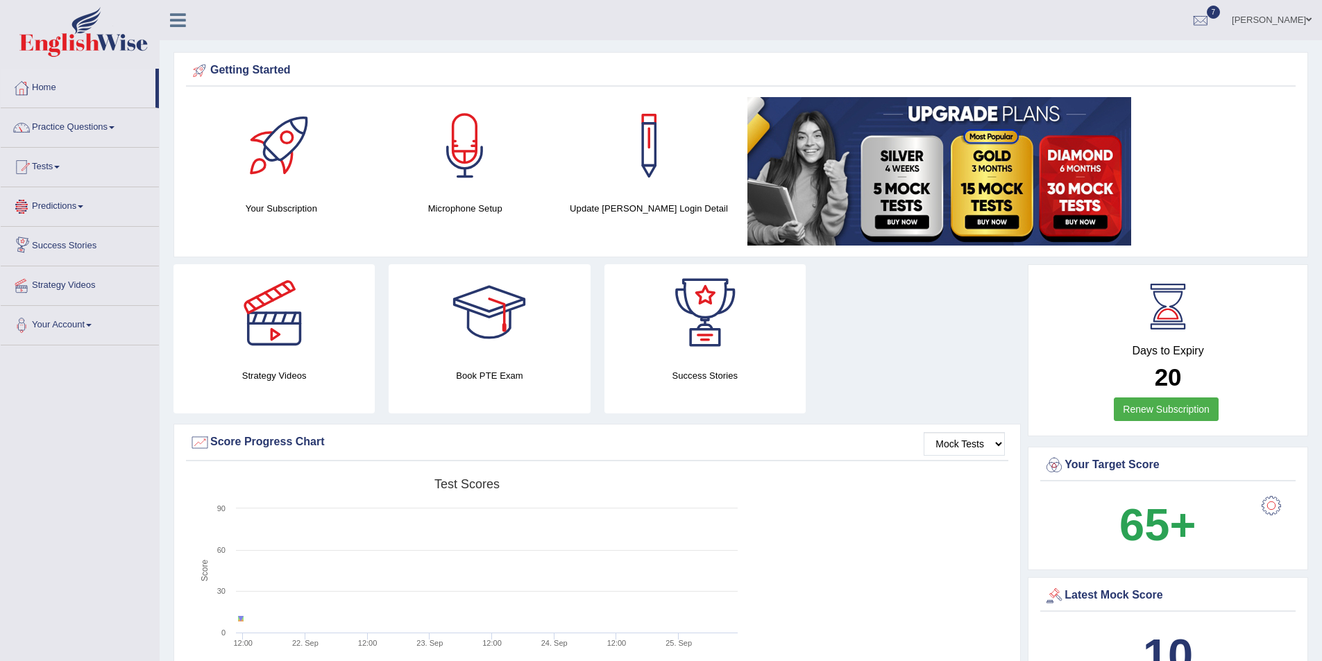
click at [58, 170] on link "Tests" at bounding box center [80, 165] width 158 height 35
click at [62, 199] on link "Take Practice Sectional Test" at bounding box center [91, 199] width 130 height 25
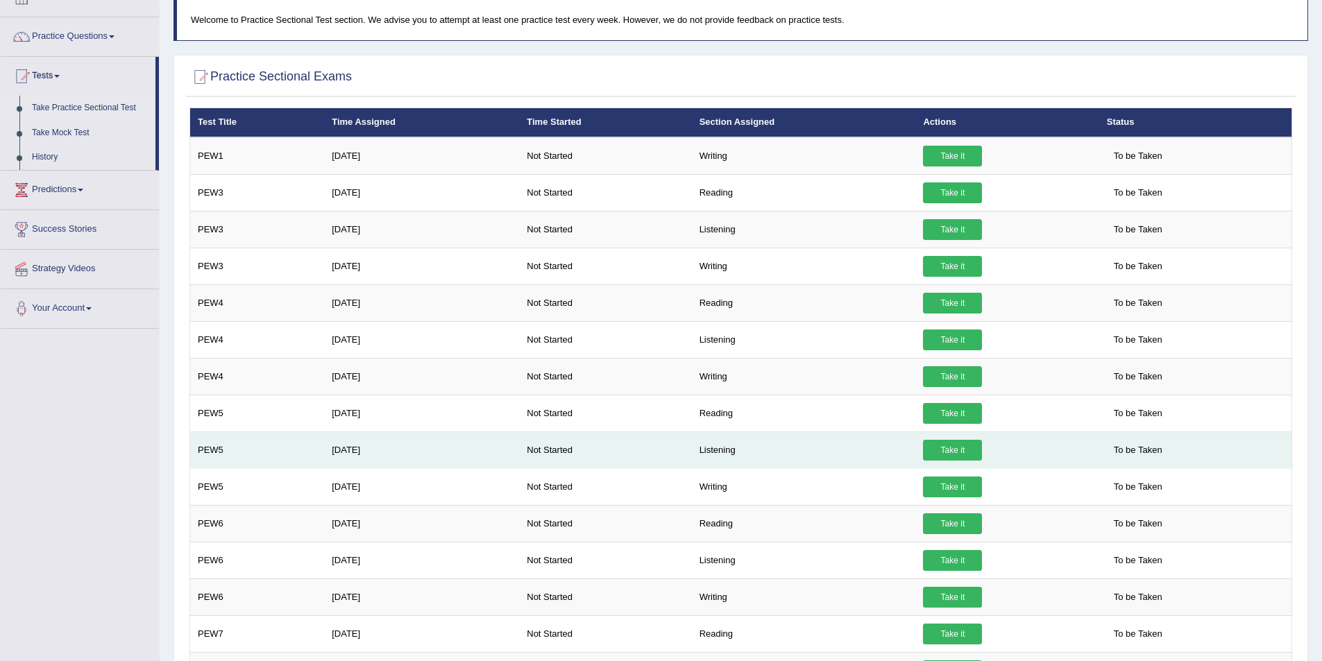
scroll to position [88, 0]
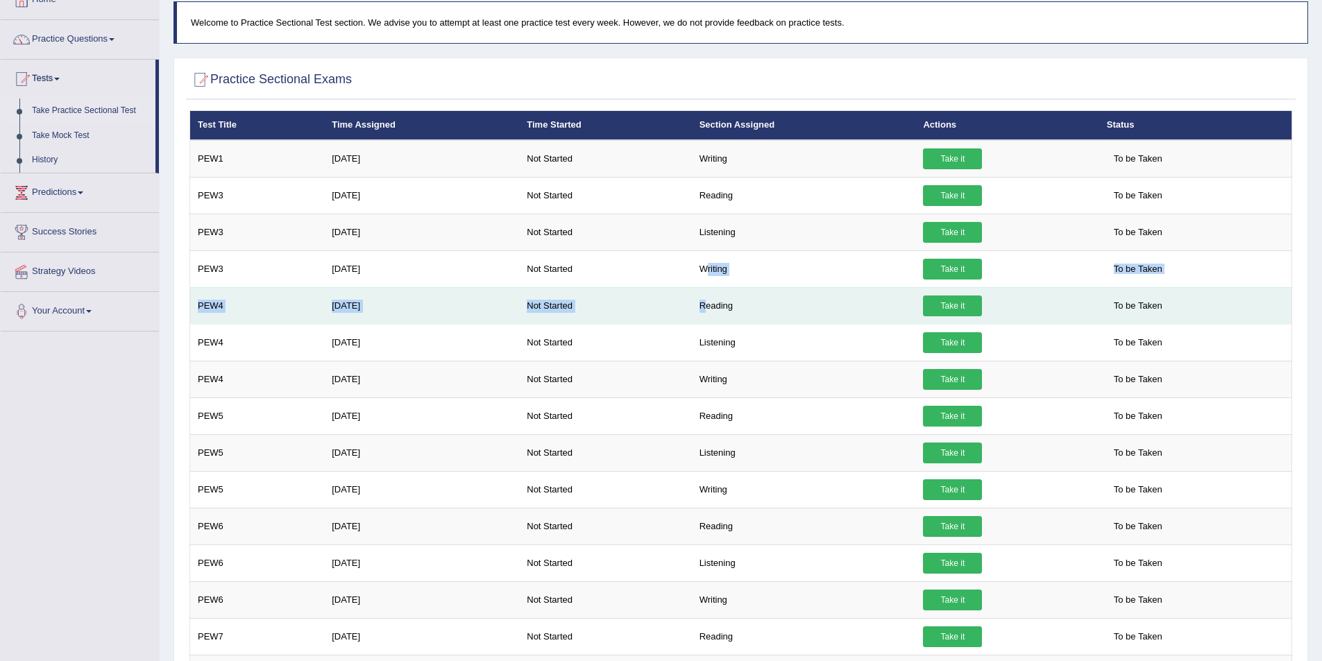
drag, startPoint x: 707, startPoint y: 277, endPoint x: 706, endPoint y: 294, distance: 17.4
click at [706, 293] on tbody "PEW1 [DATE] Not Started Writing Take it To be Taken PEW3 [DATE] Not Started Rea…" at bounding box center [741, 434] width 1102 height 589
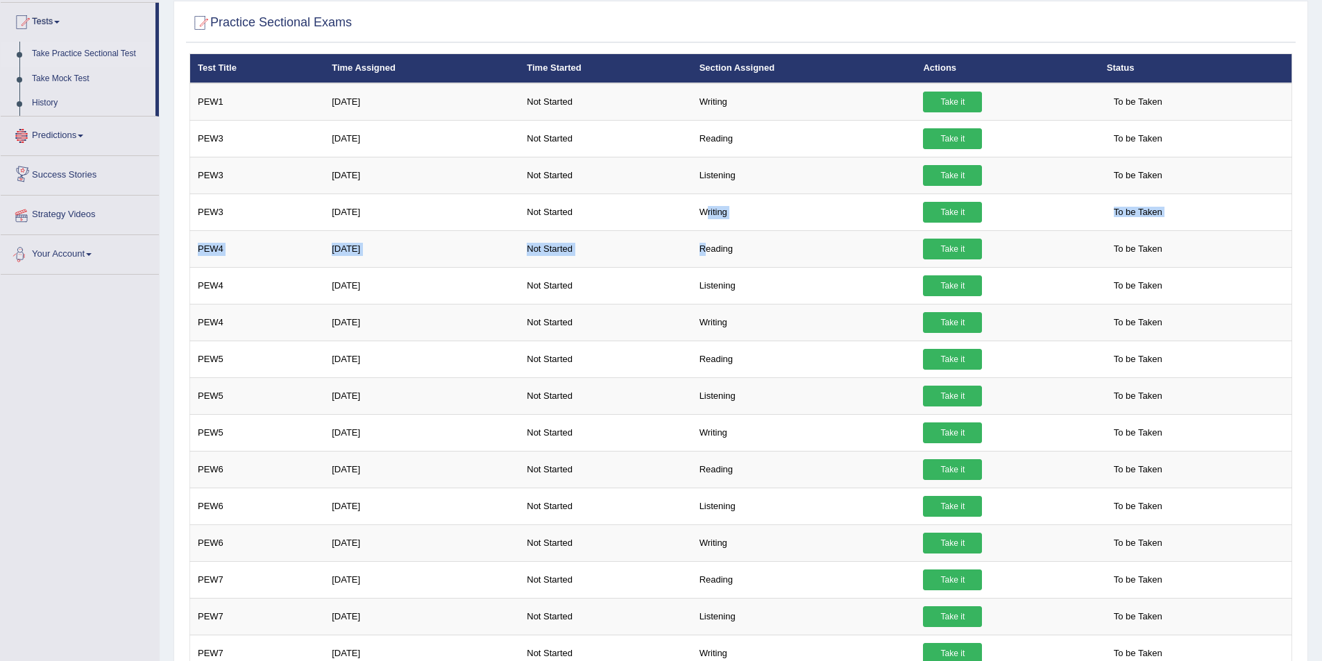
scroll to position [0, 0]
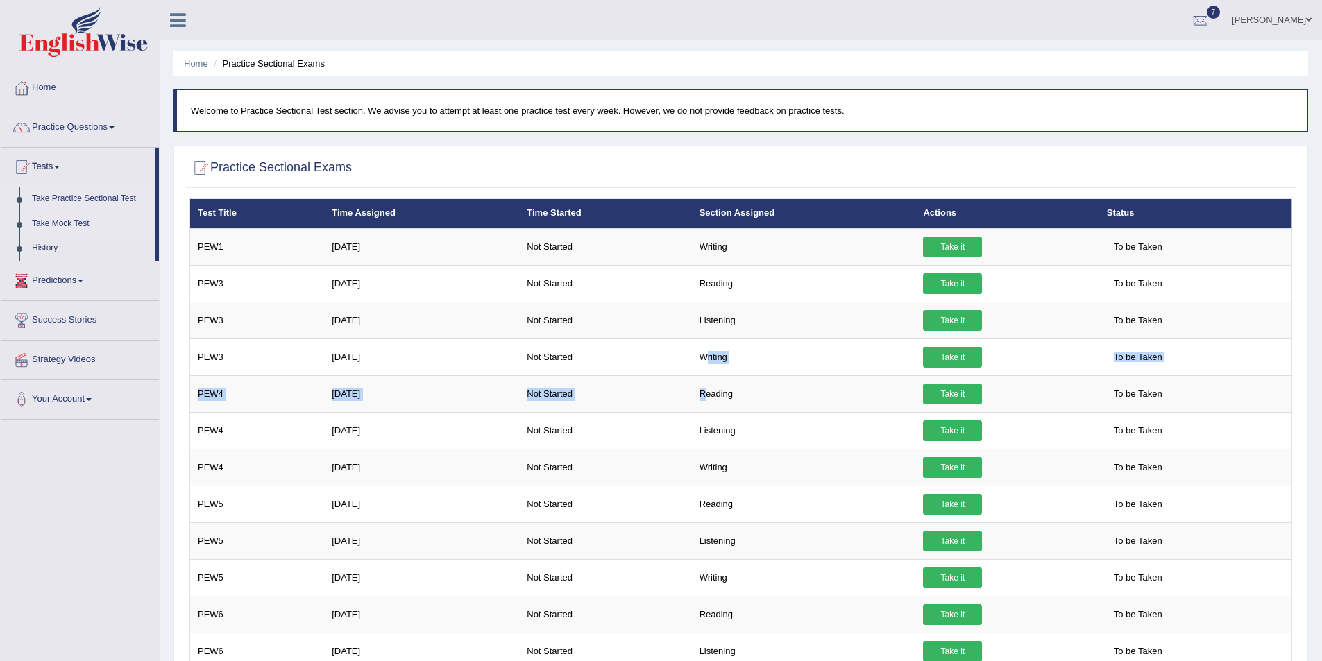
click at [62, 220] on link "Take Mock Test" at bounding box center [91, 224] width 130 height 25
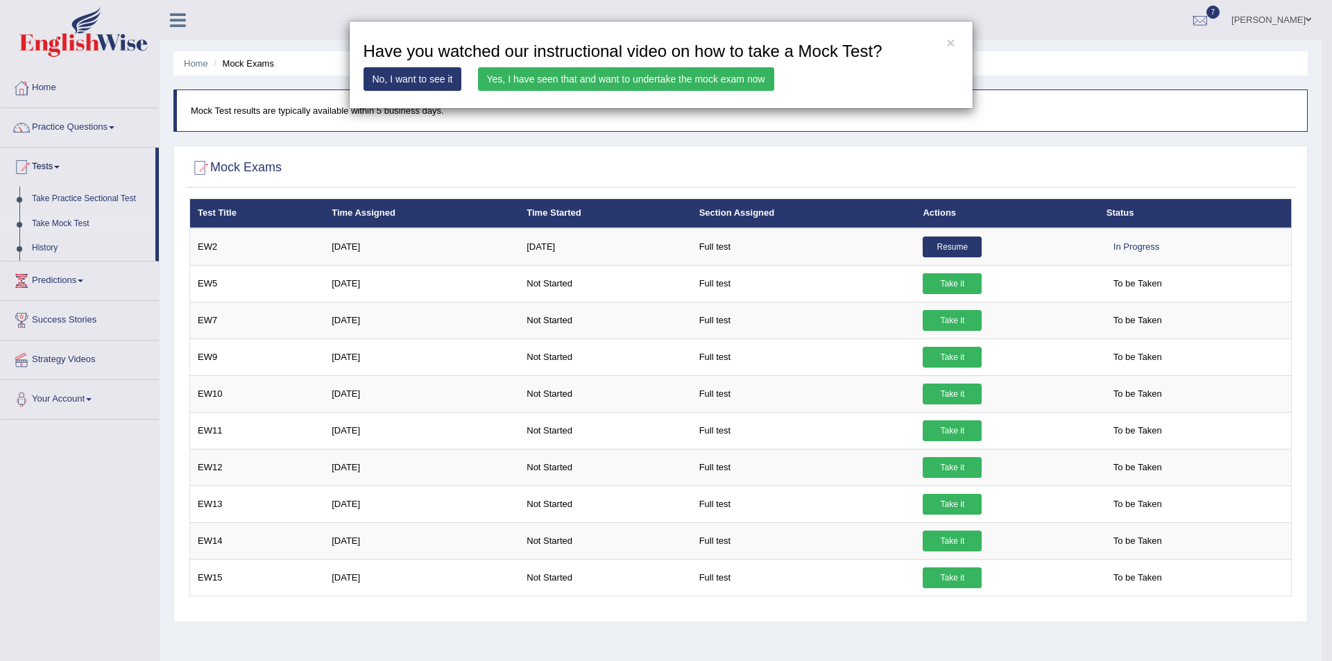
click at [599, 77] on link "Yes, I have seen that and want to undertake the mock exam now" at bounding box center [626, 79] width 296 height 24
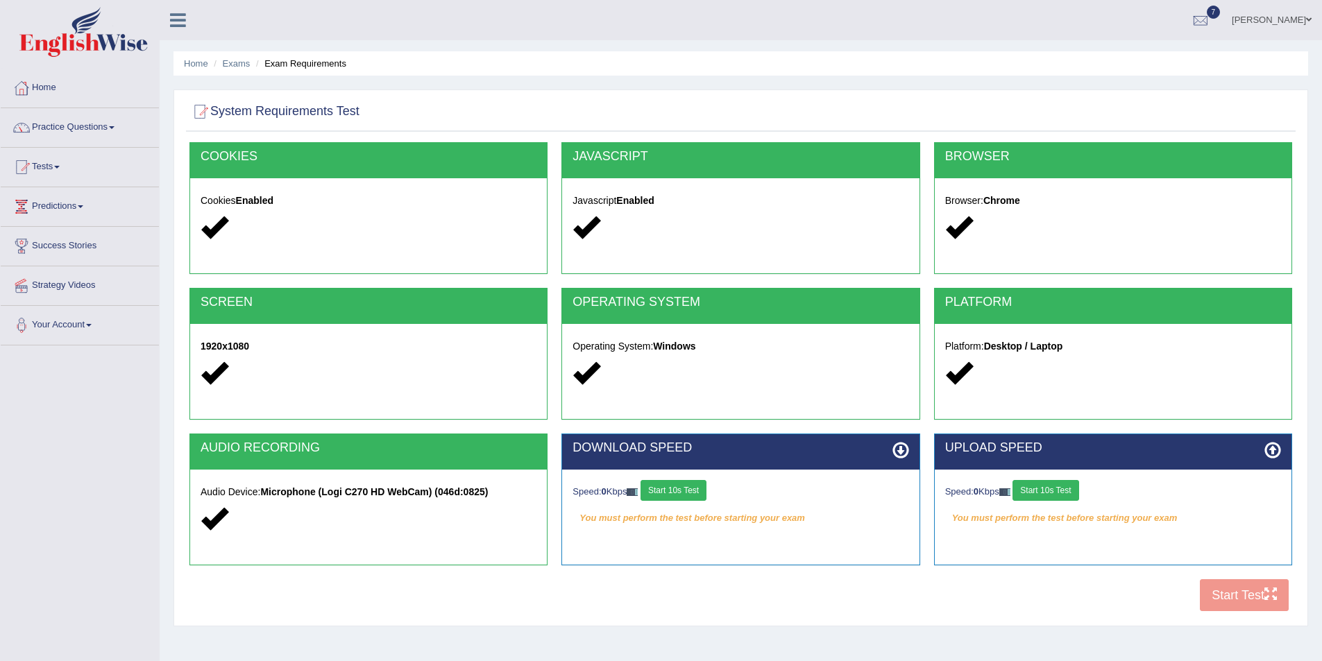
click at [908, 449] on icon at bounding box center [900, 450] width 17 height 17
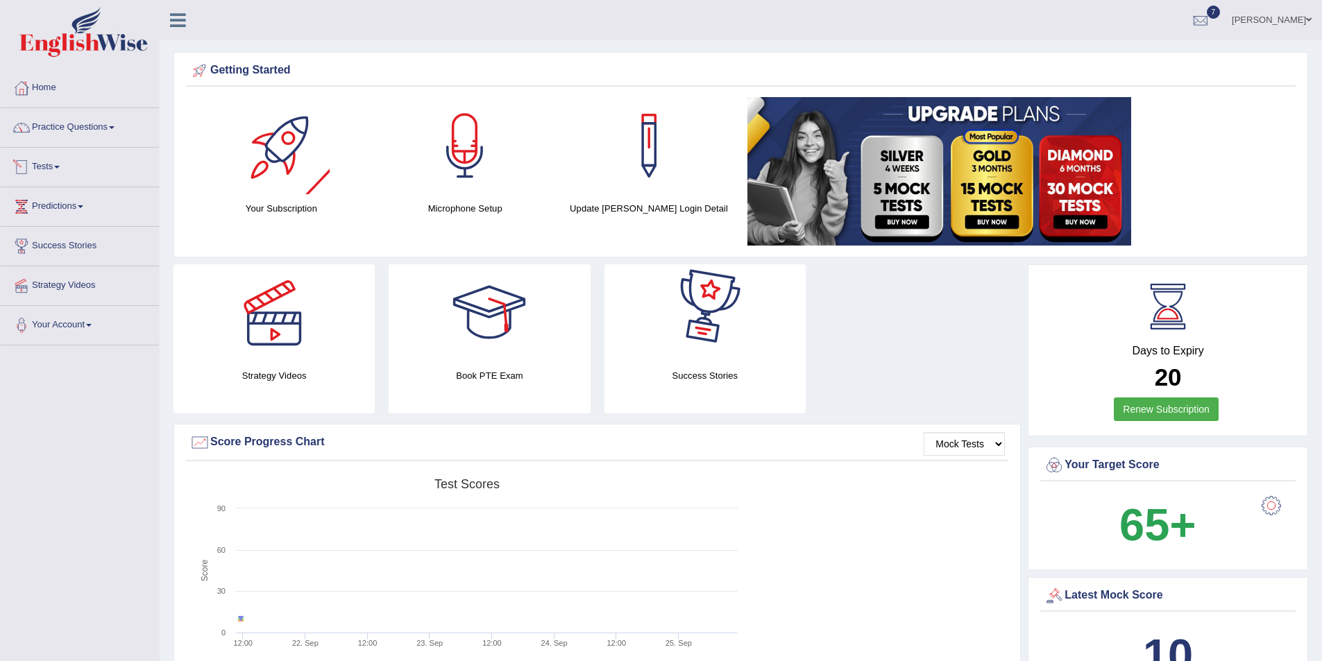
click at [44, 168] on link "Tests" at bounding box center [80, 165] width 158 height 35
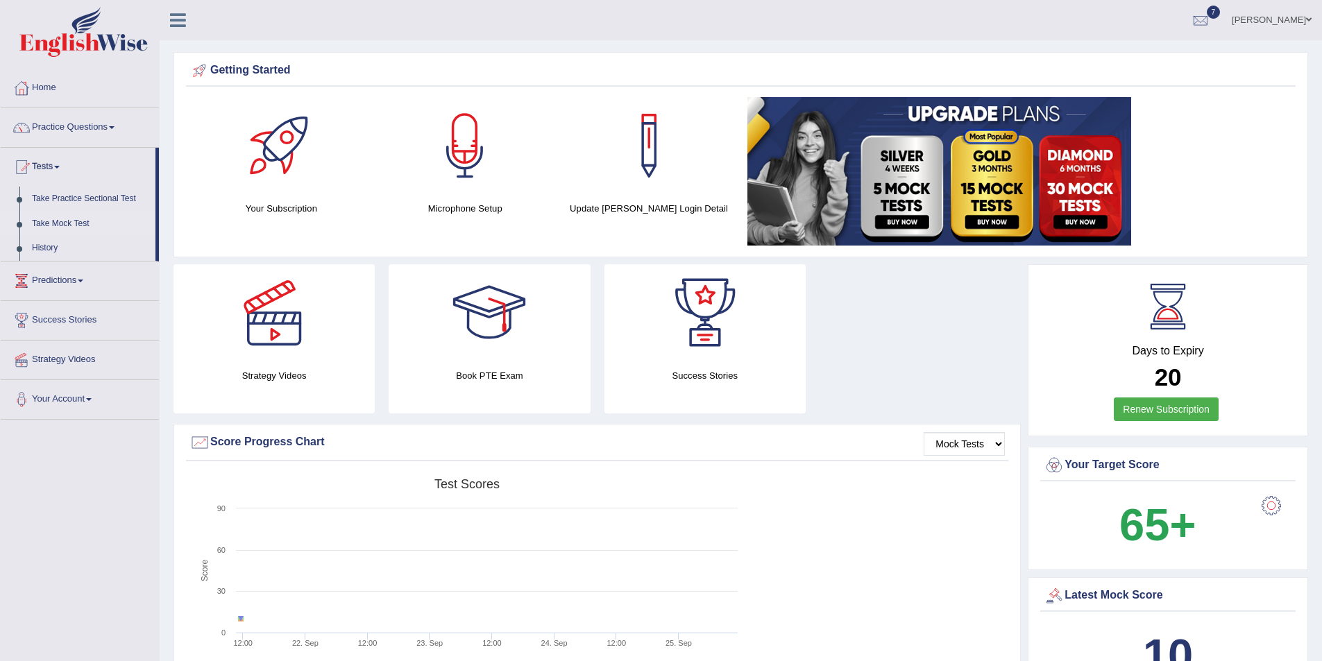
click at [58, 220] on link "Take Mock Test" at bounding box center [91, 224] width 130 height 25
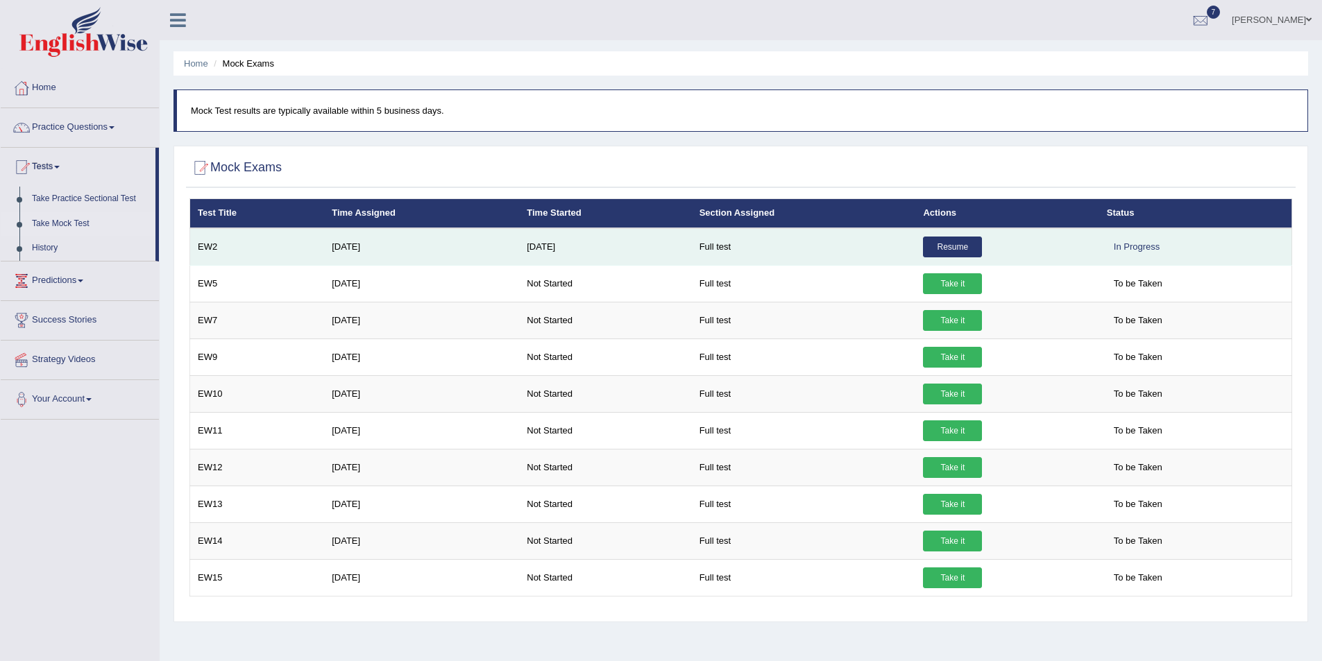
click at [948, 244] on link "Resume" at bounding box center [952, 247] width 59 height 21
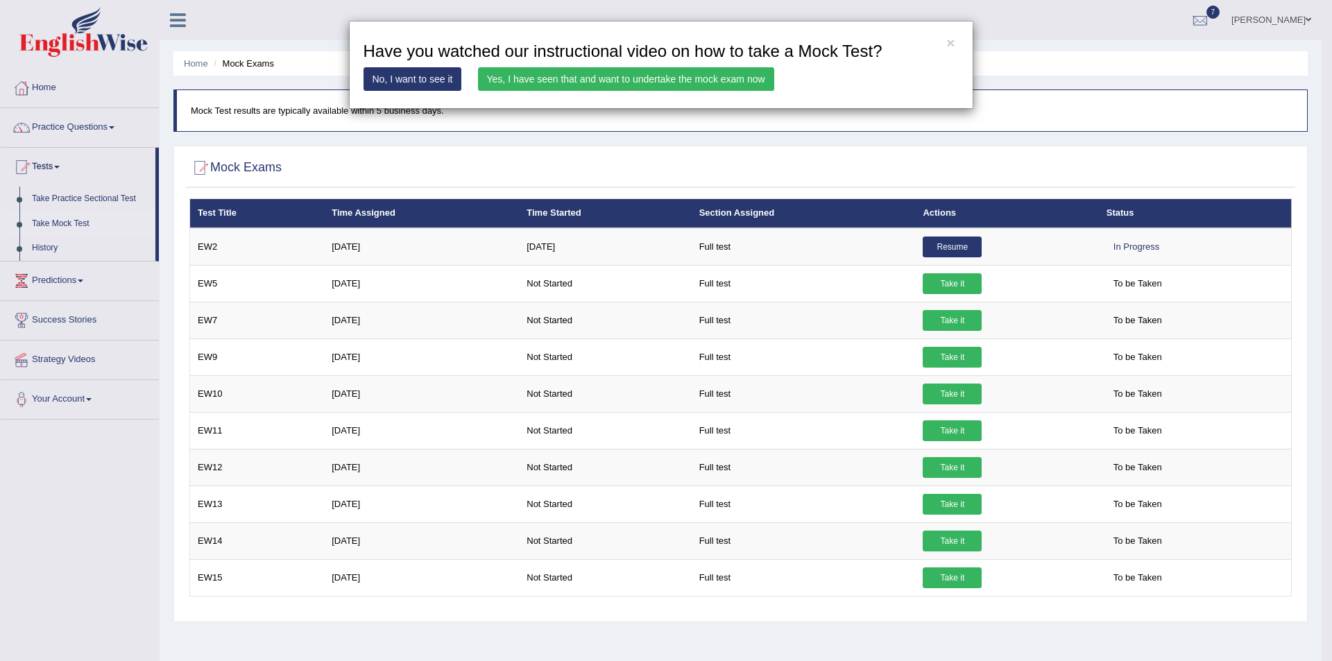
click at [543, 77] on link "Yes, I have seen that and want to undertake the mock exam now" at bounding box center [626, 79] width 296 height 24
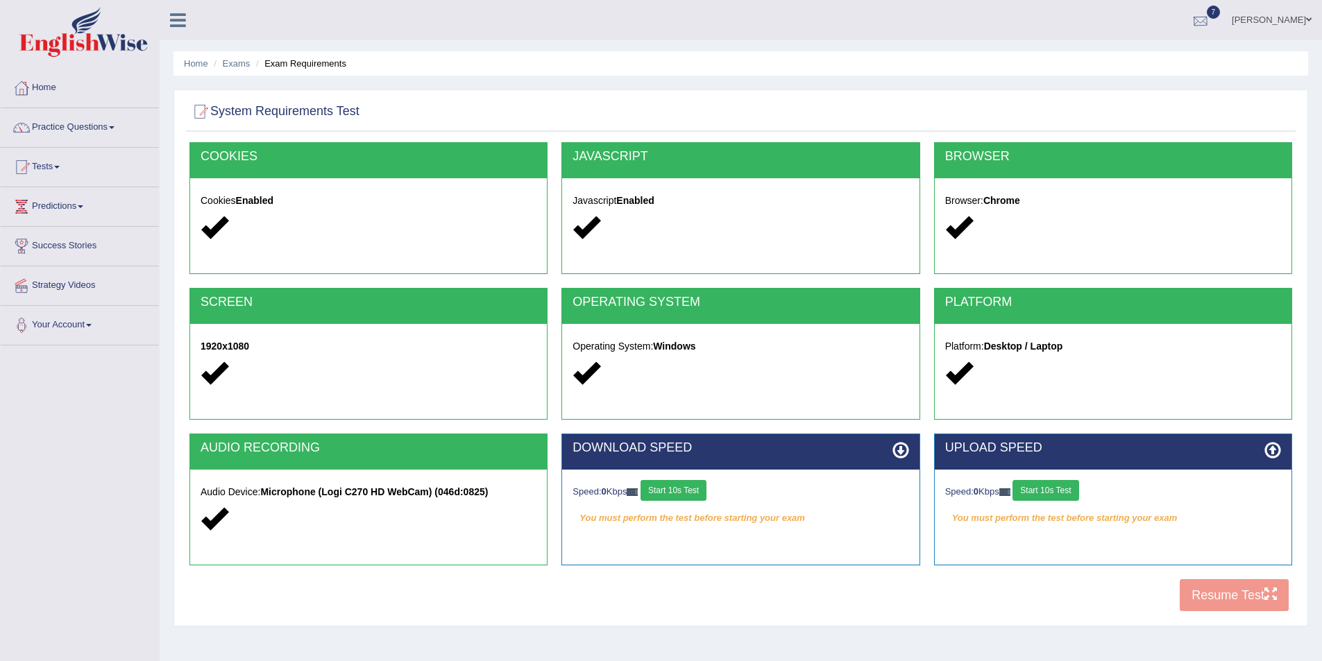
click at [1211, 14] on div at bounding box center [1200, 20] width 21 height 21
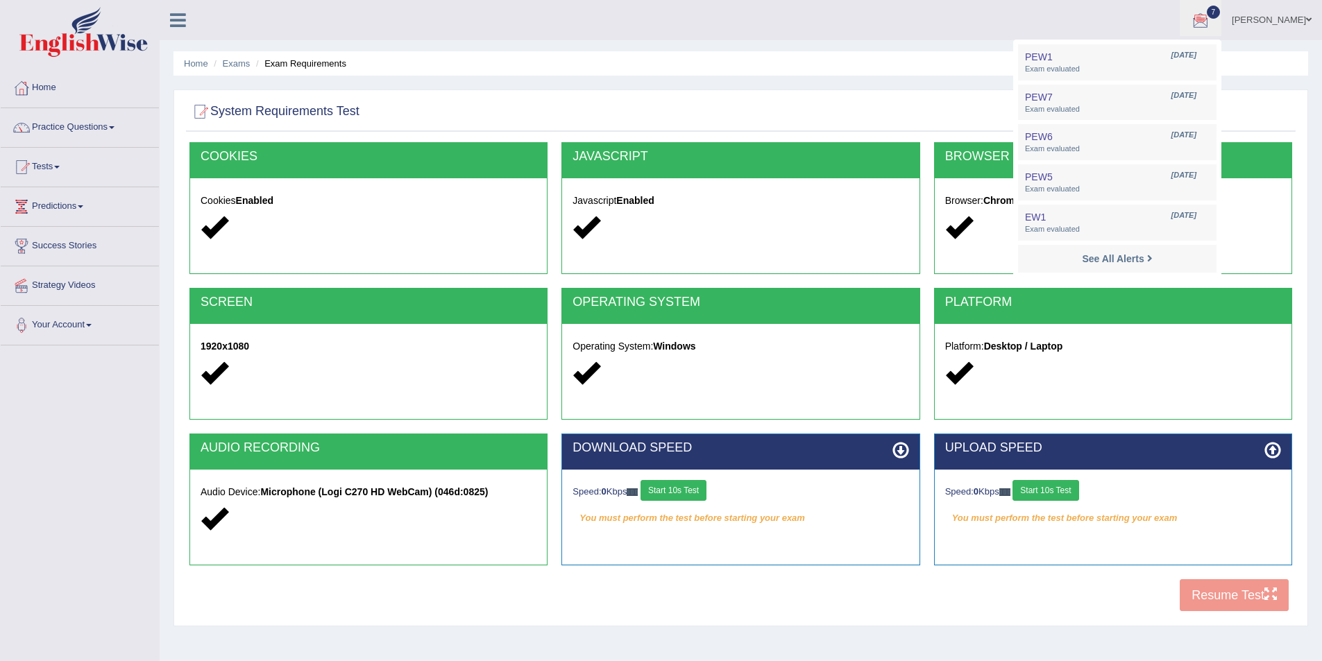
click at [963, 29] on ul "Nancy Rana Toggle navigation Username: nancy_rana Access Type: Online Subscript…" at bounding box center [916, 20] width 814 height 40
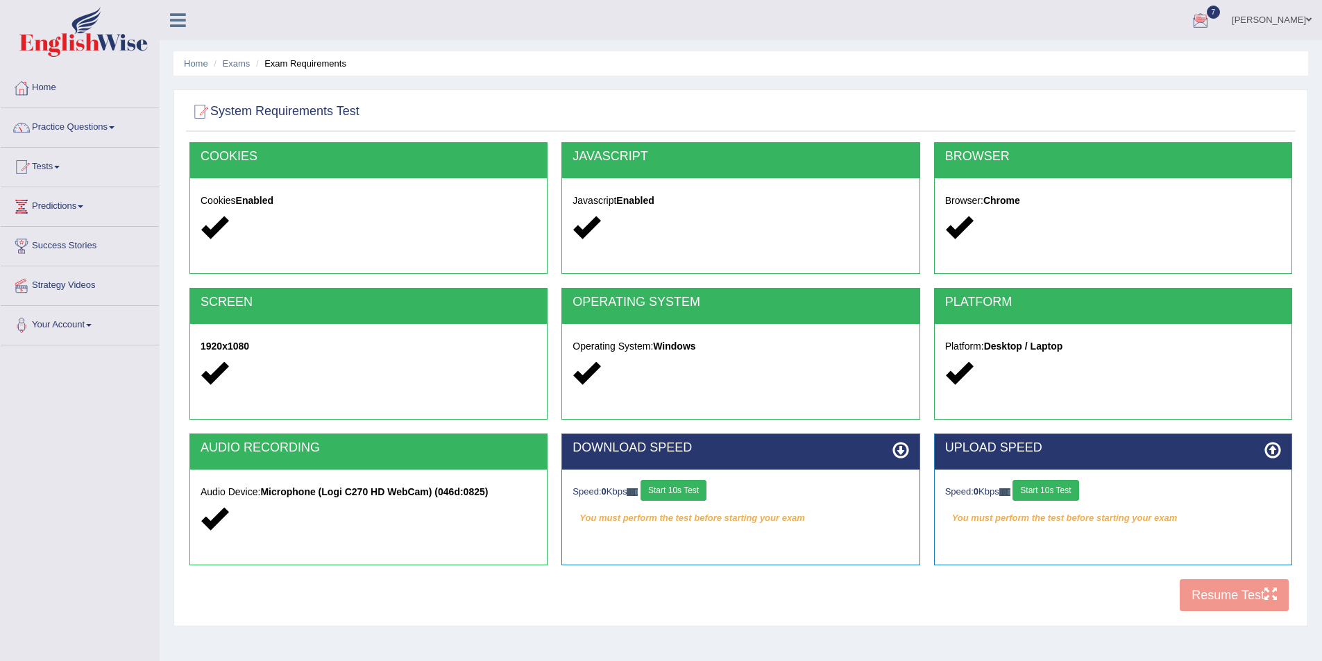
click at [676, 485] on button "Start 10s Test" at bounding box center [673, 490] width 66 height 21
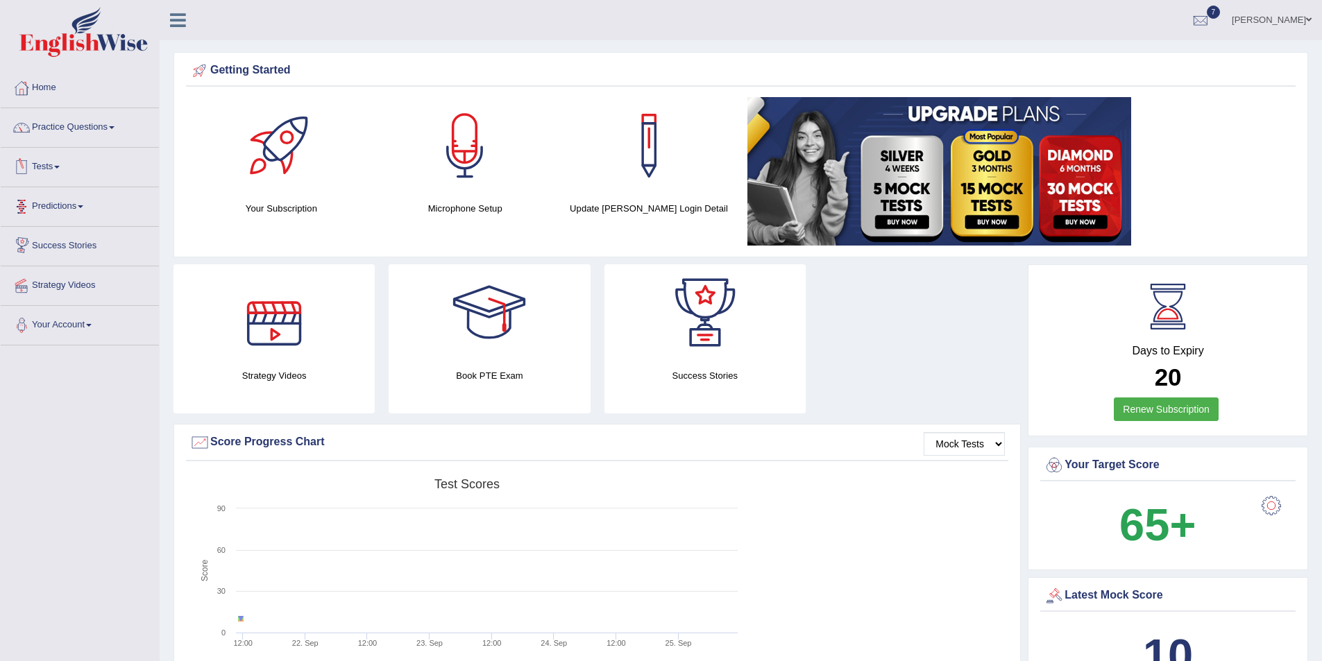
click at [56, 165] on link "Tests" at bounding box center [80, 165] width 158 height 35
click at [59, 215] on link "Take Mock Test" at bounding box center [91, 224] width 130 height 25
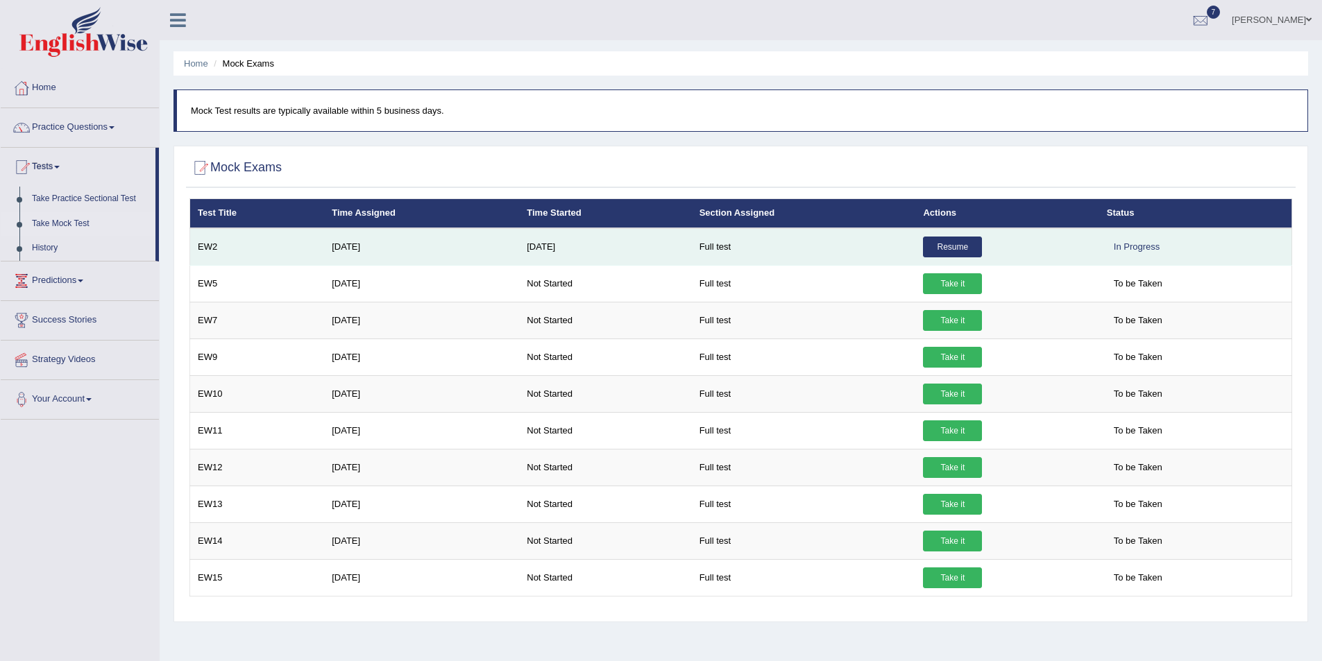
click at [949, 248] on link "Resume" at bounding box center [952, 247] width 59 height 21
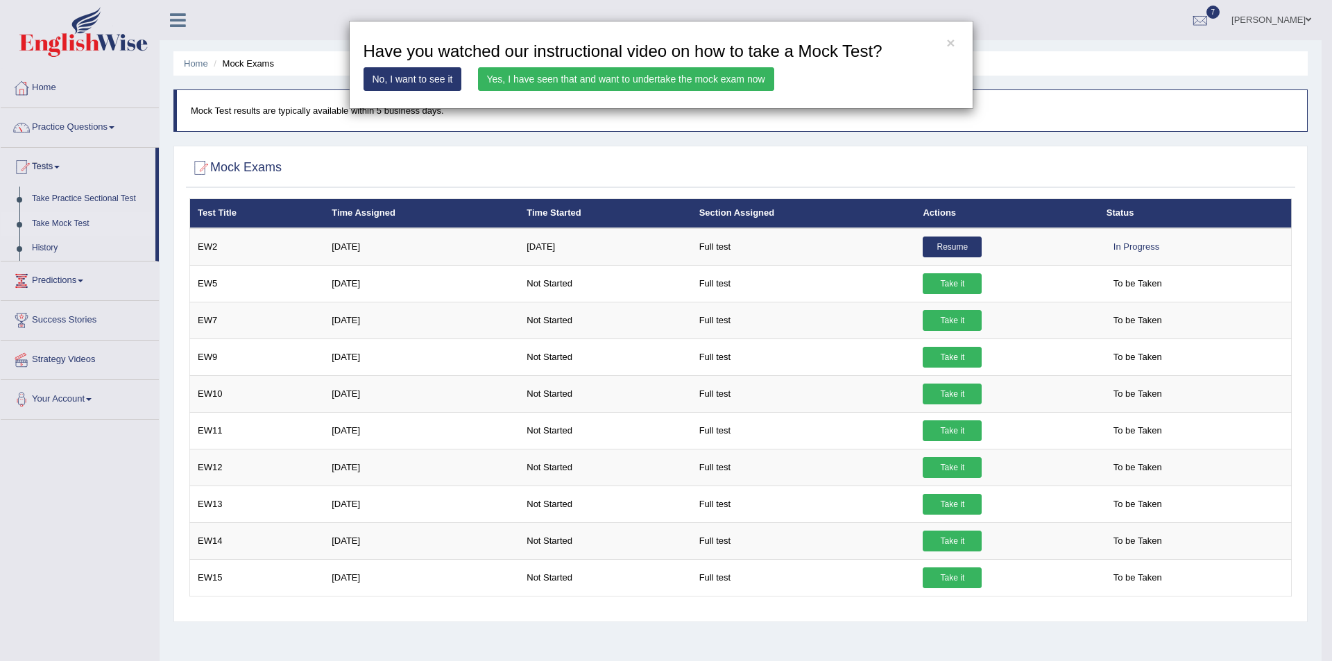
click at [583, 80] on link "Yes, I have seen that and want to undertake the mock exam now" at bounding box center [626, 79] width 296 height 24
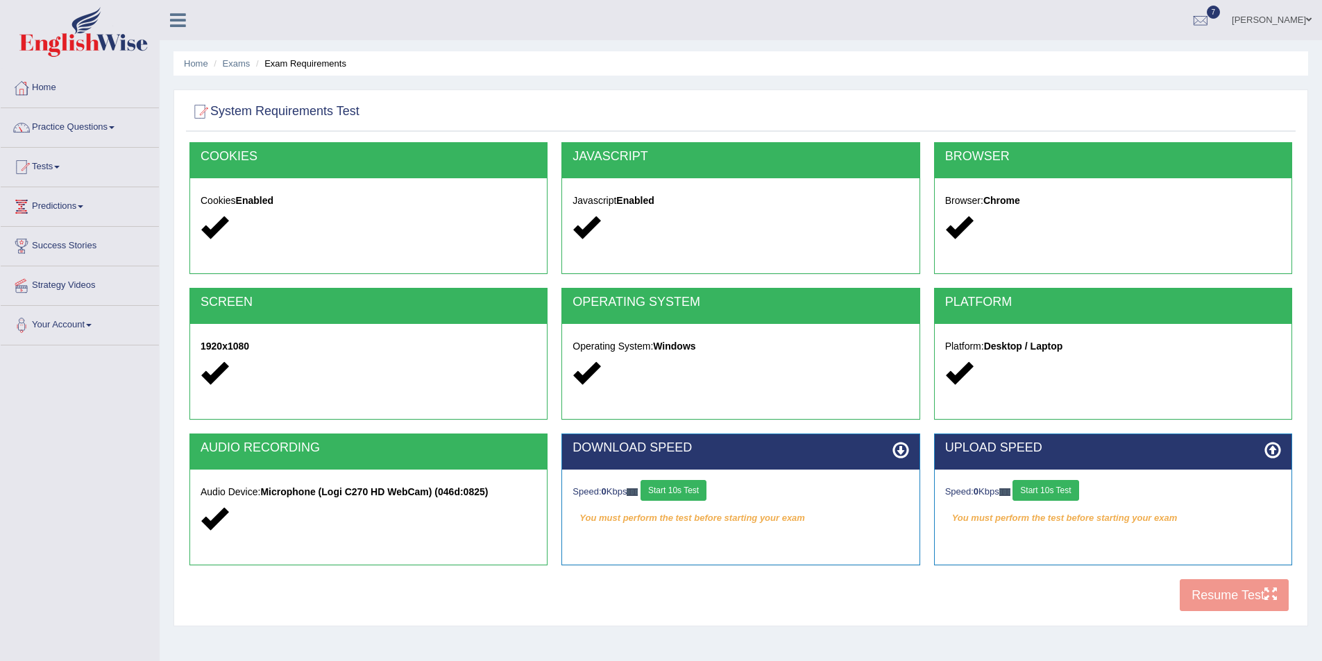
click at [684, 487] on button "Start 10s Test" at bounding box center [673, 490] width 66 height 21
click at [1306, 15] on span at bounding box center [1309, 19] width 6 height 9
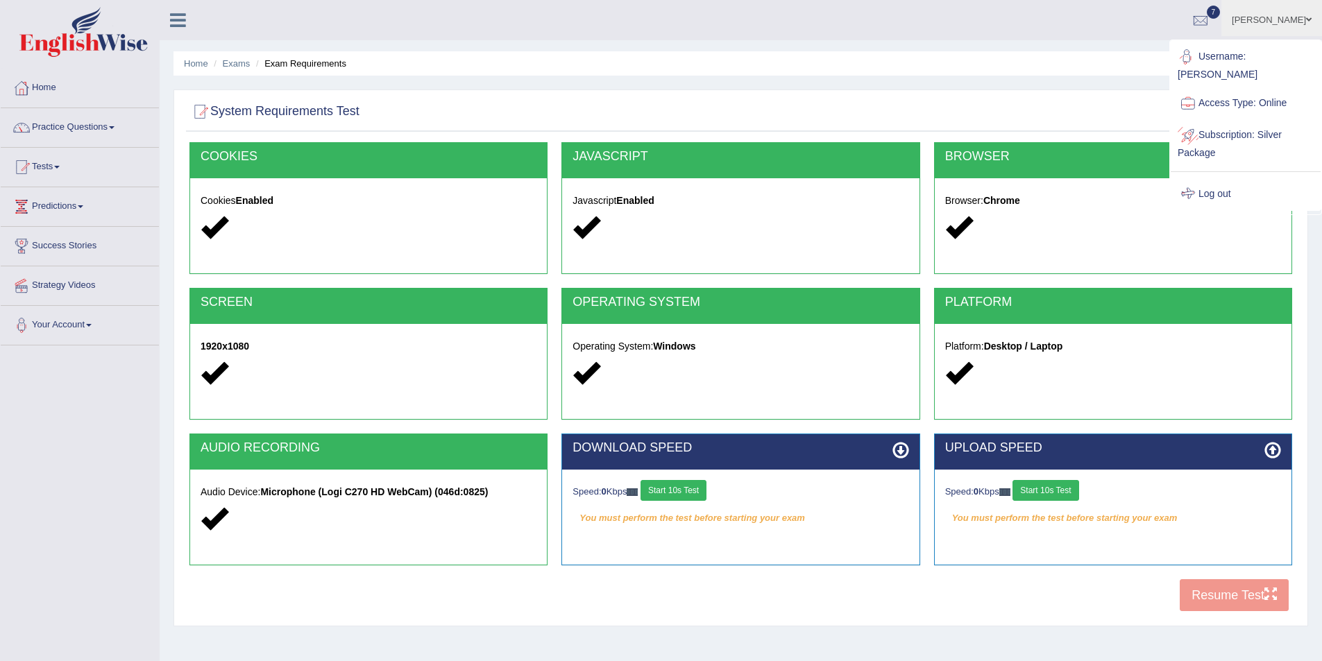
click at [1217, 178] on link "Log out" at bounding box center [1245, 194] width 150 height 32
